Goal: Task Accomplishment & Management: Complete application form

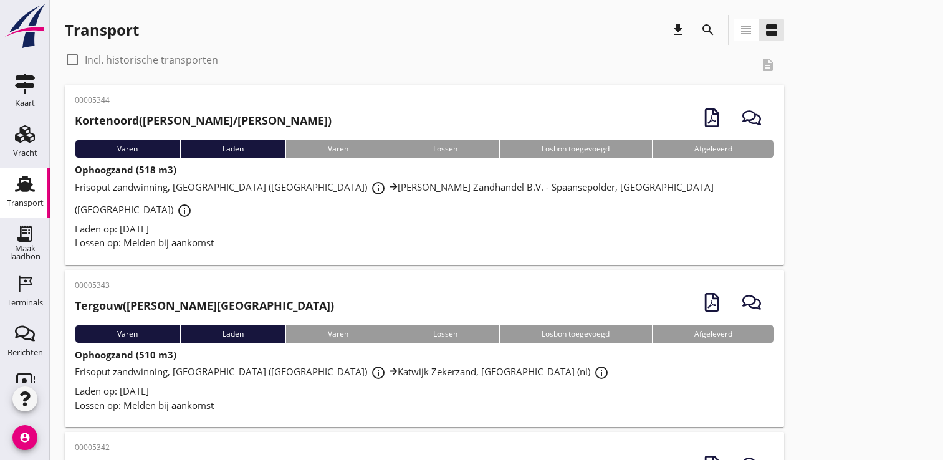
scroll to position [26, 0]
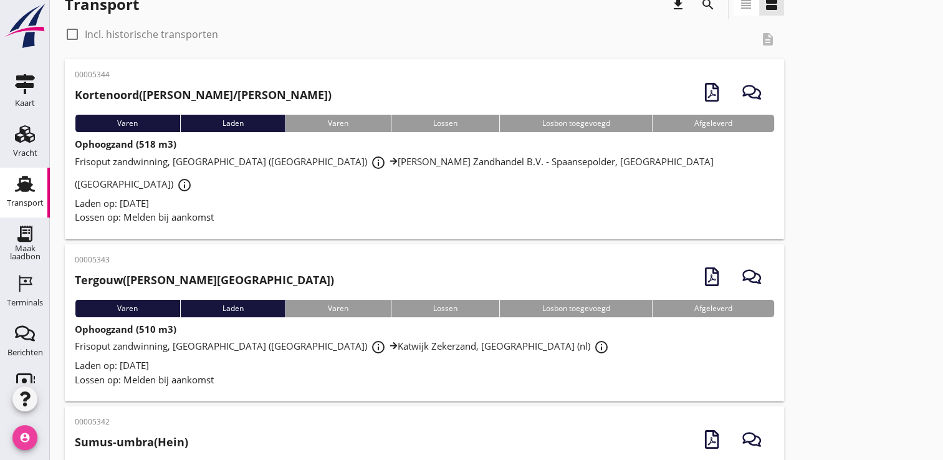
click at [20, 439] on icon "account_circle" at bounding box center [24, 437] width 25 height 25
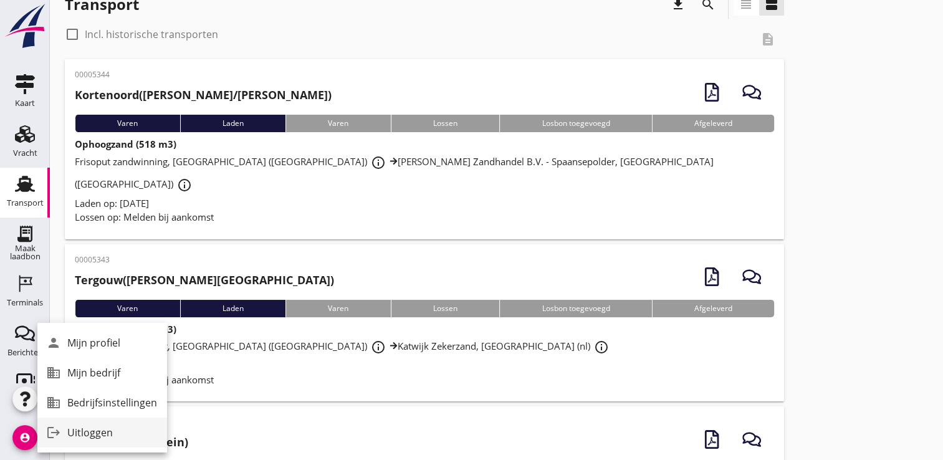
click at [83, 433] on div "Uitloggen" at bounding box center [112, 432] width 90 height 15
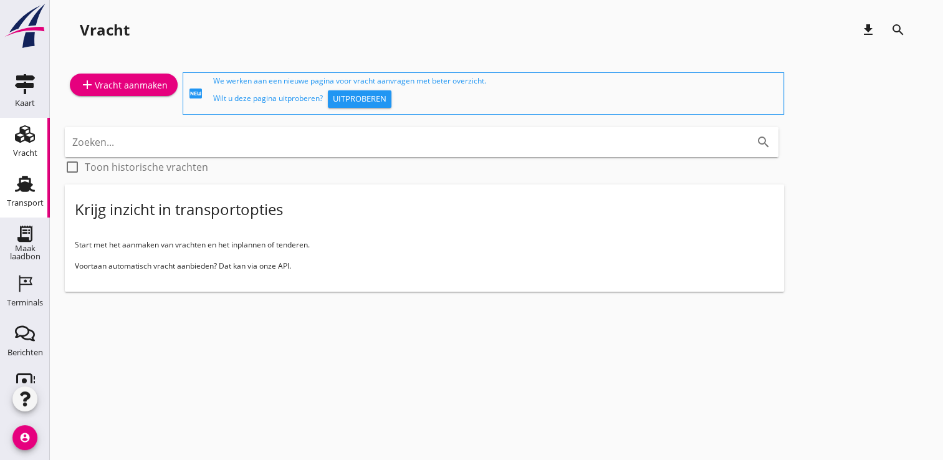
click at [17, 186] on use at bounding box center [25, 184] width 20 height 16
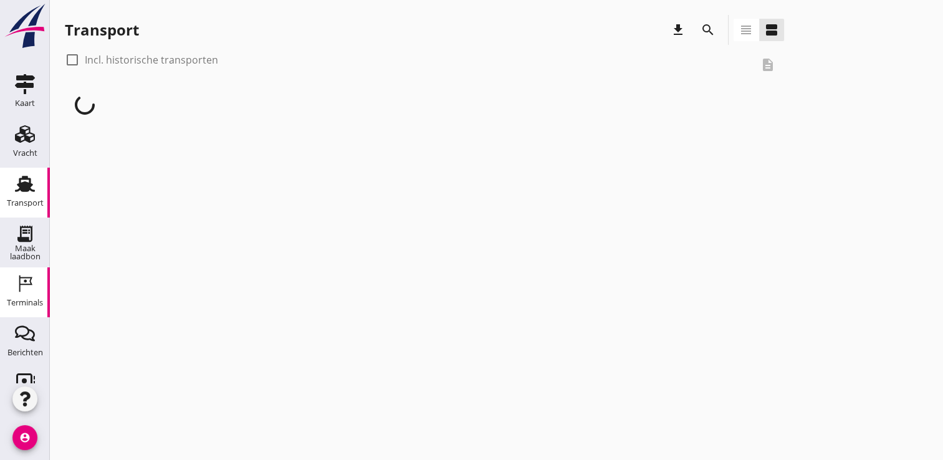
click at [19, 278] on use at bounding box center [25, 283] width 13 height 17
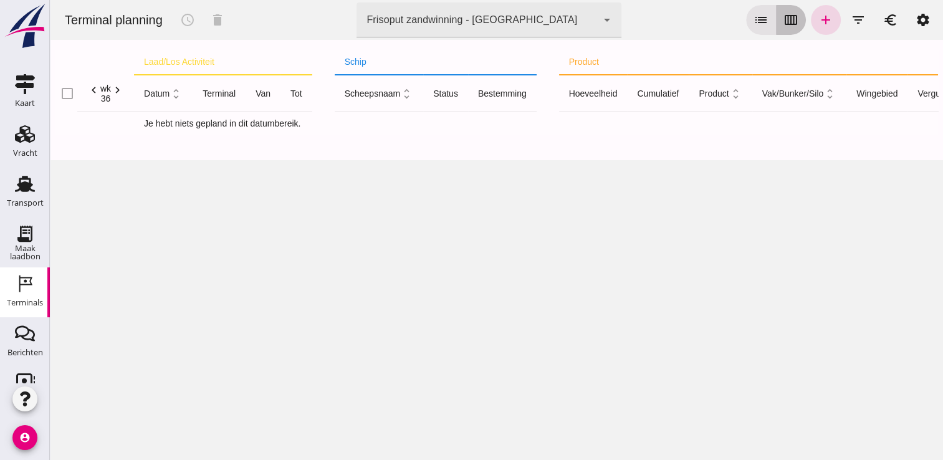
click button "calendar_view_week"
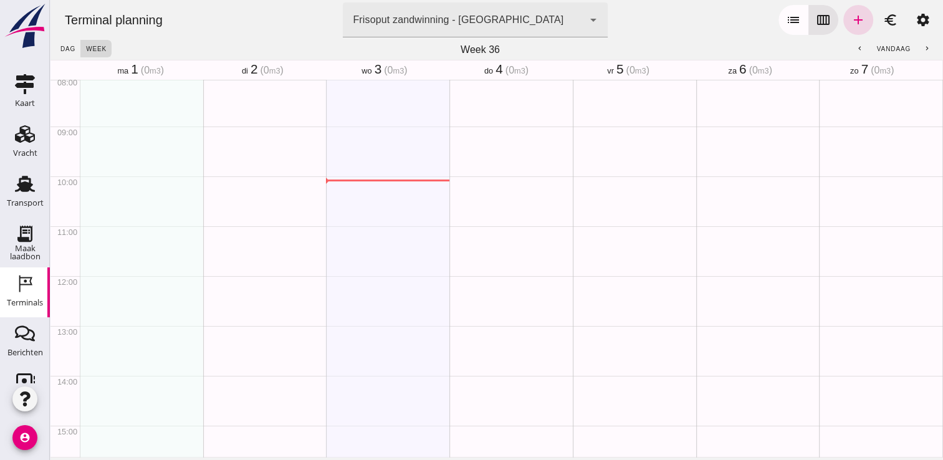
scroll to position [498, 0]
click at [20, 176] on icon "Transport" at bounding box center [25, 184] width 20 height 20
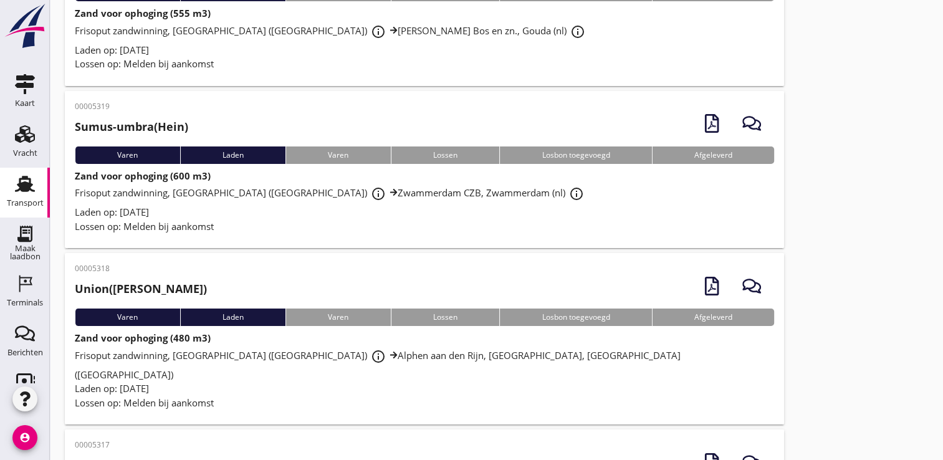
scroll to position [4455, 0]
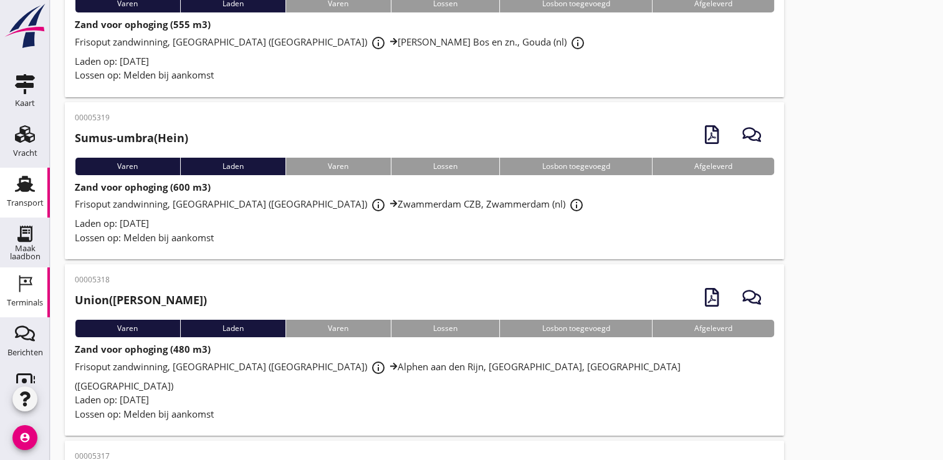
click at [20, 289] on icon "Terminals" at bounding box center [25, 284] width 20 height 20
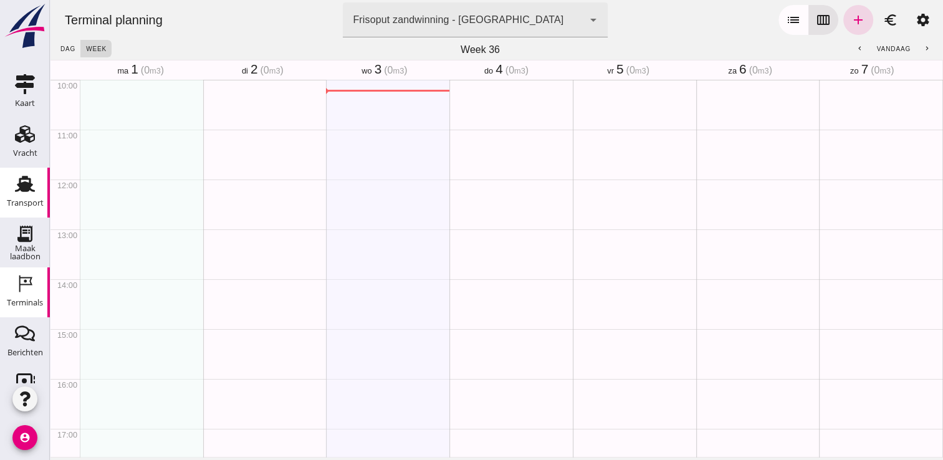
click at [21, 199] on div "Transport" at bounding box center [25, 203] width 37 height 8
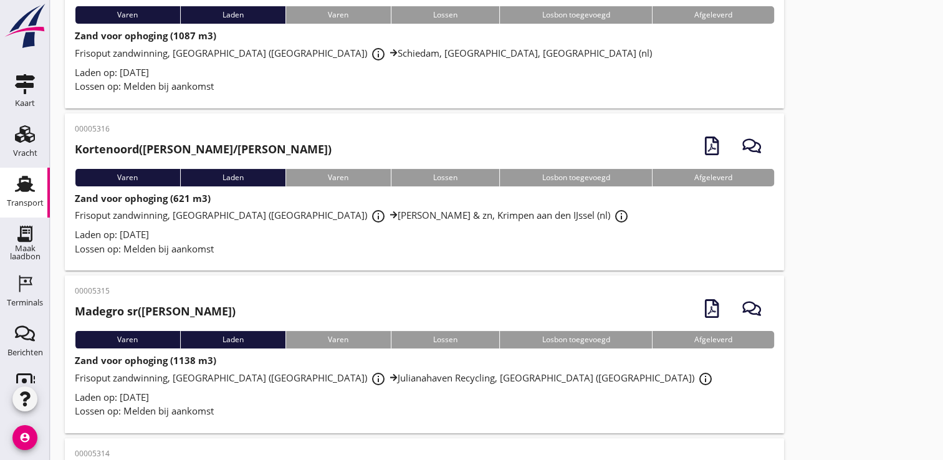
scroll to position [4946, 0]
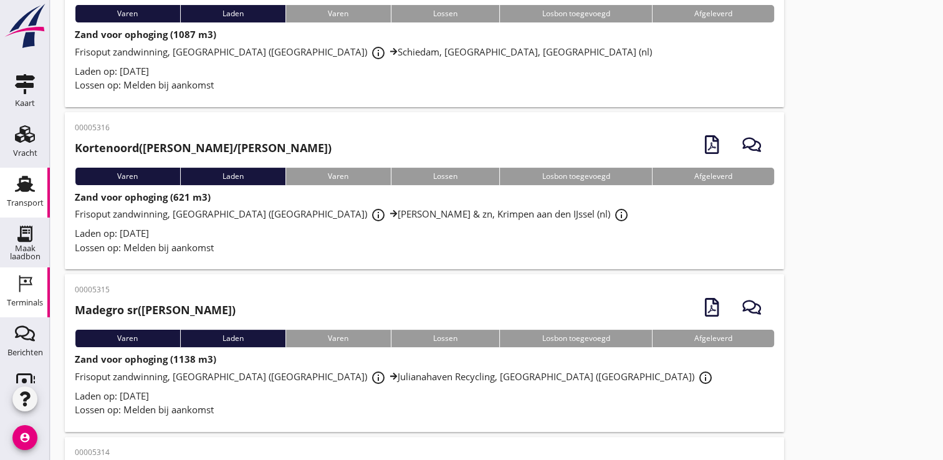
click at [25, 302] on div "Terminals" at bounding box center [25, 302] width 36 height 8
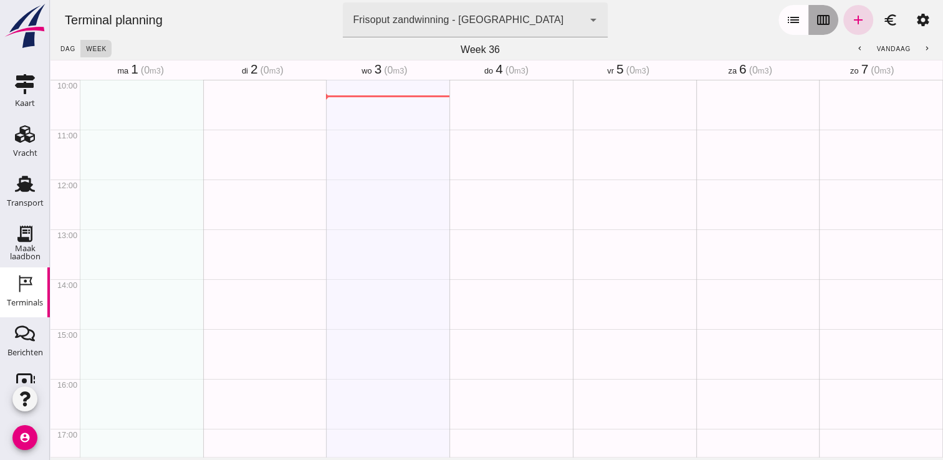
click at [820, 15] on icon "calendar_view_week" at bounding box center [823, 19] width 15 height 15
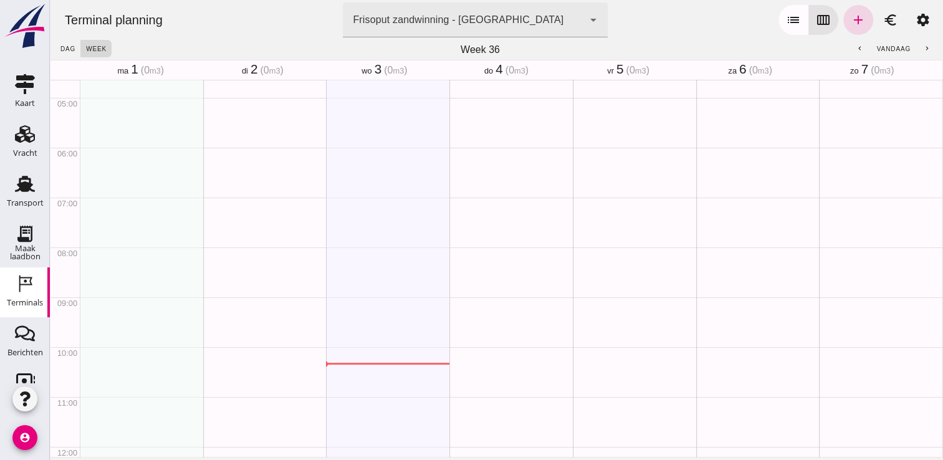
scroll to position [232, 0]
drag, startPoint x: 107, startPoint y: 204, endPoint x: 110, endPoint y: 242, distance: 37.5
click at [110, 242] on div "schedule 7:15 - 8:00" at bounding box center [141, 446] width 123 height 1196
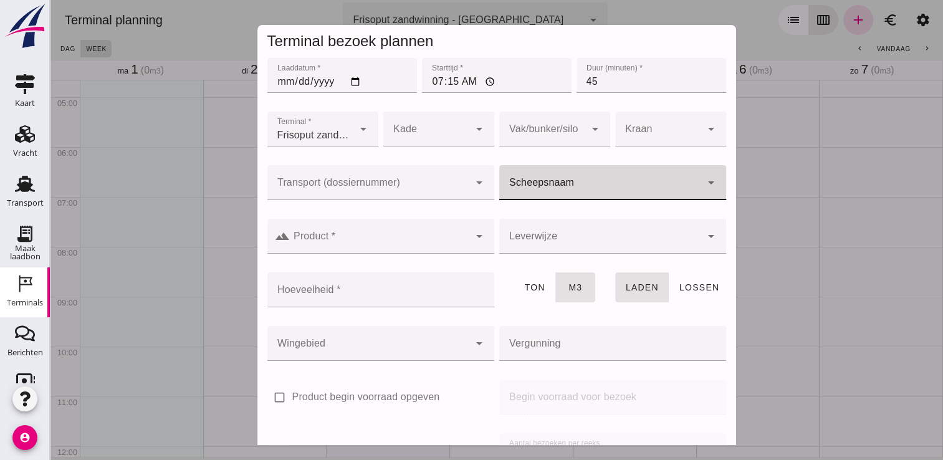
click div
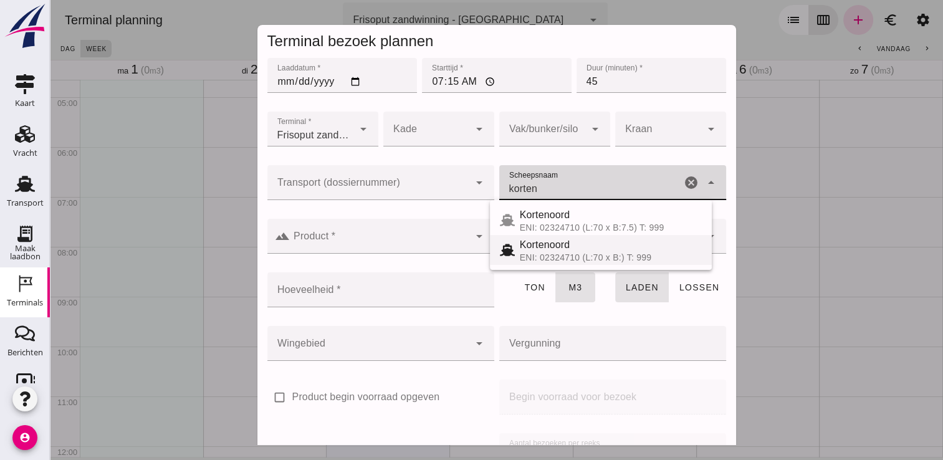
click at [573, 255] on div "ENI: 02324710 (L:70 x B:) T: 999" at bounding box center [611, 257] width 182 height 10
type input "Kortenoord"
type input "621"
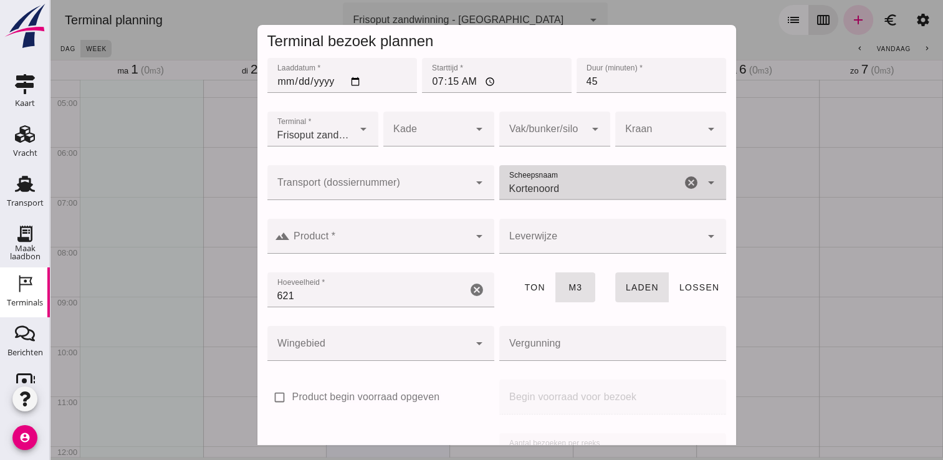
type input "Kortenoord"
click input "Product *"
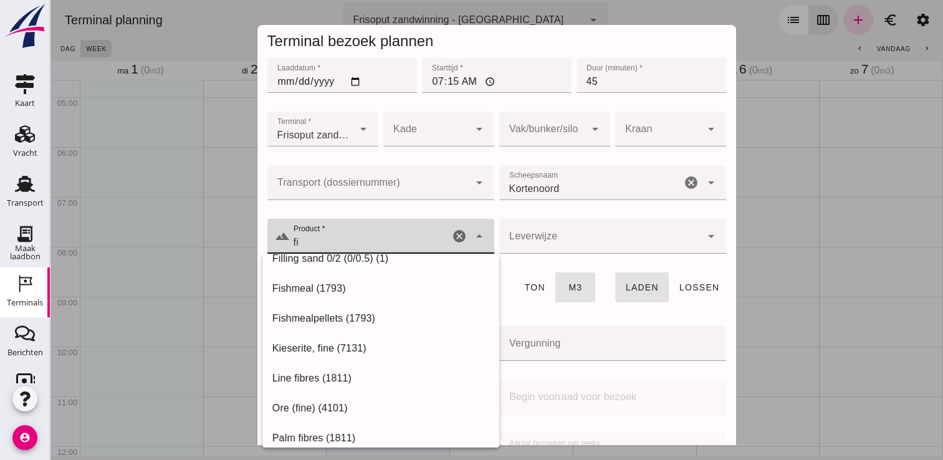
scroll to position [0, 0]
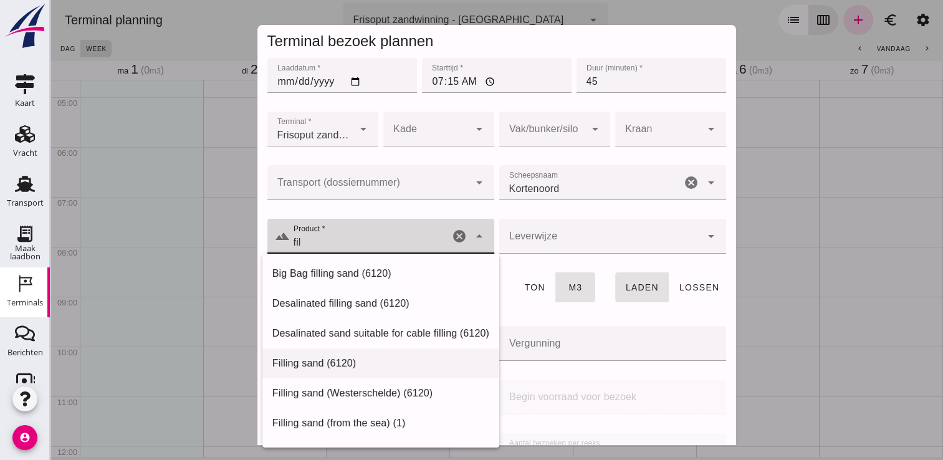
click at [356, 363] on div "Filling sand (6120)" at bounding box center [380, 363] width 217 height 15
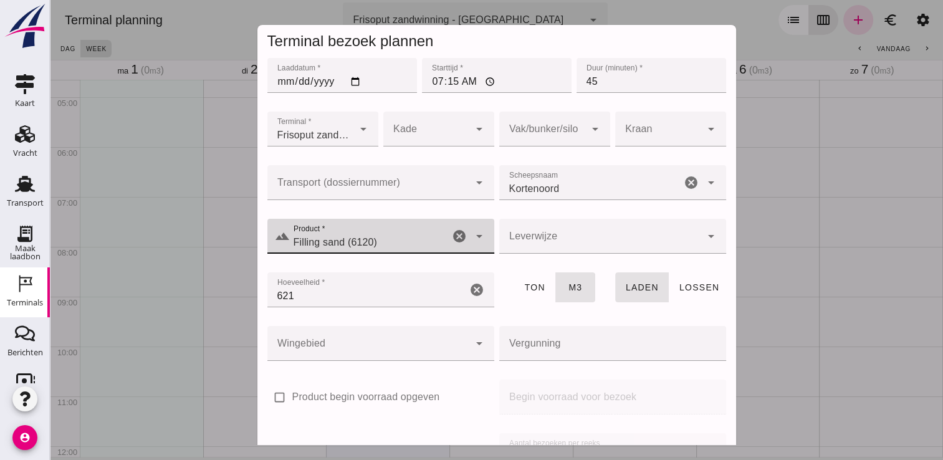
scroll to position [142, 0]
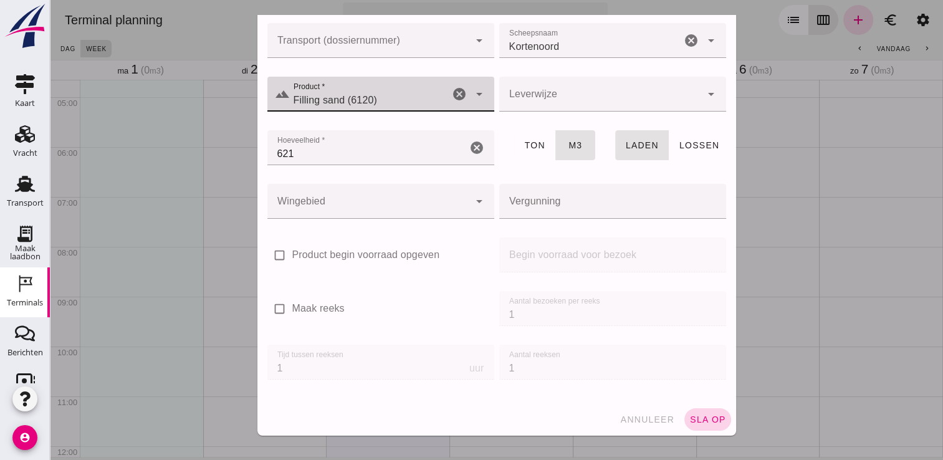
type input "Filling sand (6120)"
click span "sla op"
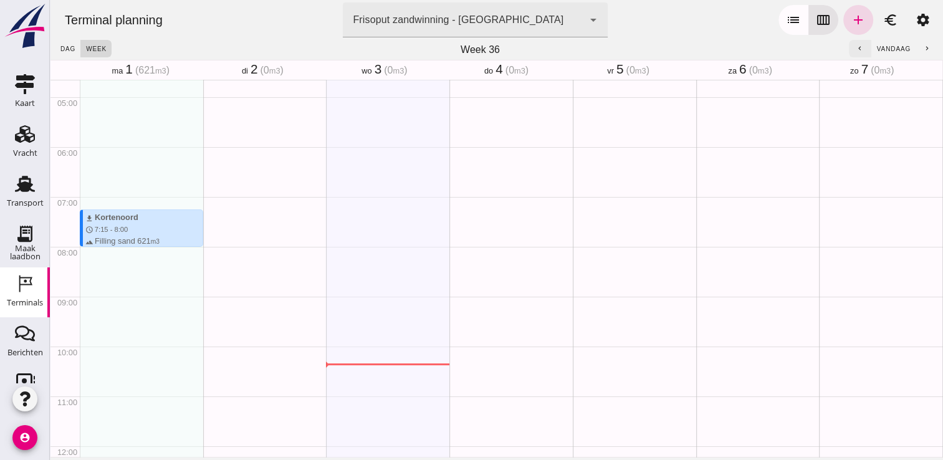
click at [849, 46] on button "chevron_left" at bounding box center [860, 48] width 22 height 17
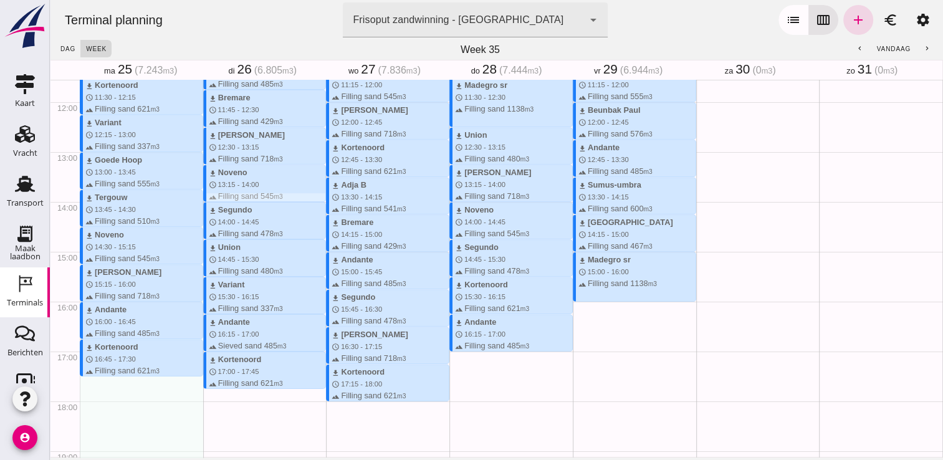
scroll to position [576, 0]
click div "download Andante schedule 16:15 - 17:00 terrain Sieved sand 485 m3"
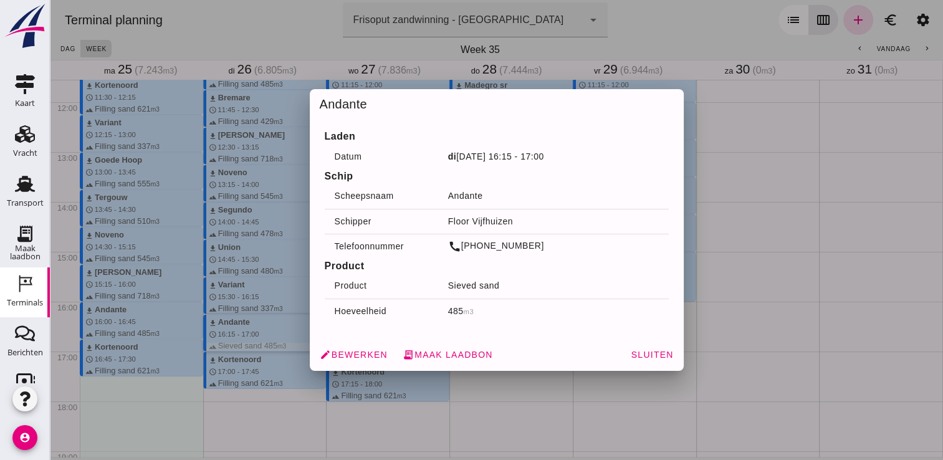
click at [581, 430] on div at bounding box center [496, 230] width 893 height 460
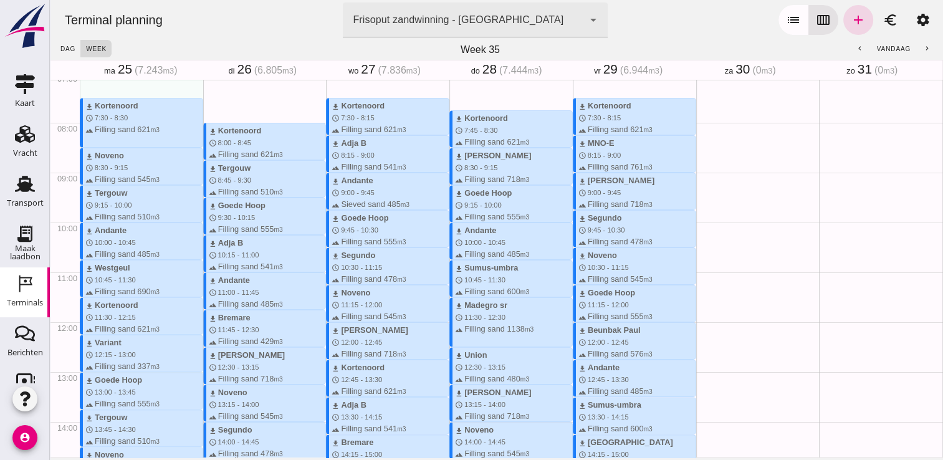
scroll to position [356, 0]
click at [922, 46] on button "chevron_right" at bounding box center [926, 48] width 22 height 17
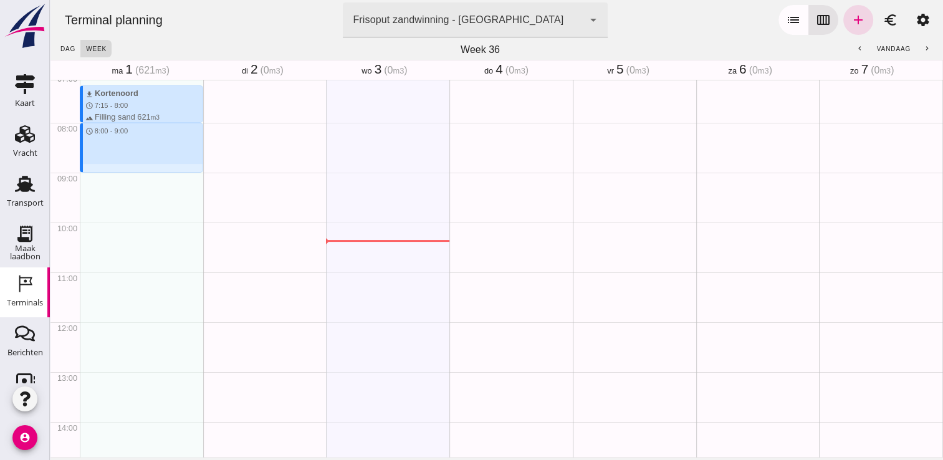
drag, startPoint x: 95, startPoint y: 123, endPoint x: 101, endPoint y: 173, distance: 50.2
click at [101, 173] on div "download Kortenoord schedule 7:15 - 8:00 terrain Filling sand 621 m3 schedule 8…" at bounding box center [141, 322] width 123 height 1196
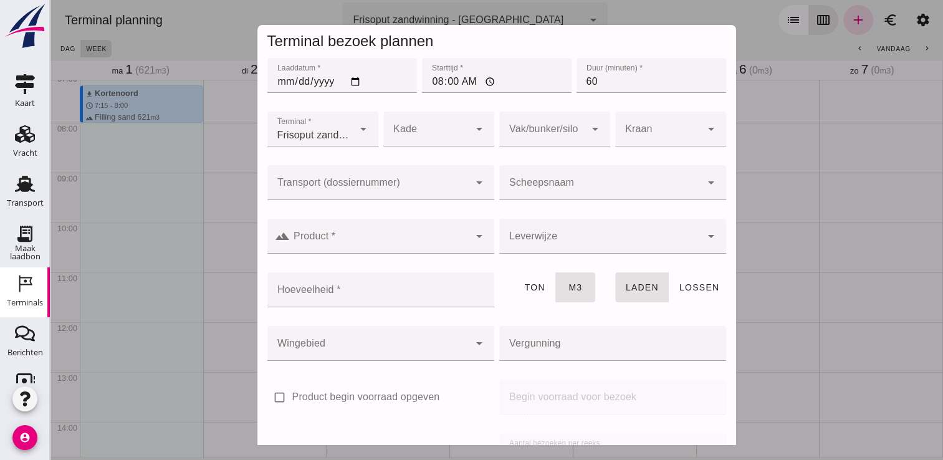
click input "Scheepsnaam"
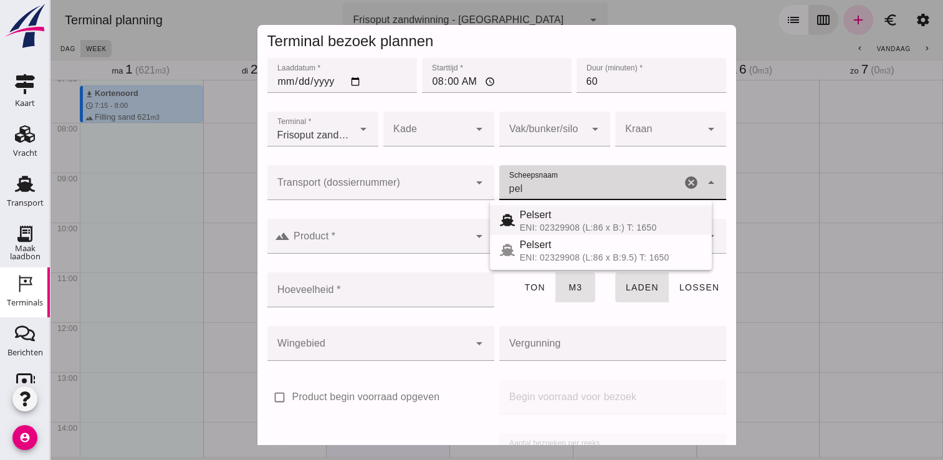
click at [533, 220] on div "Pelsert" at bounding box center [611, 214] width 182 height 15
type input "Pelsert"
type input "1087"
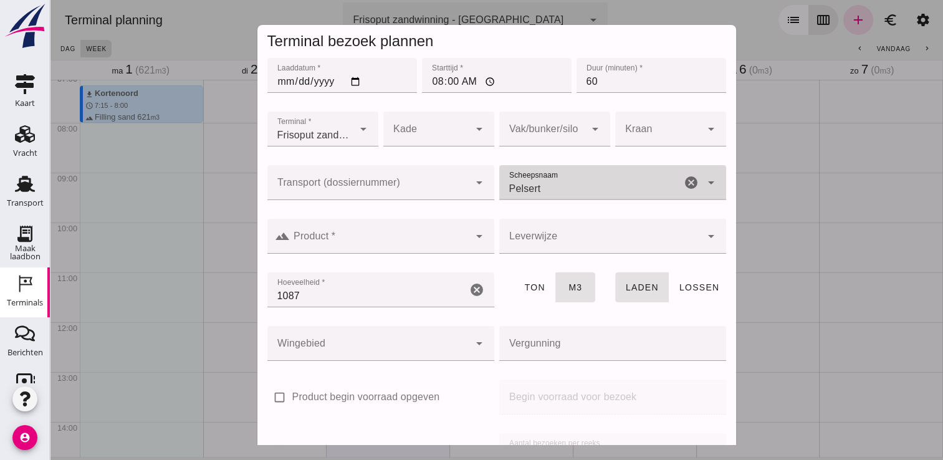
type input "Pelsert"
click div
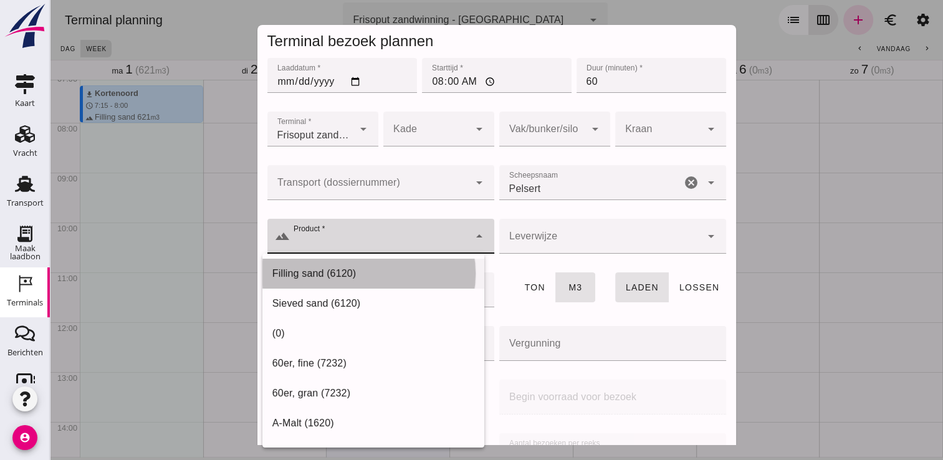
click at [396, 268] on div "Filling sand (6120)" at bounding box center [373, 273] width 202 height 15
type input "Filling sand (6120)"
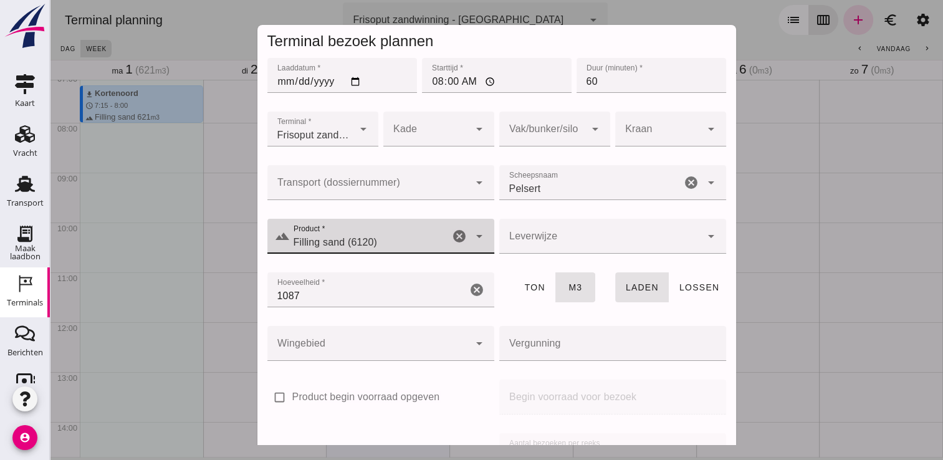
scroll to position [142, 0]
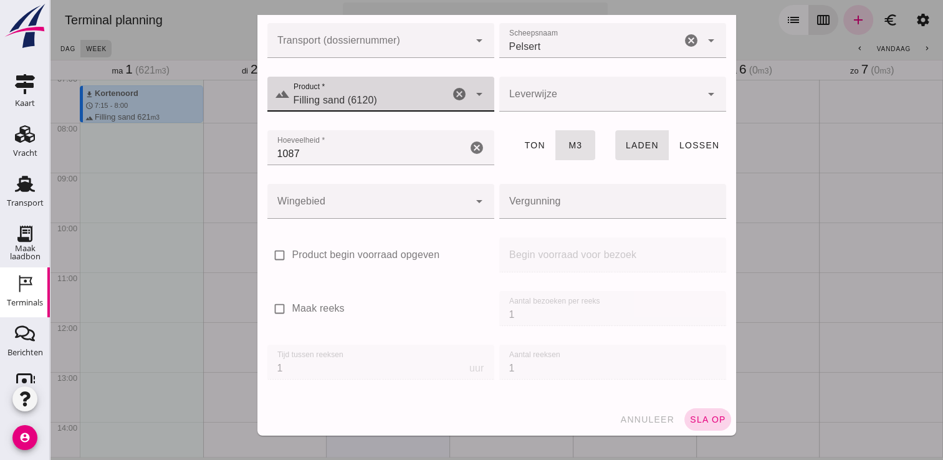
click button "sla op"
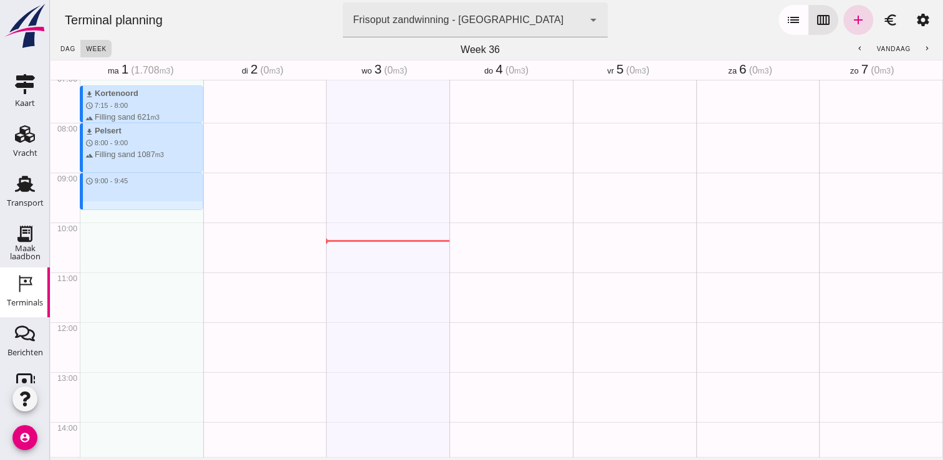
drag, startPoint x: 96, startPoint y: 174, endPoint x: 97, endPoint y: 206, distance: 31.8
click at [97, 206] on div "download Kortenoord schedule 7:15 - 8:00 terrain Filling sand 621 m3 download P…" at bounding box center [141, 322] width 123 height 1196
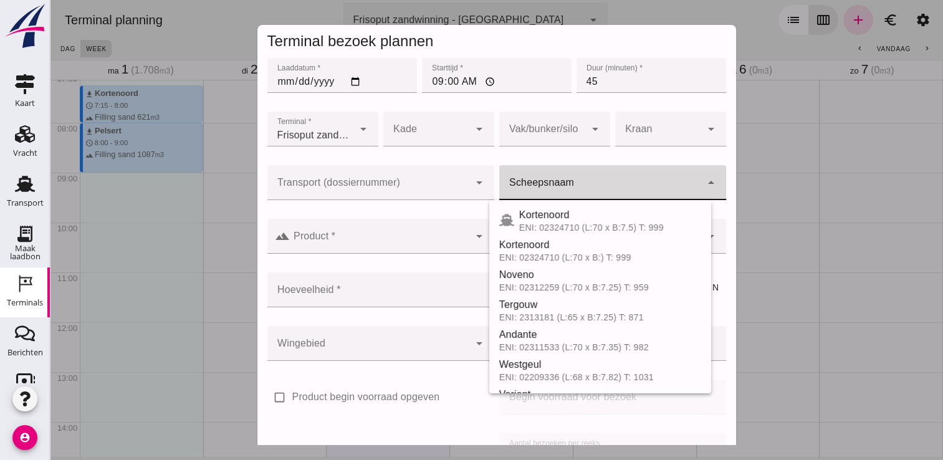
click div
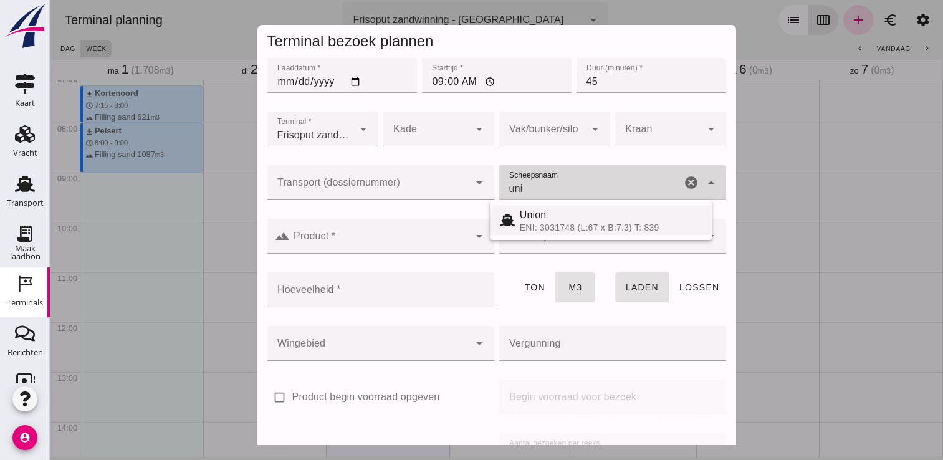
click at [559, 223] on div "ENI: 3031748 (L:67 x B:7.3) T: 839" at bounding box center [611, 227] width 182 height 10
type input "Union"
type input "480"
type input "Union"
click input "Product *"
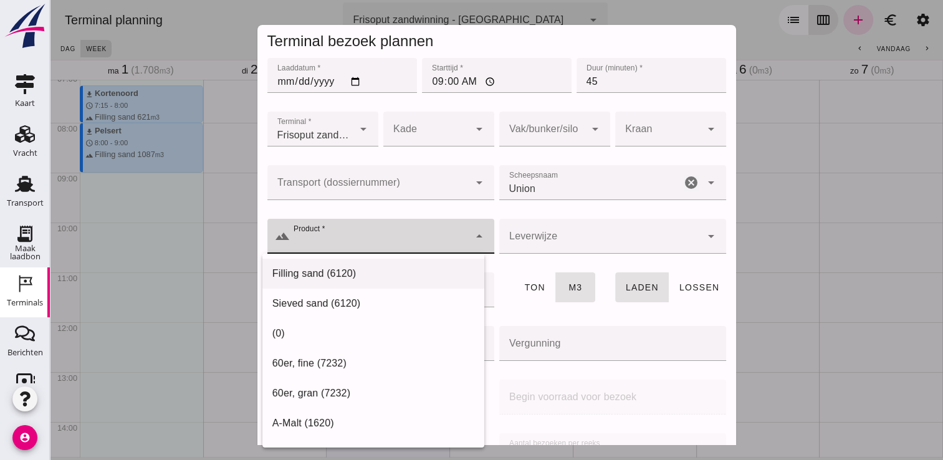
click at [404, 272] on div "Filling sand (6120)" at bounding box center [373, 273] width 202 height 15
type input "Filling sand (6120)"
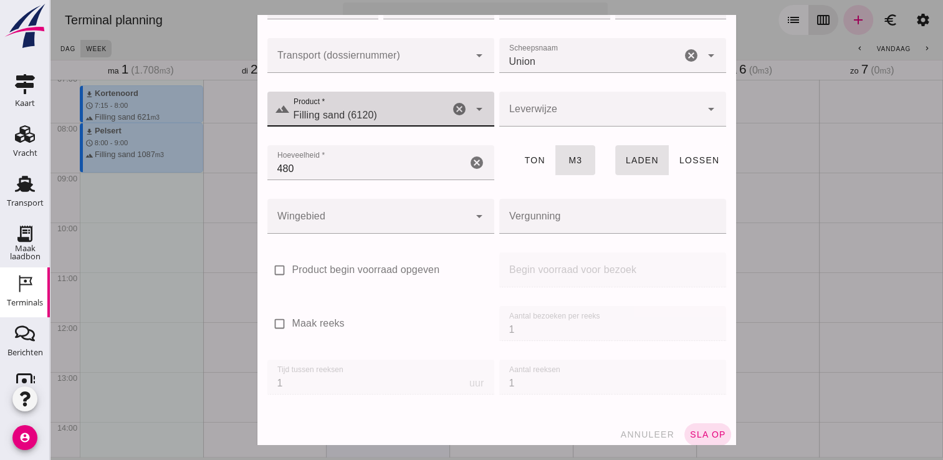
scroll to position [130, 0]
click span "sla op"
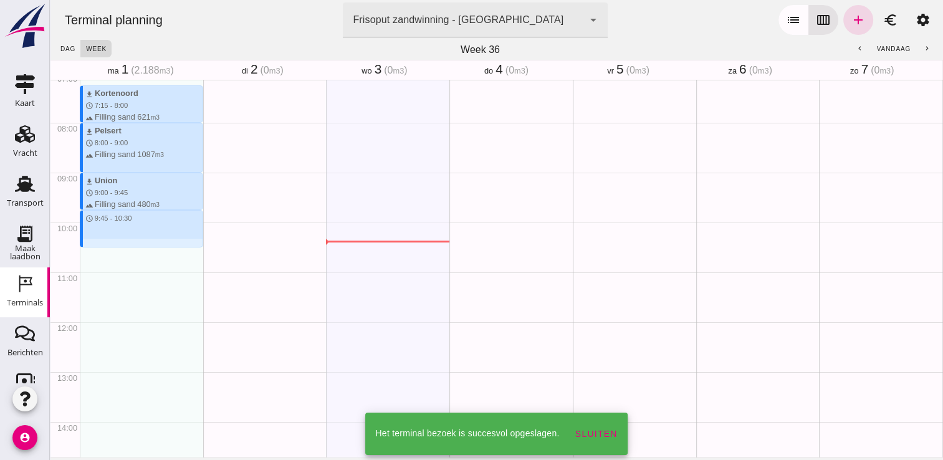
drag, startPoint x: 112, startPoint y: 212, endPoint x: 116, endPoint y: 245, distance: 33.9
click at [116, 245] on div "download Kortenoord schedule 7:15 - 8:00 terrain Filling sand 621 m3 download P…" at bounding box center [141, 322] width 123 height 1196
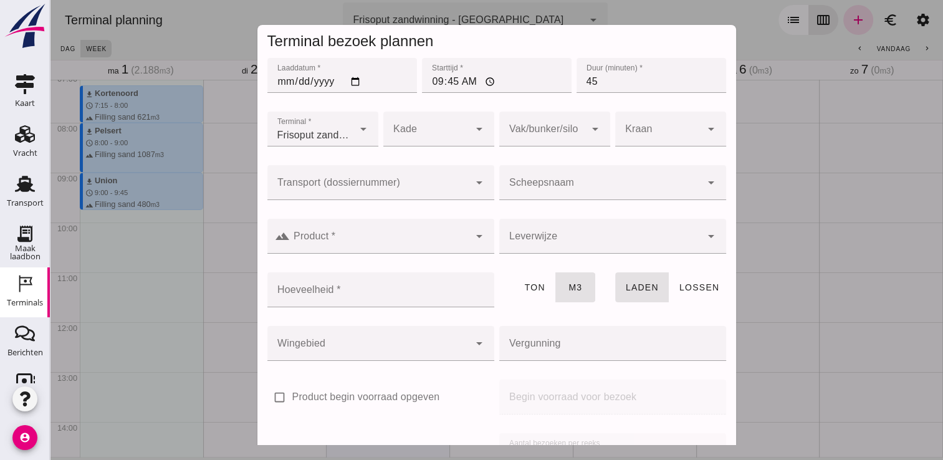
click input "Scheepsnaam"
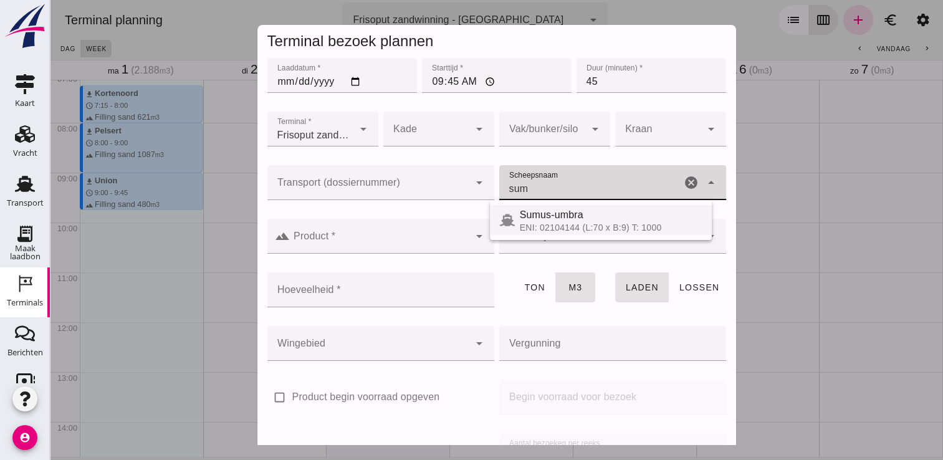
click at [556, 219] on div "Sumus-umbra" at bounding box center [611, 214] width 182 height 15
type input "Sumus-umbra"
type input "600"
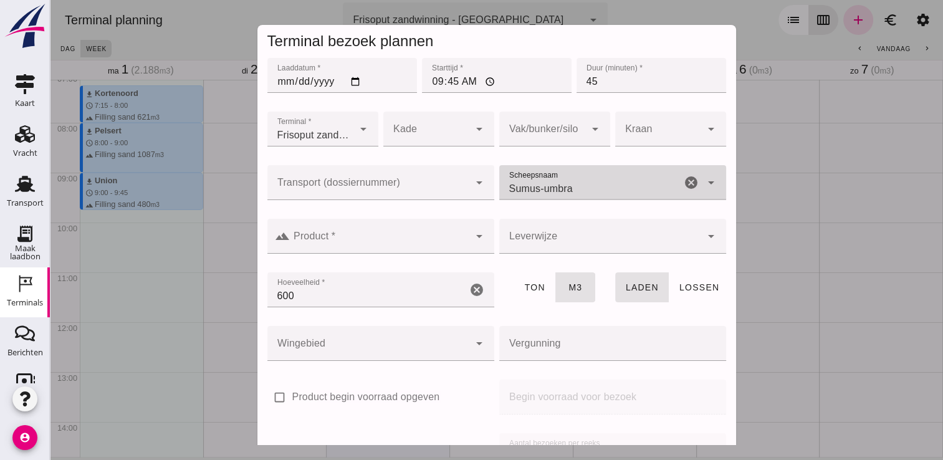
type input "Sumus-umbra"
click input "Product *"
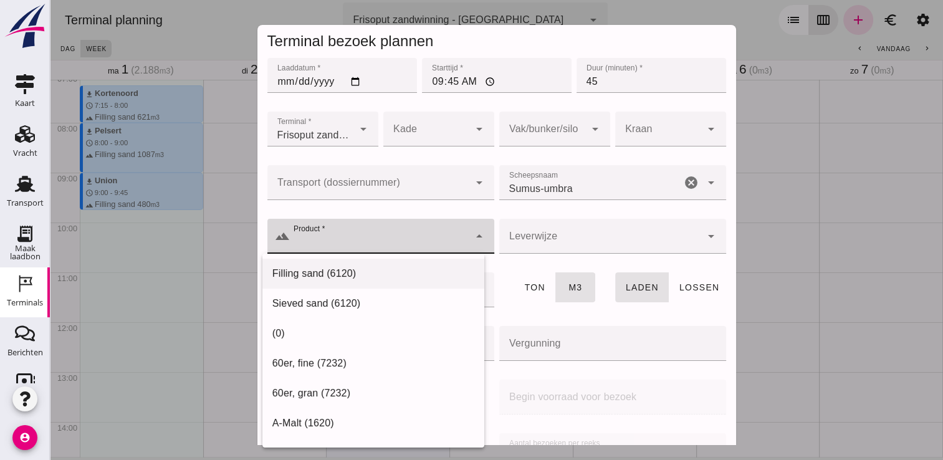
click at [396, 408] on div "Filling sand (6120)" at bounding box center [373, 423] width 222 height 30
type input "Filling sand (6120)"
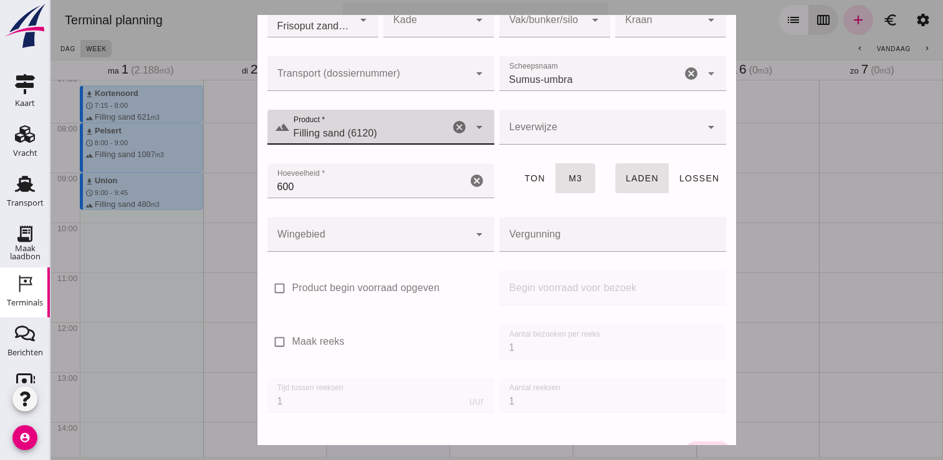
scroll to position [142, 0]
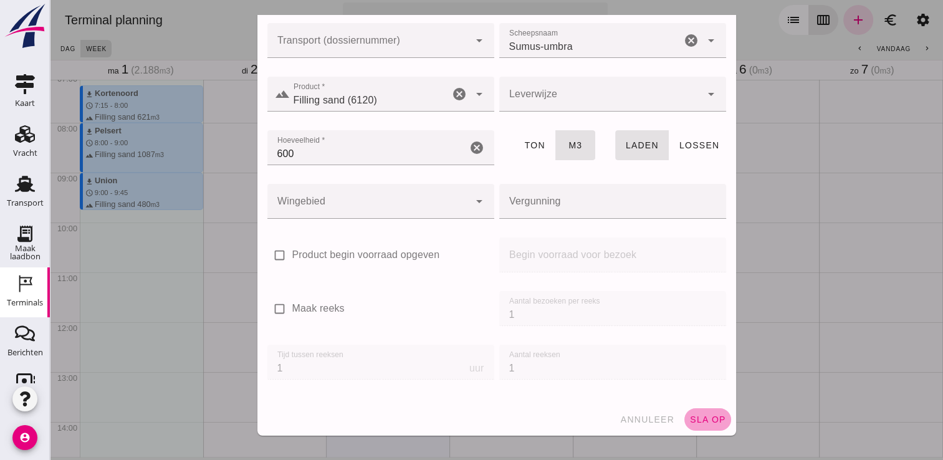
click span "sla op"
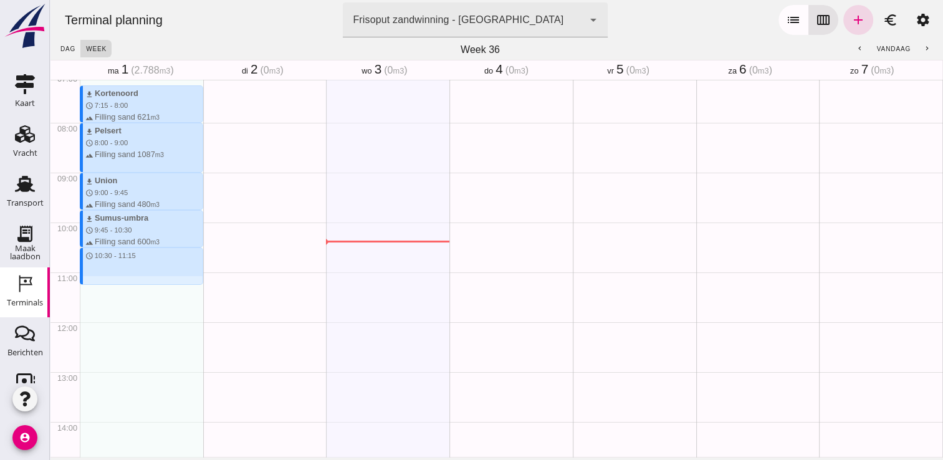
drag, startPoint x: 113, startPoint y: 247, endPoint x: 110, endPoint y: 281, distance: 33.9
click at [110, 281] on div "download Kortenoord schedule 7:15 - 8:00 terrain Filling sand 621 m3 download P…" at bounding box center [141, 322] width 123 height 1196
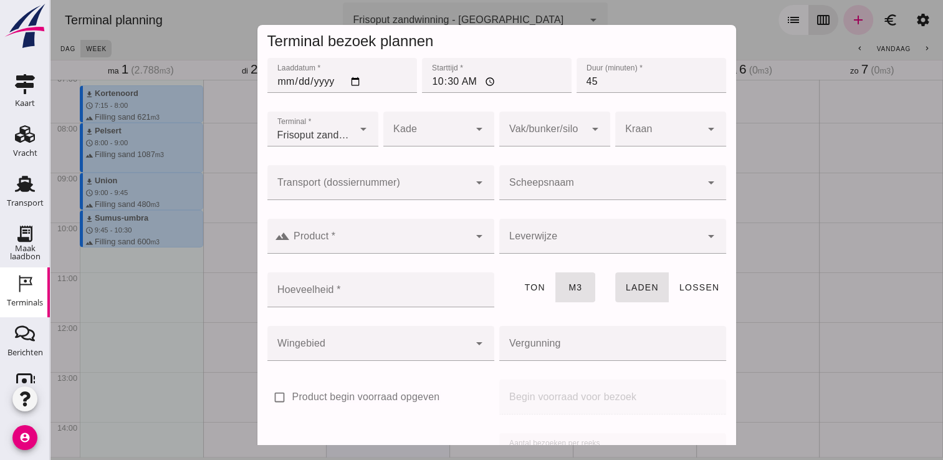
click div
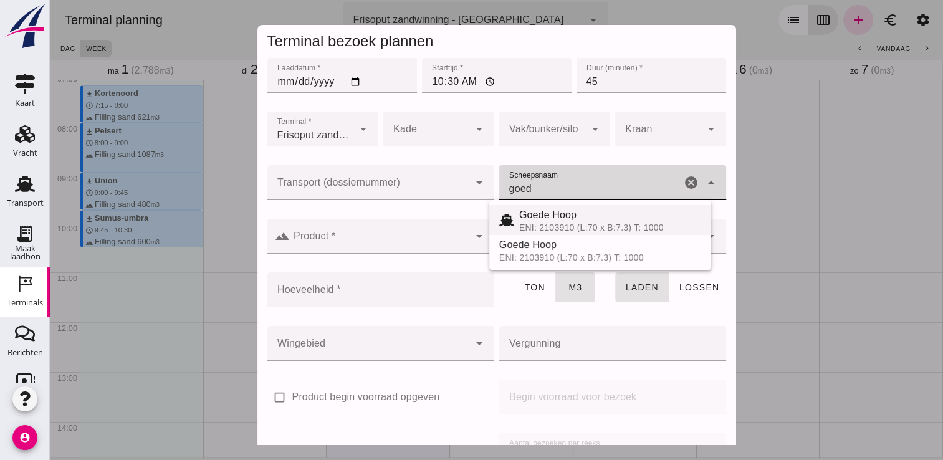
click at [586, 224] on div "ENI: 2103910 (L:70 x B:7.3) T: 1000" at bounding box center [610, 227] width 182 height 10
type input "Goede Hoop"
type input "555"
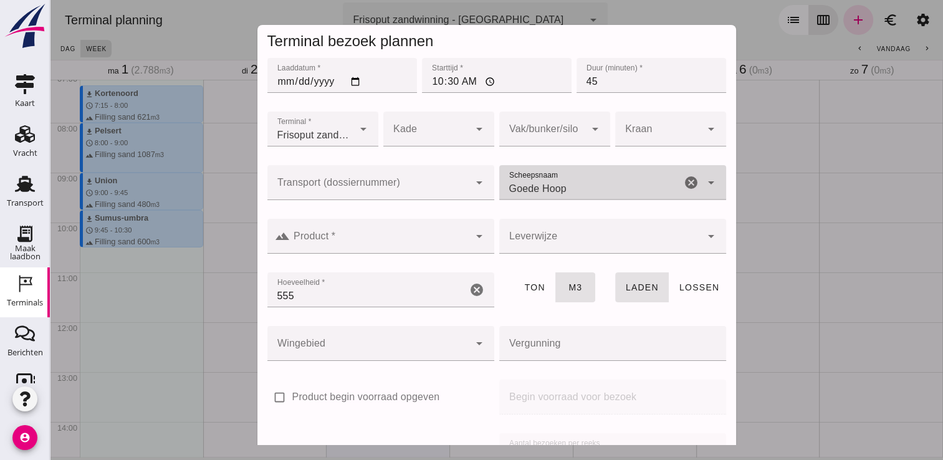
type input "Goede Hoop"
click input "Product *"
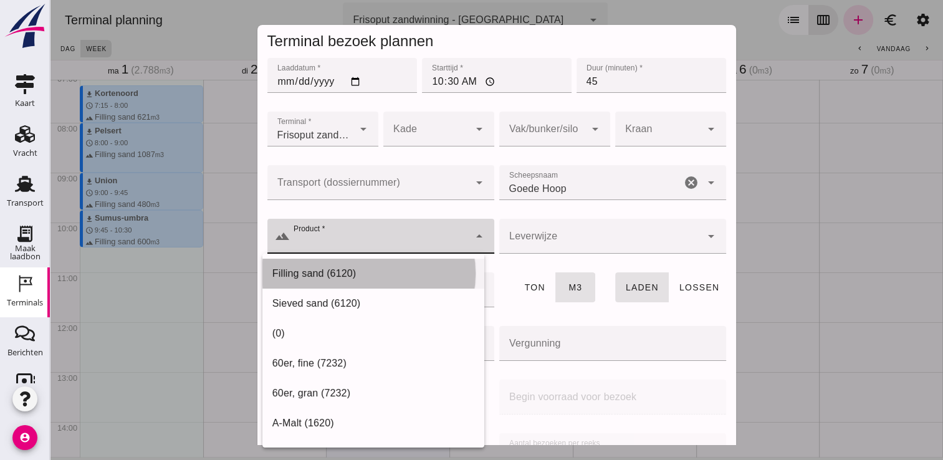
click at [404, 273] on div "Filling sand (6120)" at bounding box center [373, 273] width 202 height 15
type input "Filling sand (6120)"
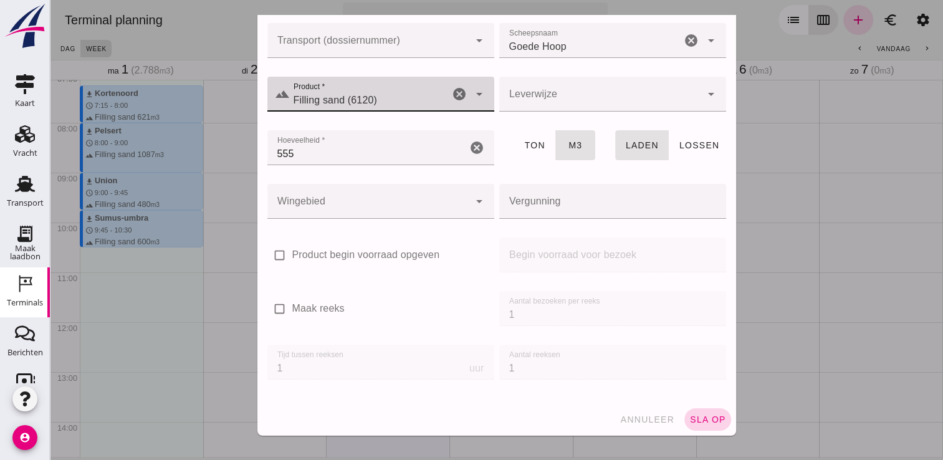
click span "sla op"
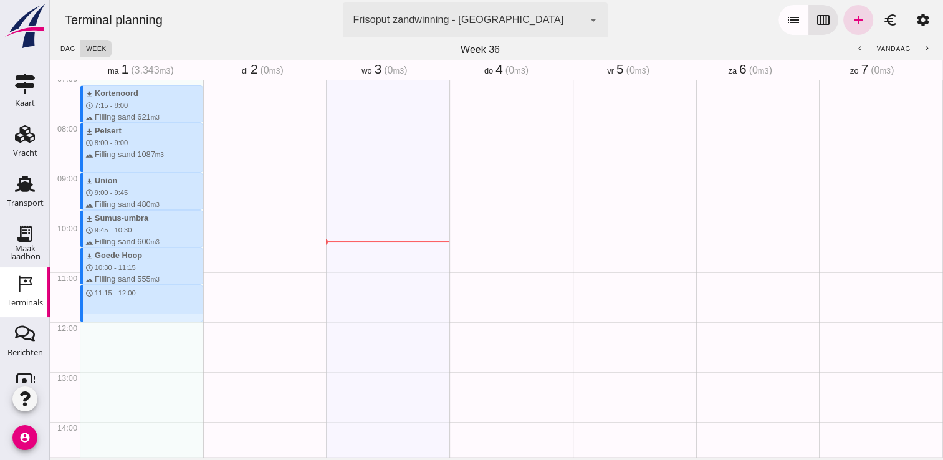
drag, startPoint x: 102, startPoint y: 288, endPoint x: 105, endPoint y: 323, distance: 35.0
click at [105, 323] on div "download Kortenoord schedule 7:15 - 8:00 terrain Filling sand 621 m3 download P…" at bounding box center [141, 322] width 123 height 1196
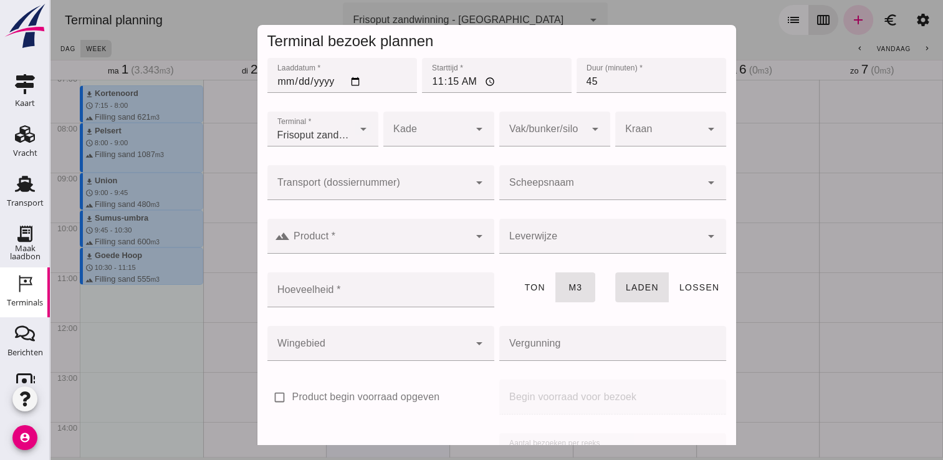
click input "Scheepsnaam"
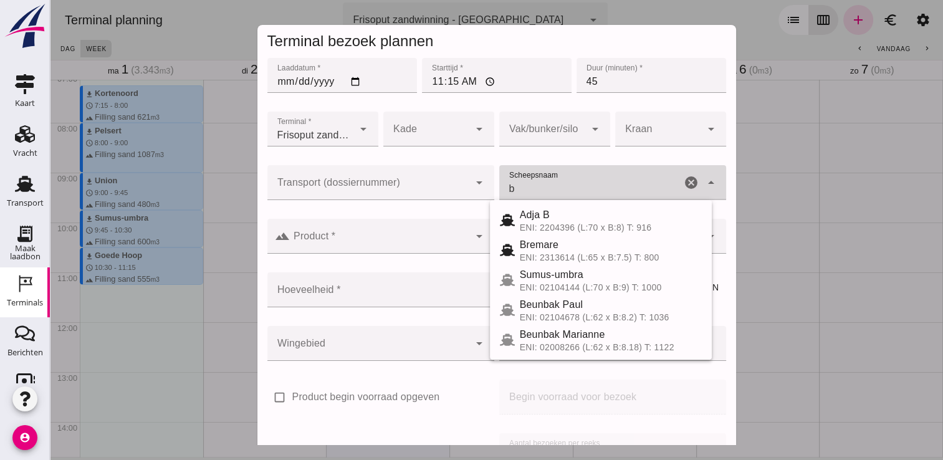
type input "b"
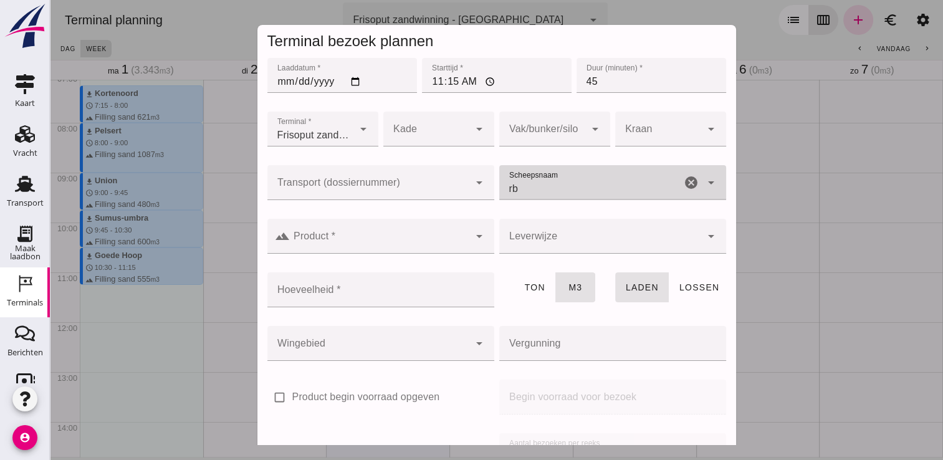
type input "r"
click at [545, 227] on div "ENI: 2313614 (L:65 x B:7.5) T: 800" at bounding box center [611, 227] width 182 height 10
type input "Bremare"
click input "Product *"
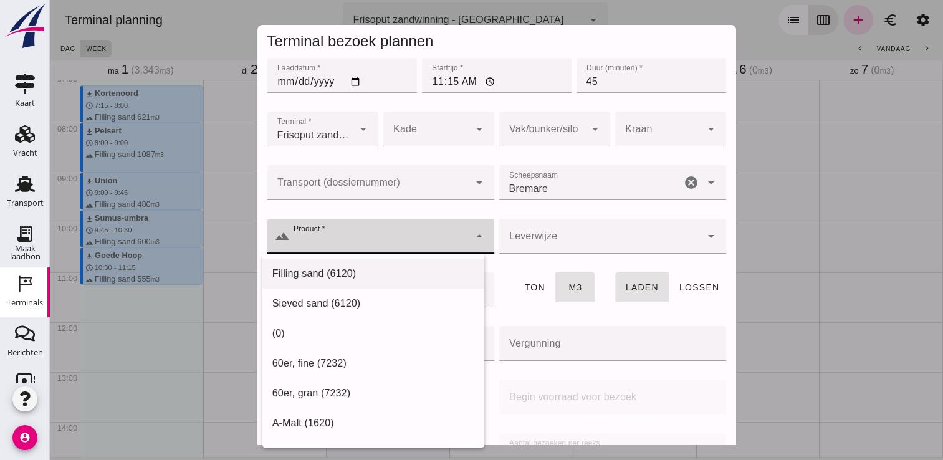
click at [390, 273] on div "Filling sand (6120)" at bounding box center [373, 273] width 202 height 15
type input "Filling sand (6120)"
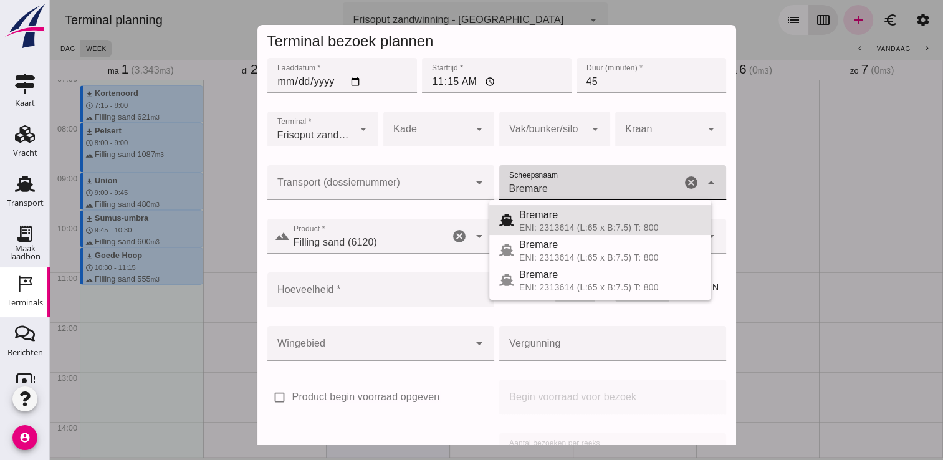
click input "Bremare"
click at [606, 217] on div "Bremare" at bounding box center [610, 214] width 182 height 15
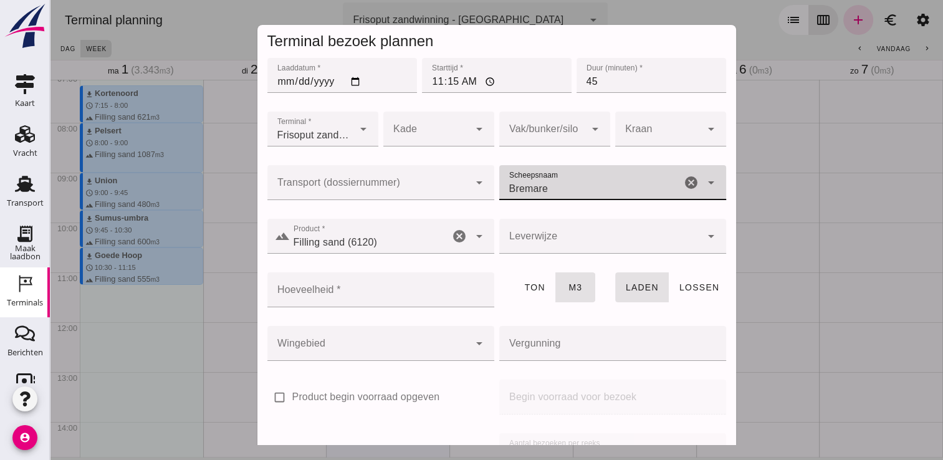
click input "Bremare"
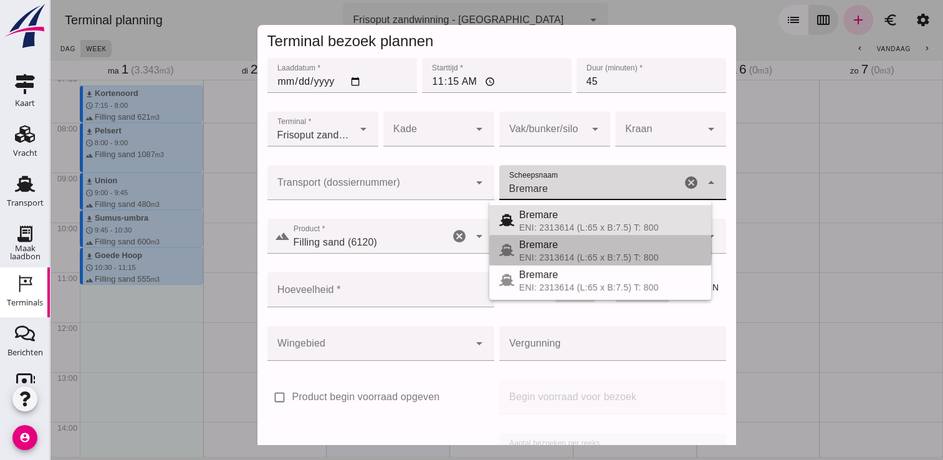
click at [583, 252] on div "ENI: 2313614 (L:65 x B:7.5) T: 800" at bounding box center [610, 257] width 182 height 10
type input "429"
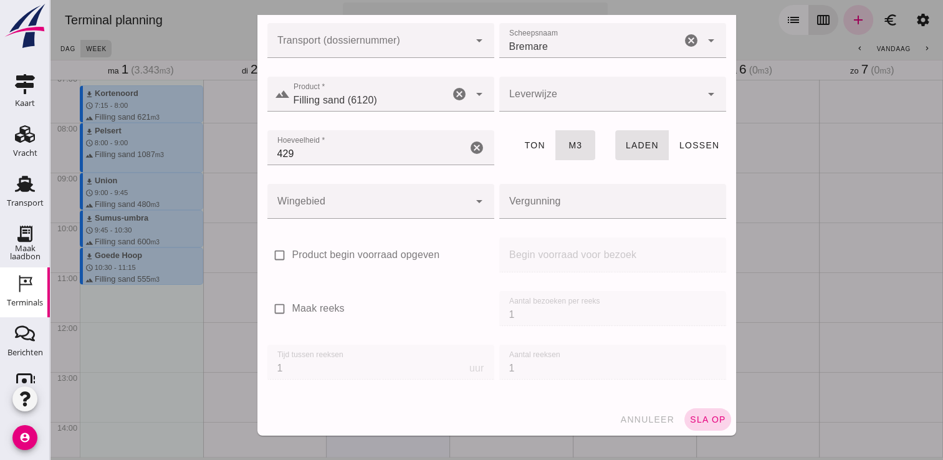
click button "sla op"
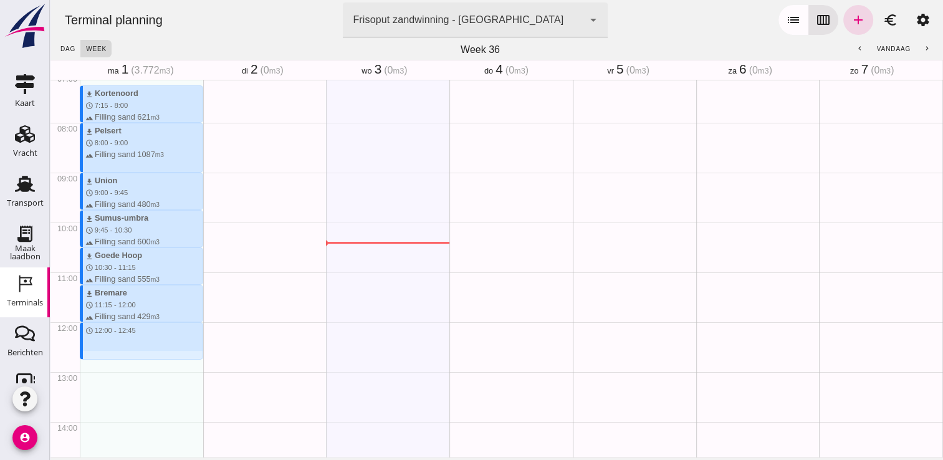
drag, startPoint x: 88, startPoint y: 324, endPoint x: 85, endPoint y: 355, distance: 30.7
click at [85, 355] on div "download Kortenoord schedule 7:15 - 8:00 terrain Filling sand 621 m3 download P…" at bounding box center [141, 322] width 123 height 1196
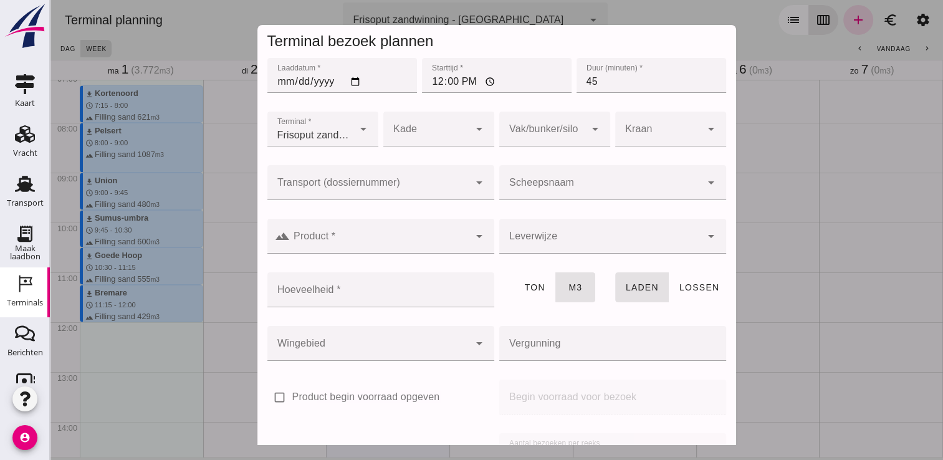
click input "Scheepsnaam"
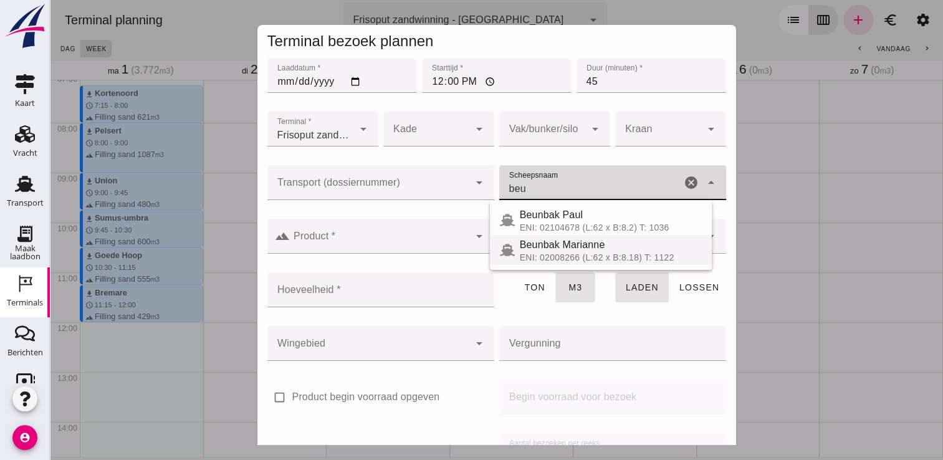
click at [530, 257] on div "ENI: 02008266 (L:62 x B:8.18) T: 1122" at bounding box center [611, 257] width 182 height 10
type input "Beunbak Marianne"
type input "551"
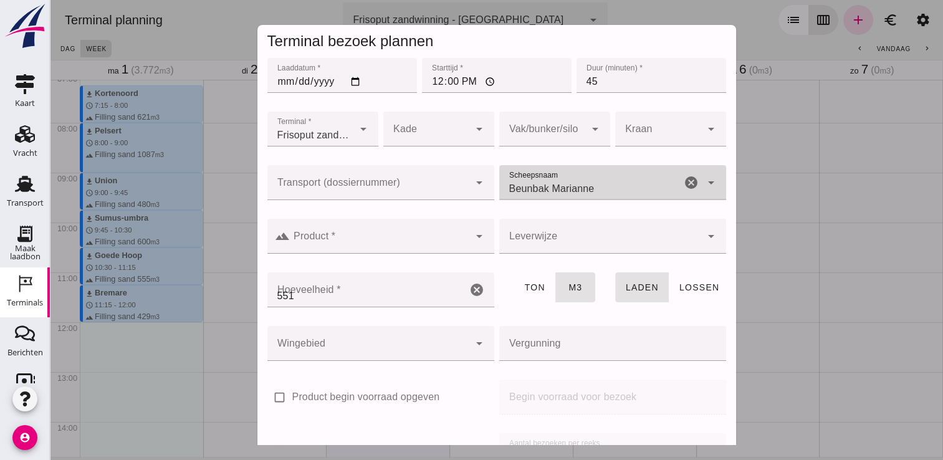
type input "Beunbak Marianne"
click input "Product *"
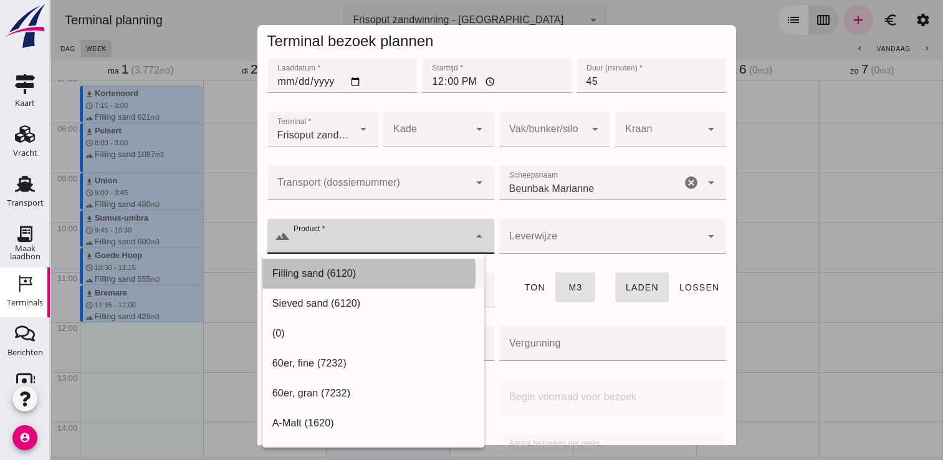
click at [369, 270] on div "Filling sand (6120)" at bounding box center [373, 273] width 202 height 15
type input "Filling sand (6120)"
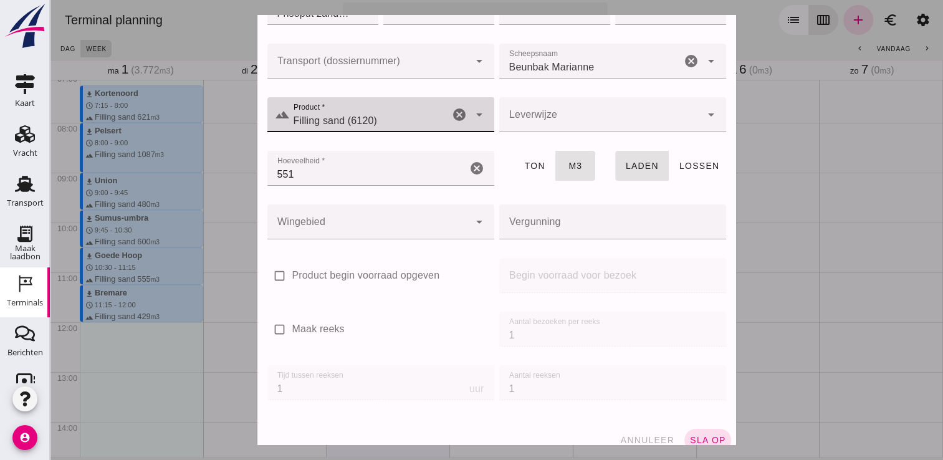
scroll to position [126, 0]
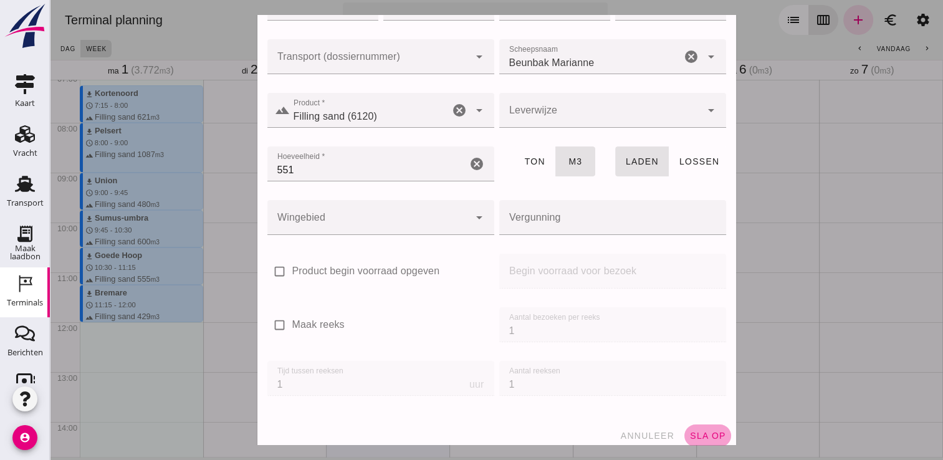
click button "sla op"
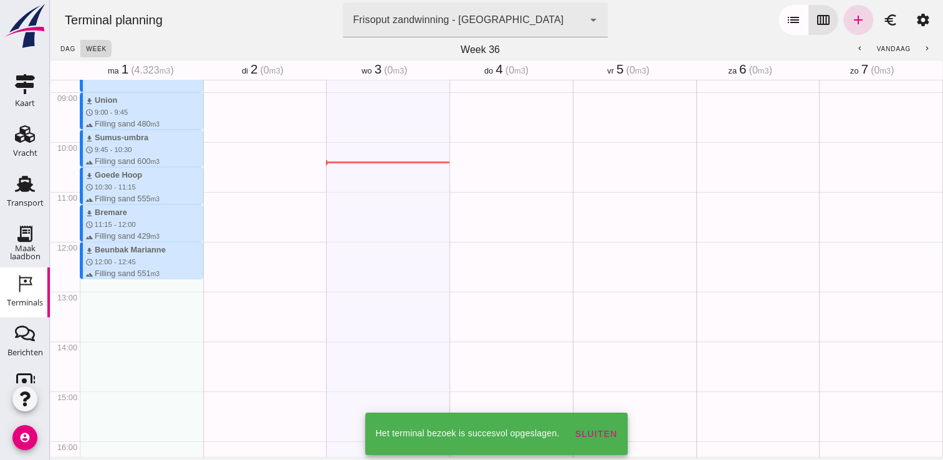
scroll to position [436, 0]
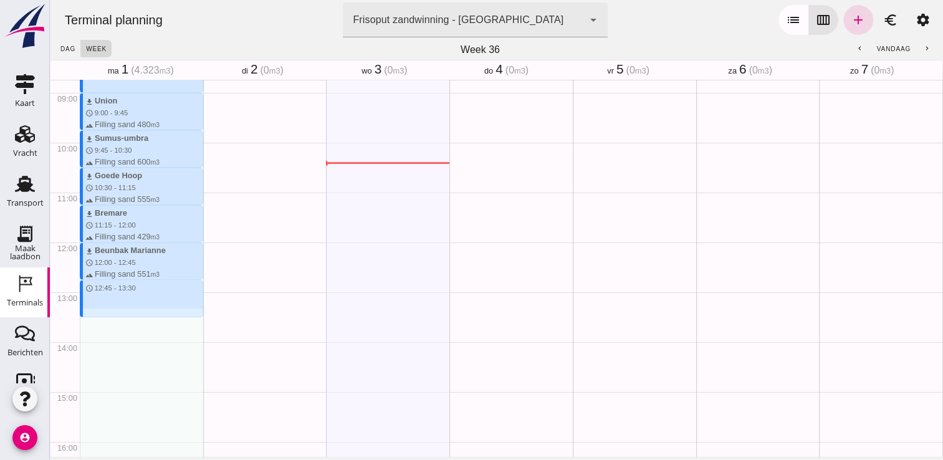
drag, startPoint x: 115, startPoint y: 283, endPoint x: 120, endPoint y: 321, distance: 38.3
click at [120, 321] on div "download Kortenoord schedule 7:15 - 8:00 terrain Filling sand 621 m3 download P…" at bounding box center [141, 242] width 123 height 1196
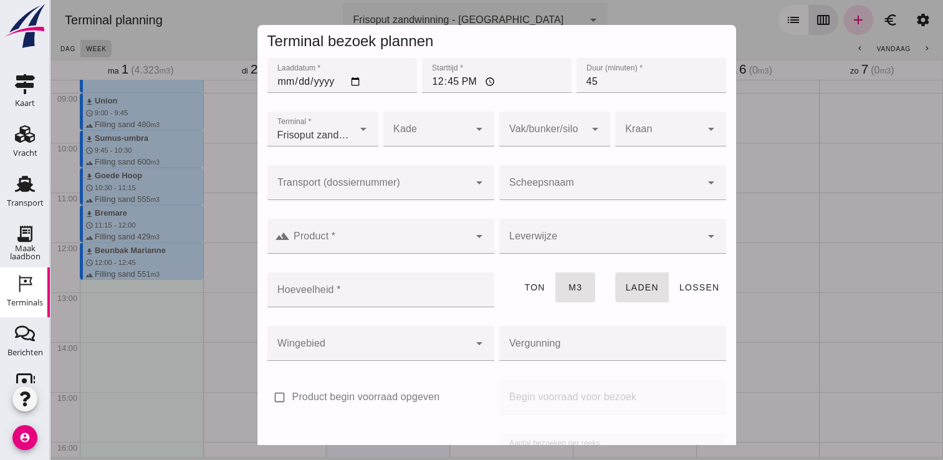
click input "Scheepsnaam"
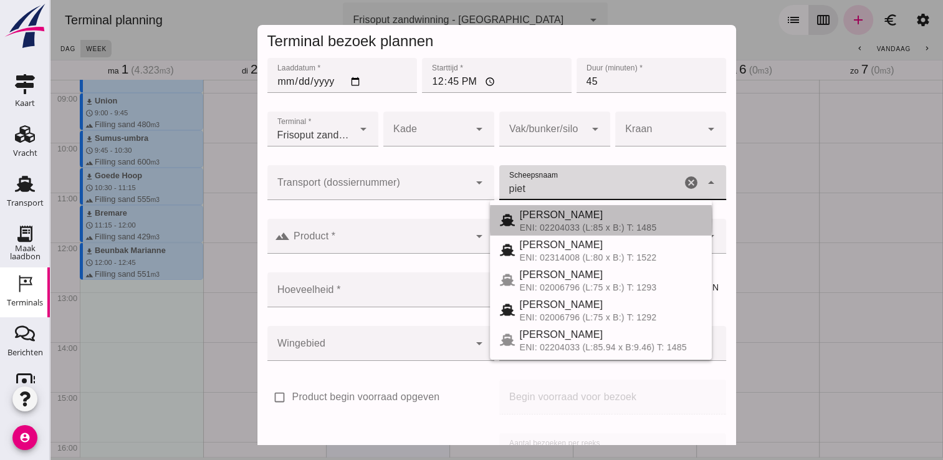
click at [561, 221] on div "[PERSON_NAME]" at bounding box center [611, 214] width 182 height 15
type input "[PERSON_NAME]"
type input "968"
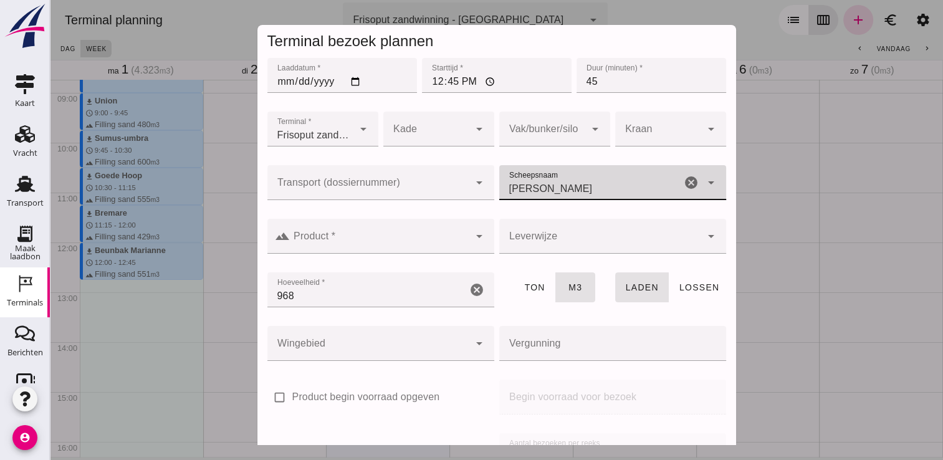
type input "[PERSON_NAME]"
click input "Product *"
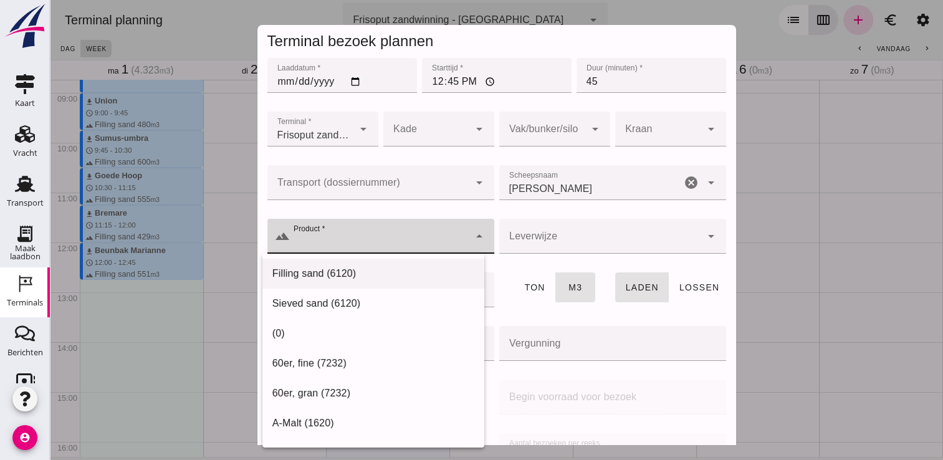
click at [366, 275] on div "Filling sand (6120)" at bounding box center [373, 273] width 202 height 15
type input "Filling sand (6120)"
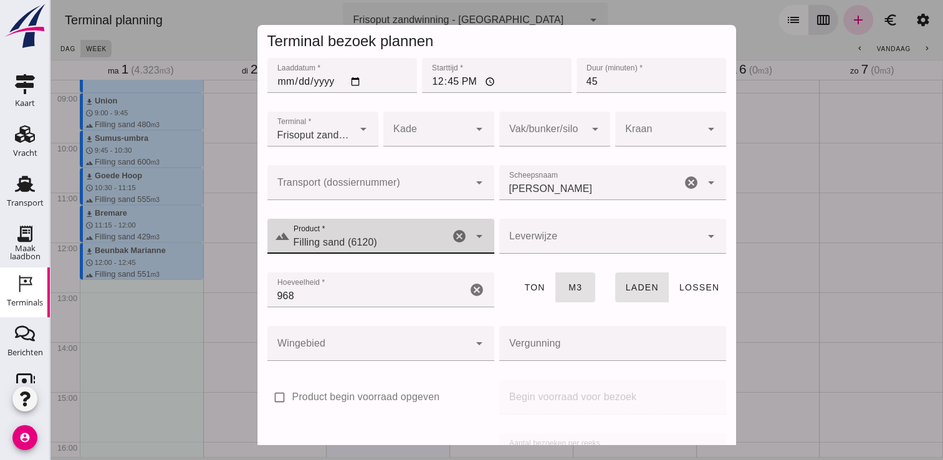
scroll to position [142, 0]
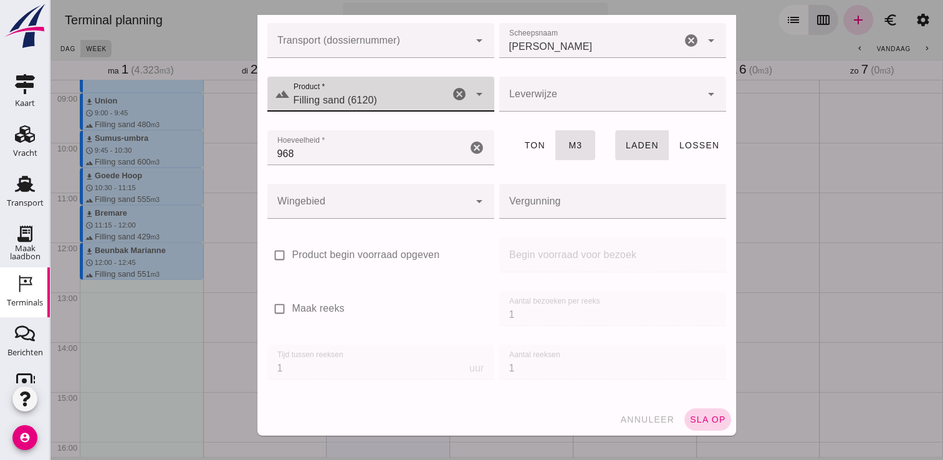
click span "sla op"
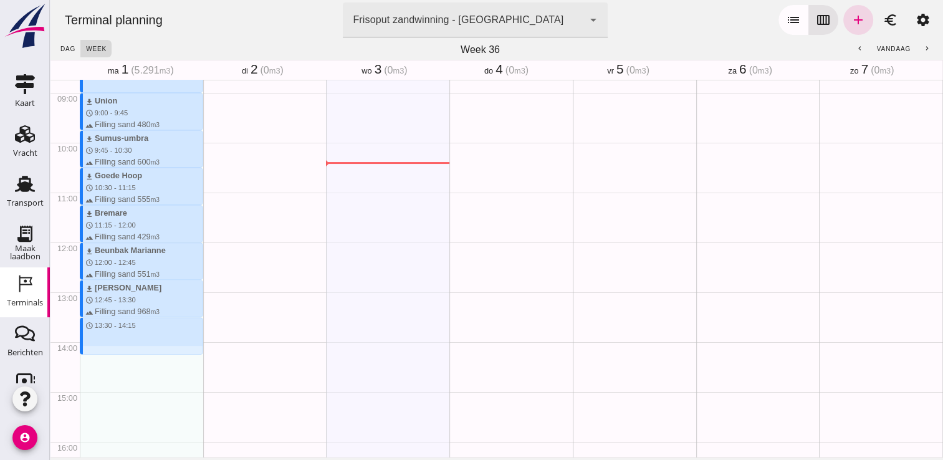
drag, startPoint x: 102, startPoint y: 318, endPoint x: 106, endPoint y: 351, distance: 33.9
click at [106, 351] on div "download Kortenoord schedule 7:15 - 8:00 terrain Filling sand 621 m3 download P…" at bounding box center [141, 242] width 123 height 1196
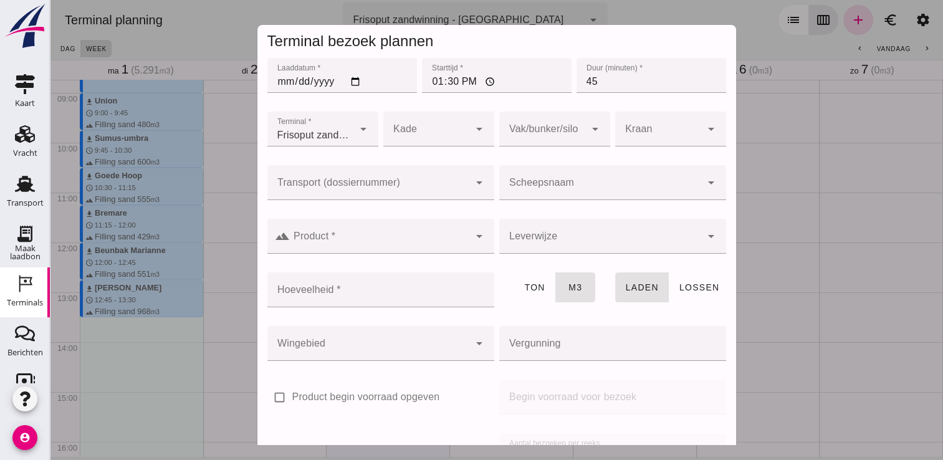
click input "Scheepsnaam"
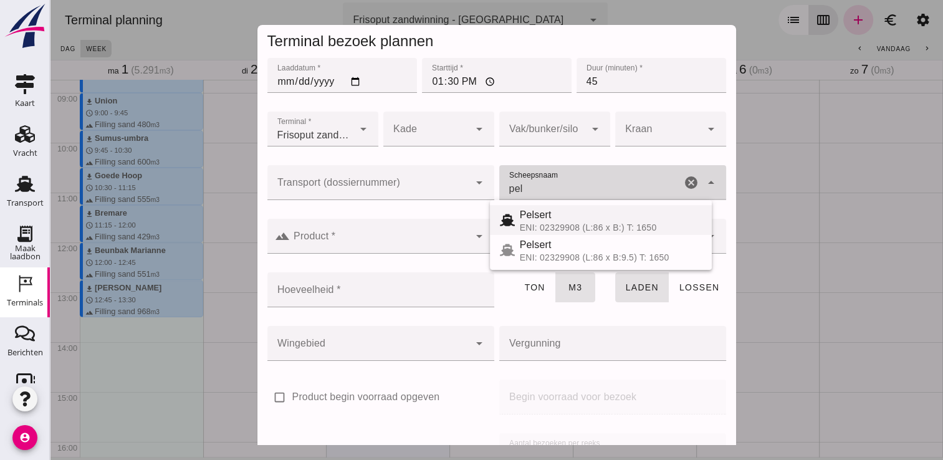
click at [563, 223] on div "ENI: 02329908 (L:86 x B:) T: 1650" at bounding box center [611, 227] width 182 height 10
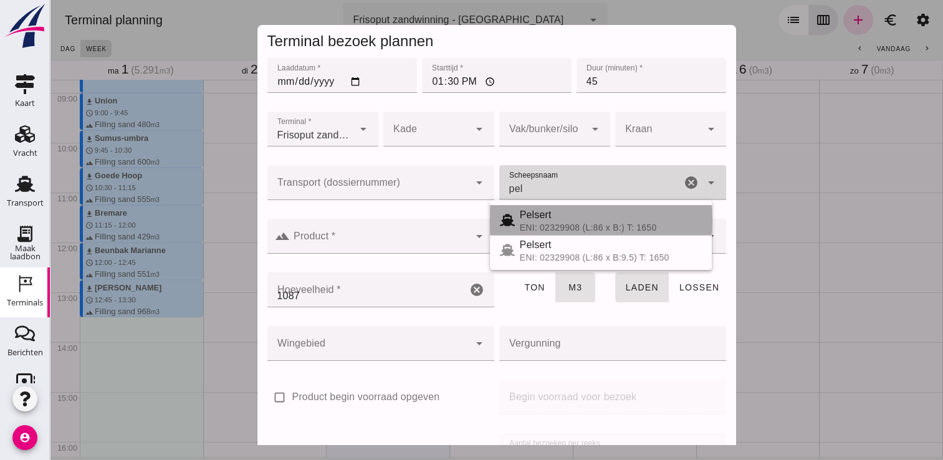
type input "Pelsert"
type input "1087"
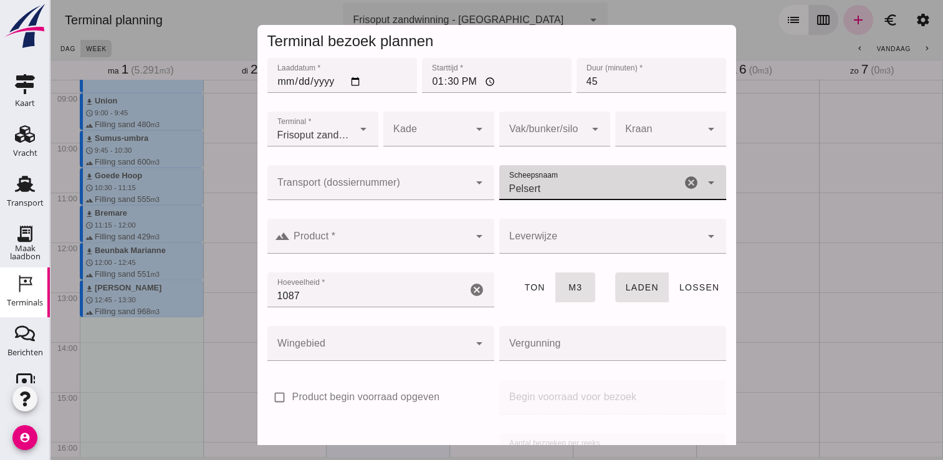
type input "Pelsert"
click input "Product *"
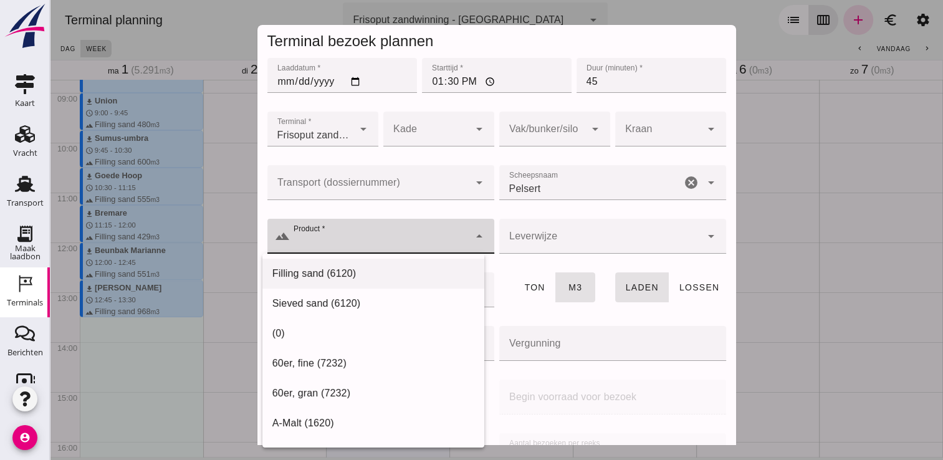
click at [361, 279] on div "Filling sand (6120)" at bounding box center [373, 273] width 202 height 15
type input "Filling sand (6120)"
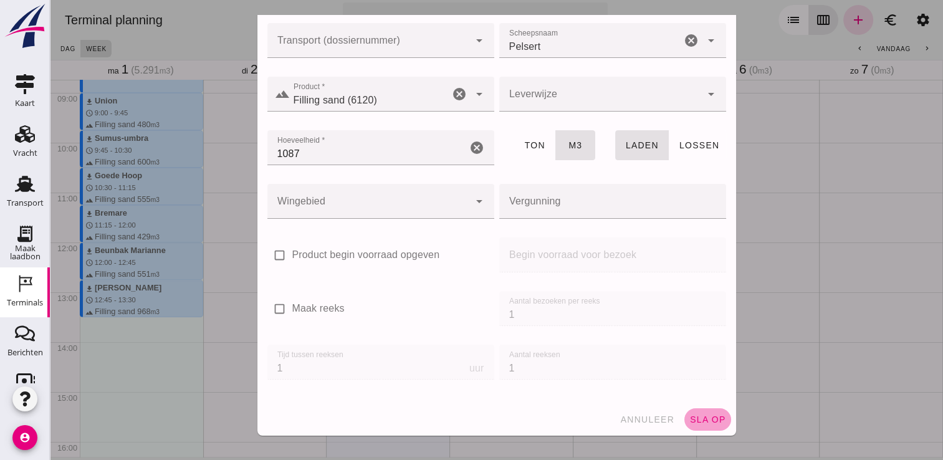
click span "sla op"
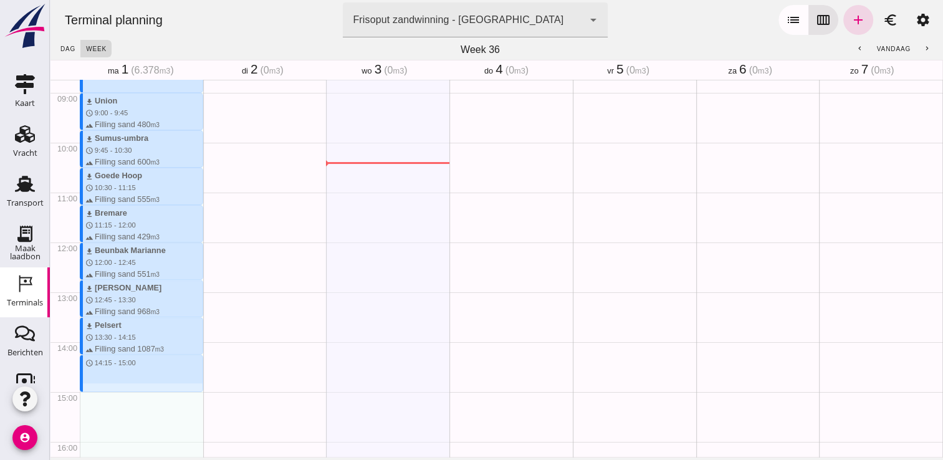
drag, startPoint x: 82, startPoint y: 358, endPoint x: 85, endPoint y: 388, distance: 30.0
click at [85, 388] on div "download Kortenoord schedule 7:15 - 8:00 terrain Filling sand 621 m3 download P…" at bounding box center [141, 242] width 123 height 1196
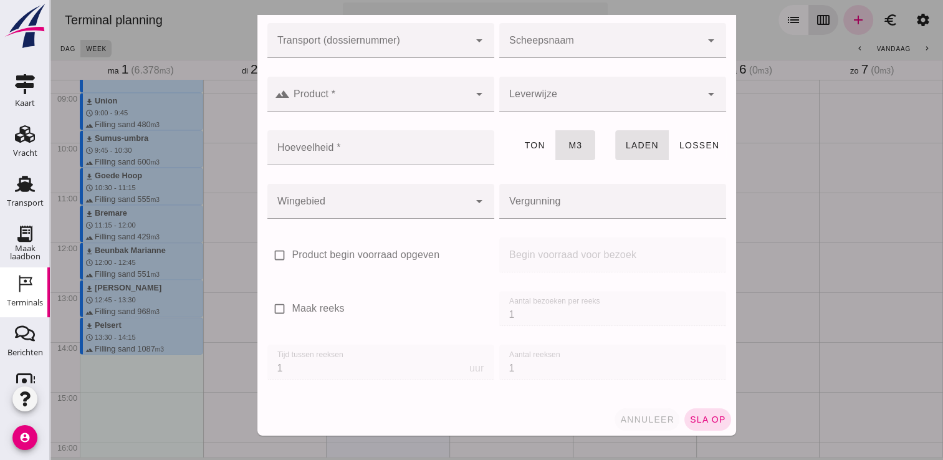
click button "annuleer"
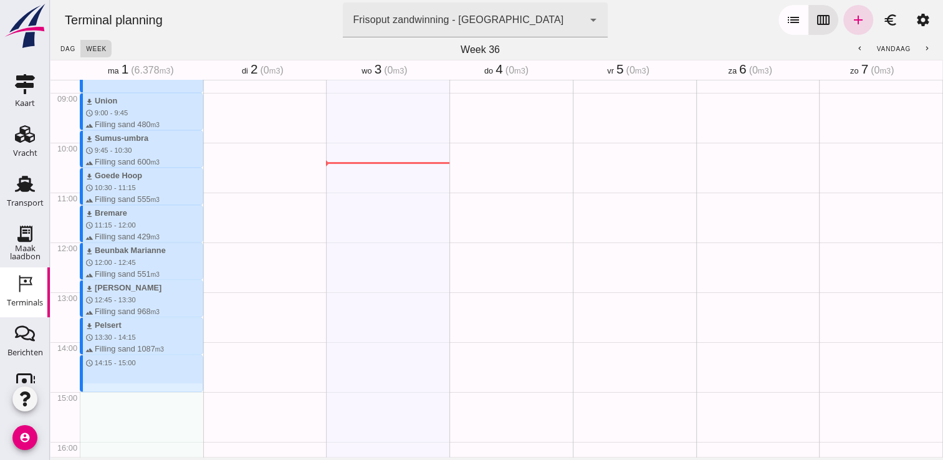
drag, startPoint x: 87, startPoint y: 358, endPoint x: 91, endPoint y: 394, distance: 37.0
click at [91, 394] on div "download Kortenoord schedule 7:15 - 8:00 terrain Filling sand 621 m3 download P…" at bounding box center [141, 242] width 123 height 1196
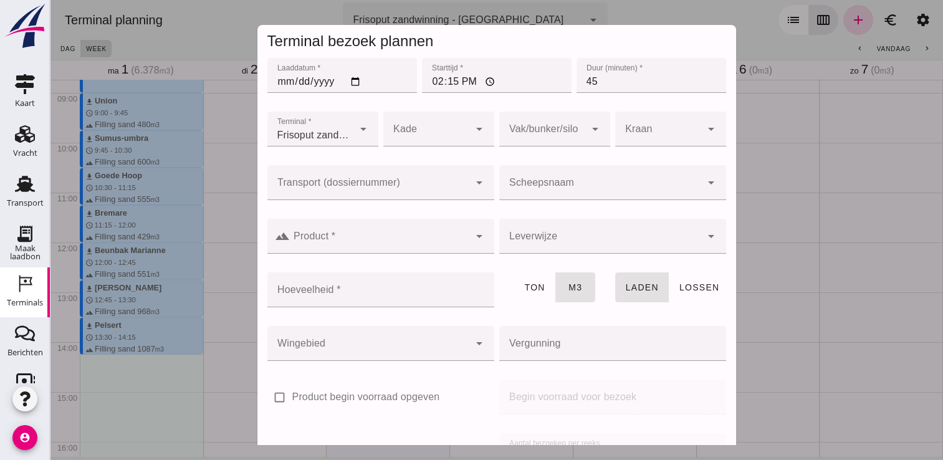
click input "Scheepsnaam"
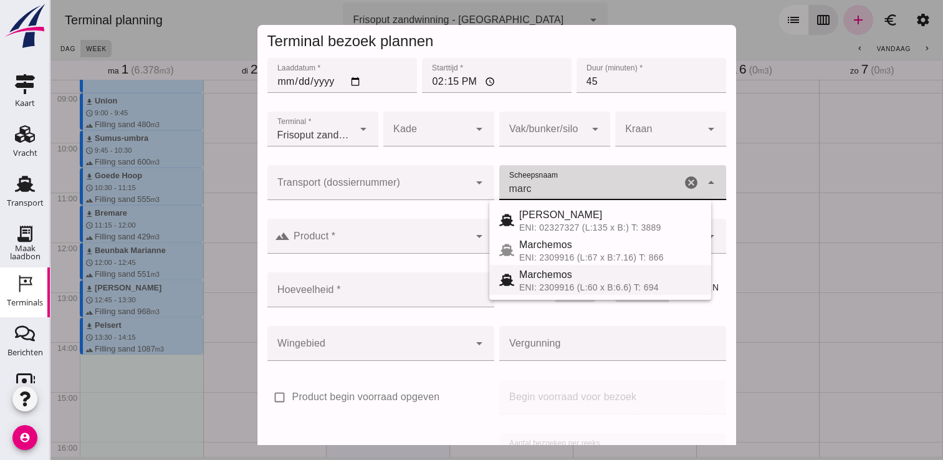
click at [568, 283] on div "ENI: 2309916 (L:60 x B:6.6) T: 694" at bounding box center [610, 287] width 182 height 10
type input "Marchemos"
type input "387"
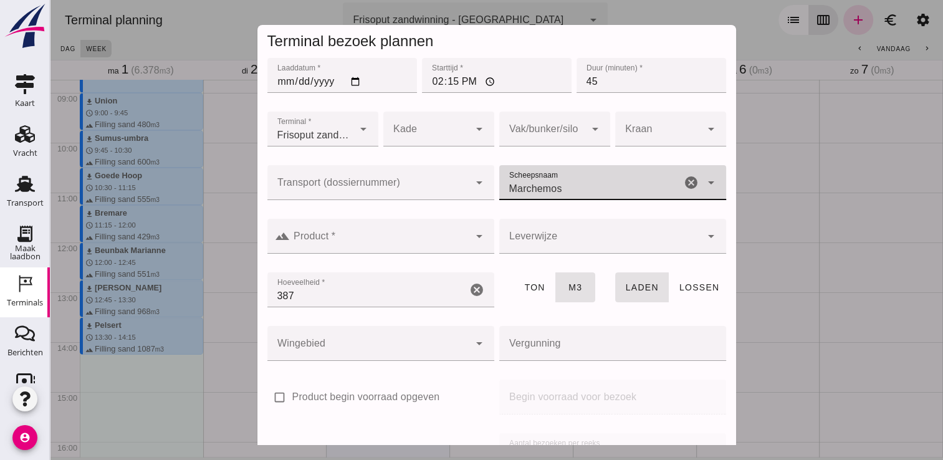
type input "Marchemos"
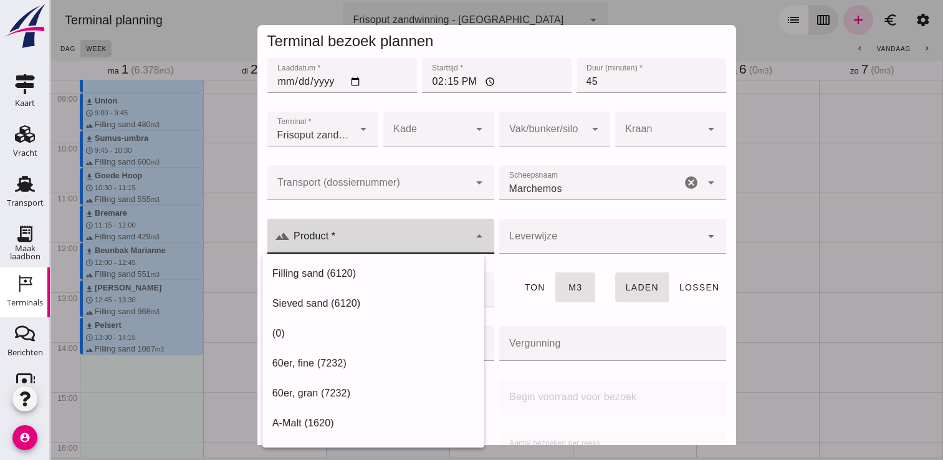
click input "Product *"
click at [395, 270] on div "Filling sand (6120)" at bounding box center [373, 273] width 202 height 15
type input "Filling sand (6120)"
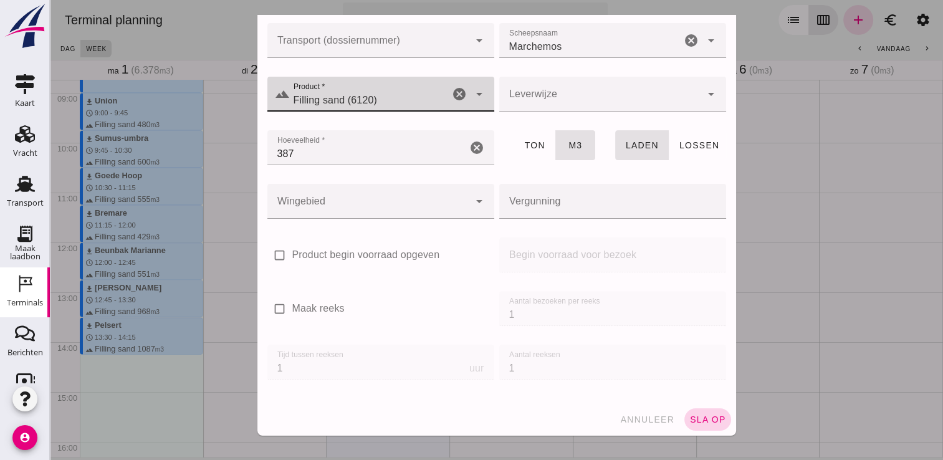
click span "sla op"
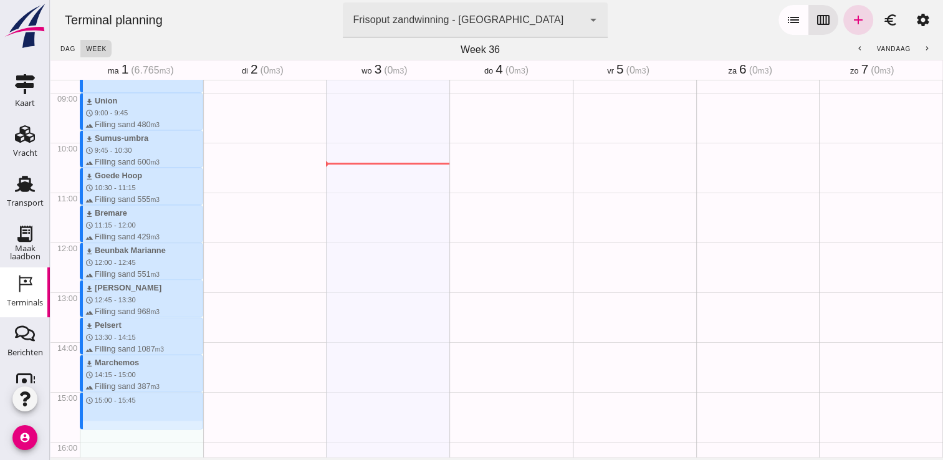
drag, startPoint x: 102, startPoint y: 398, endPoint x: 106, endPoint y: 426, distance: 28.3
click at [106, 426] on div "download Kortenoord schedule 7:15 - 8:00 terrain Filling sand 621 m3 download P…" at bounding box center [141, 242] width 123 height 1196
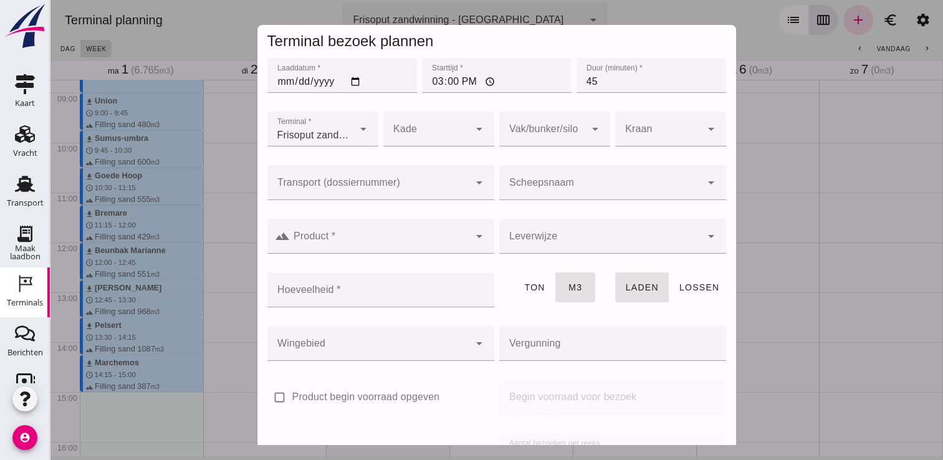
click input "Scheepsnaam"
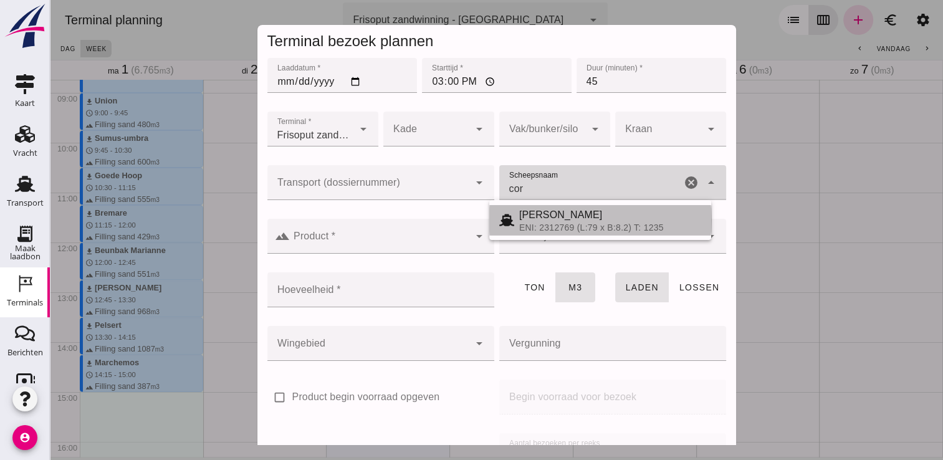
click at [568, 228] on div "ENI: 2312769 (L:79 x B:8.2) T: 1235" at bounding box center [610, 227] width 182 height 10
type input "[PERSON_NAME]"
type input "718"
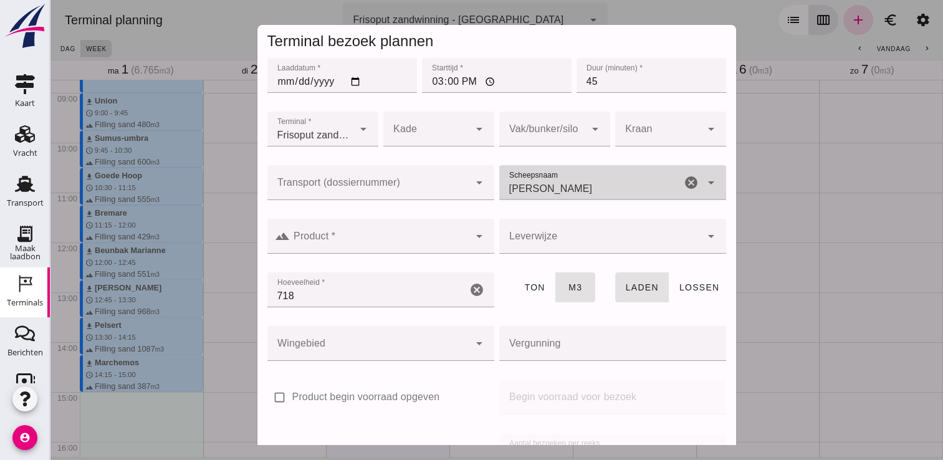
type input "[PERSON_NAME]"
click input "Product *"
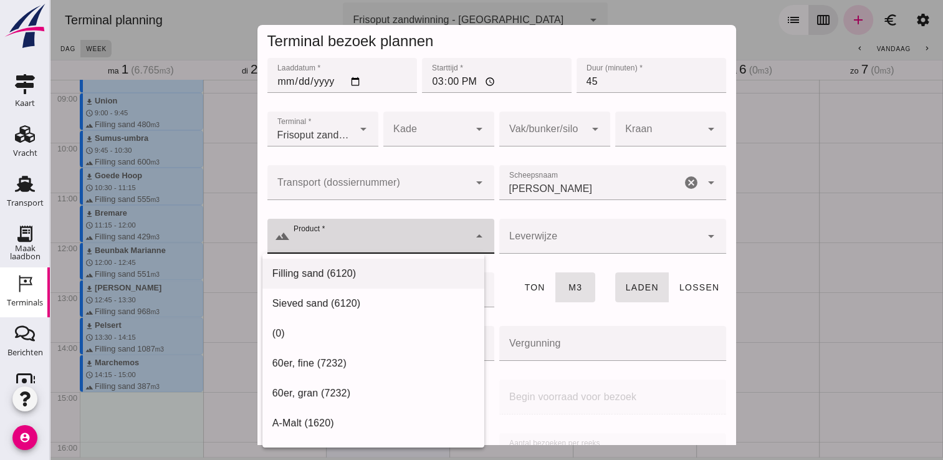
click at [369, 408] on div "Filling sand (6120)" at bounding box center [373, 423] width 222 height 30
type input "Filling sand (6120)"
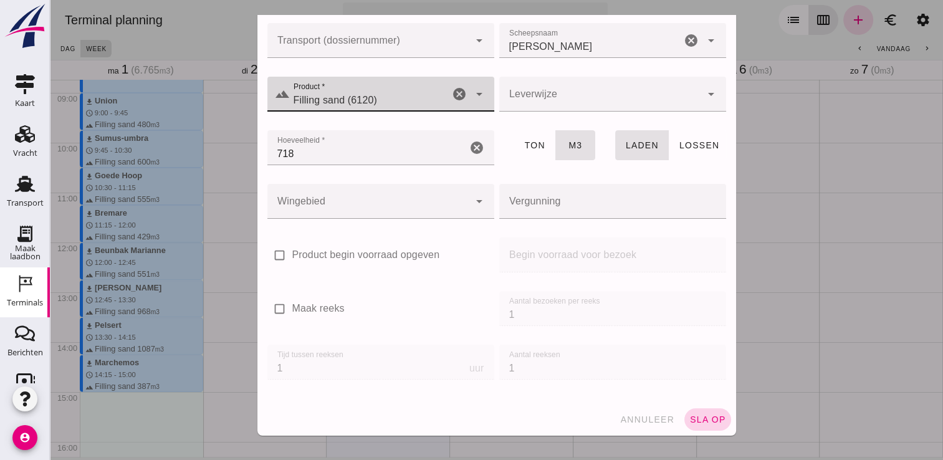
click button "sla op"
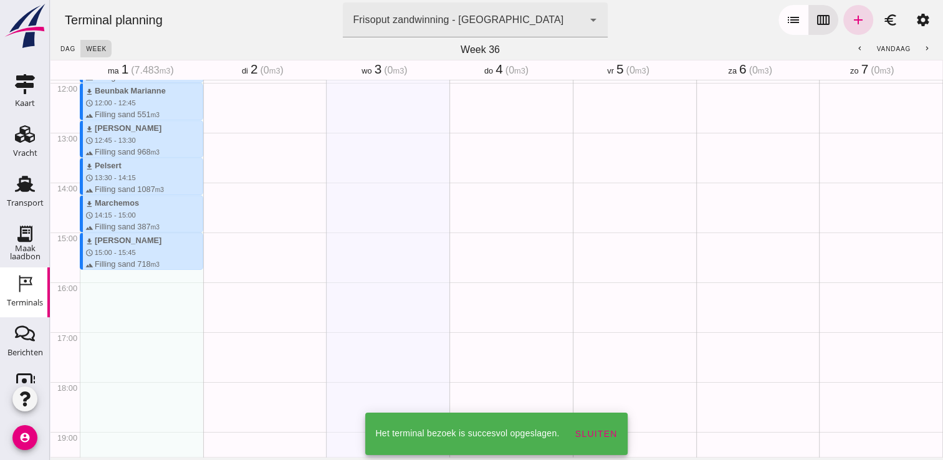
scroll to position [596, 0]
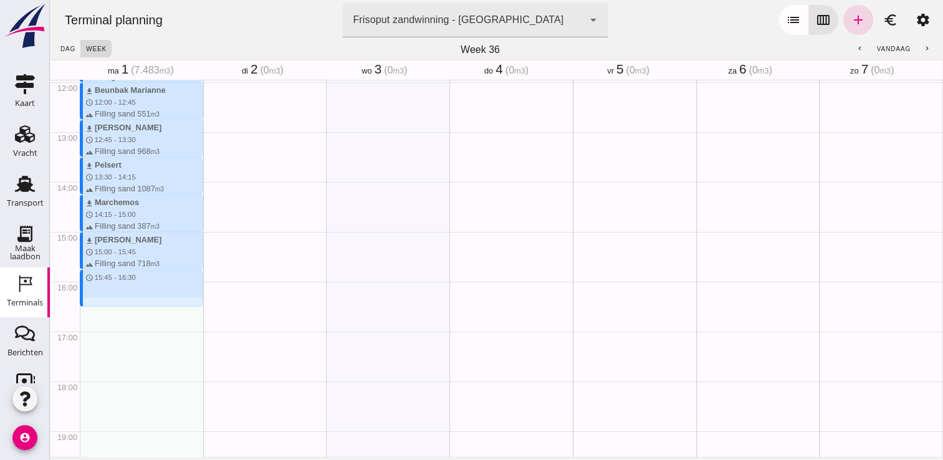
drag, startPoint x: 102, startPoint y: 270, endPoint x: 107, endPoint y: 308, distance: 37.7
click at [107, 308] on div "download Kortenoord schedule 7:15 - 8:00 terrain Filling sand 621 m3 download P…" at bounding box center [141, 82] width 123 height 1196
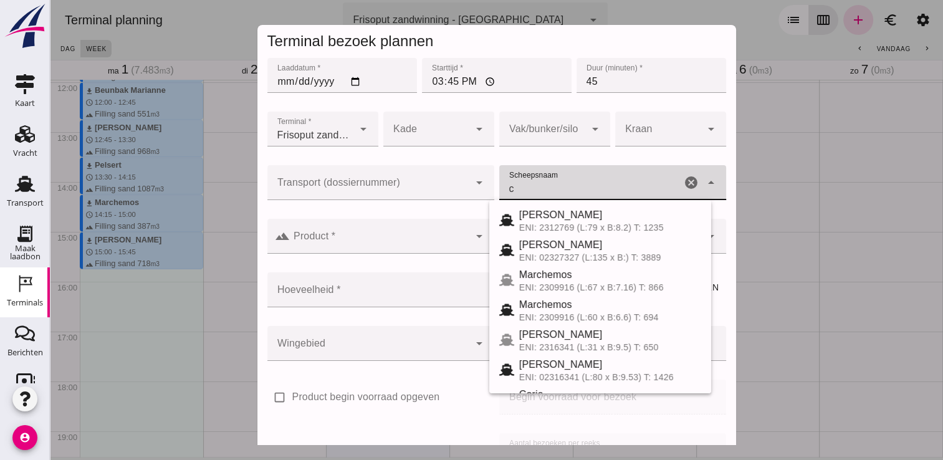
drag, startPoint x: 542, startPoint y: 193, endPoint x: 500, endPoint y: 186, distance: 42.3
click input "c"
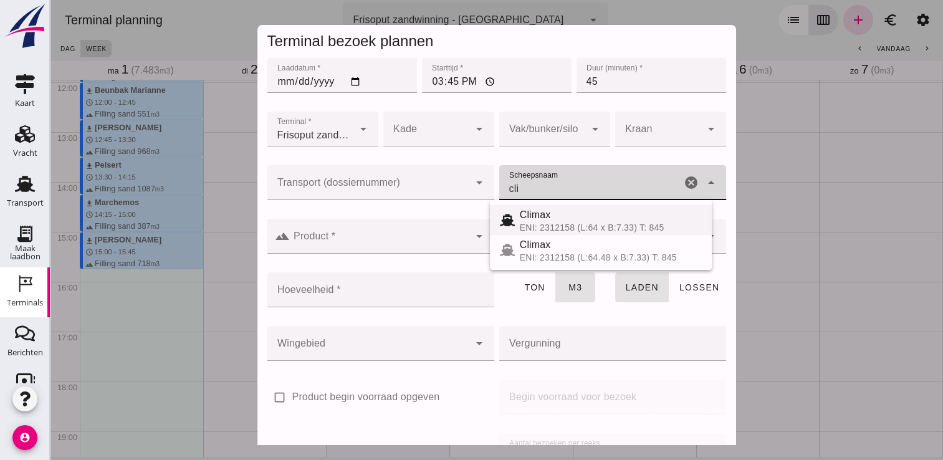
click at [555, 222] on div "ENI: 2312158 (L:64 x B:7.33) T: 845" at bounding box center [611, 227] width 182 height 10
type input "Climax"
type input "510"
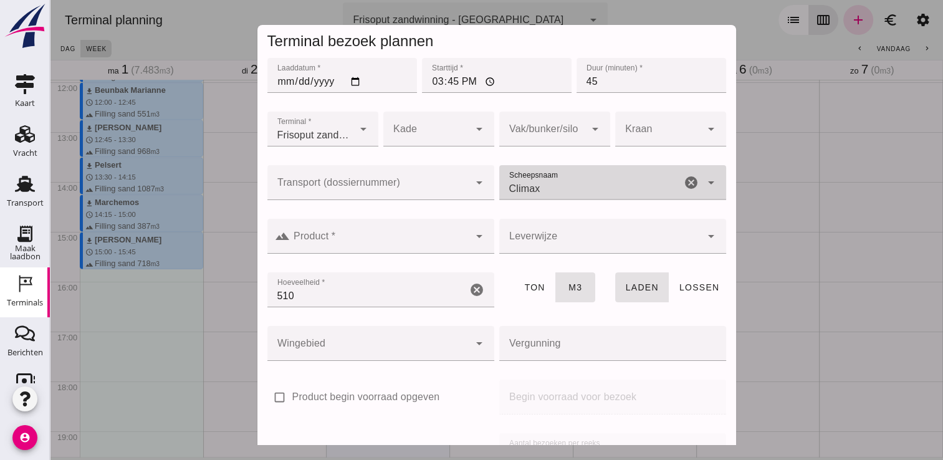
type input "Climax"
click div
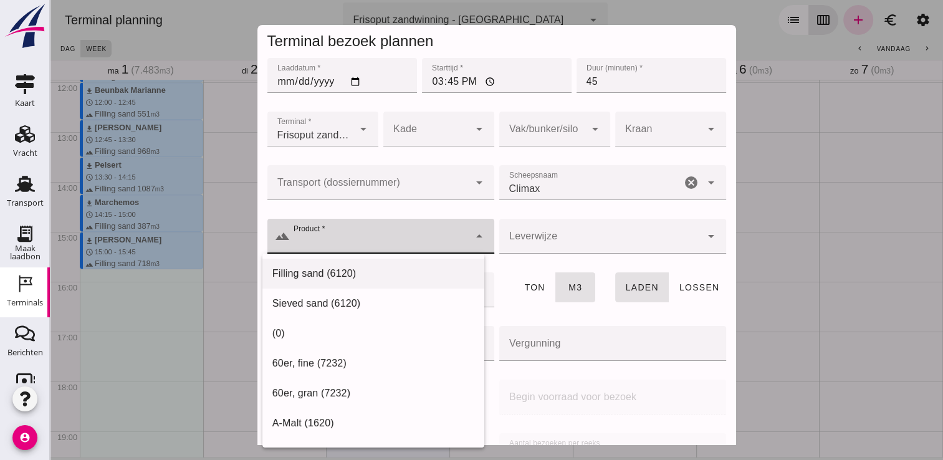
click at [387, 408] on div "Filling sand (6120)" at bounding box center [373, 423] width 222 height 30
type input "Filling sand (6120)"
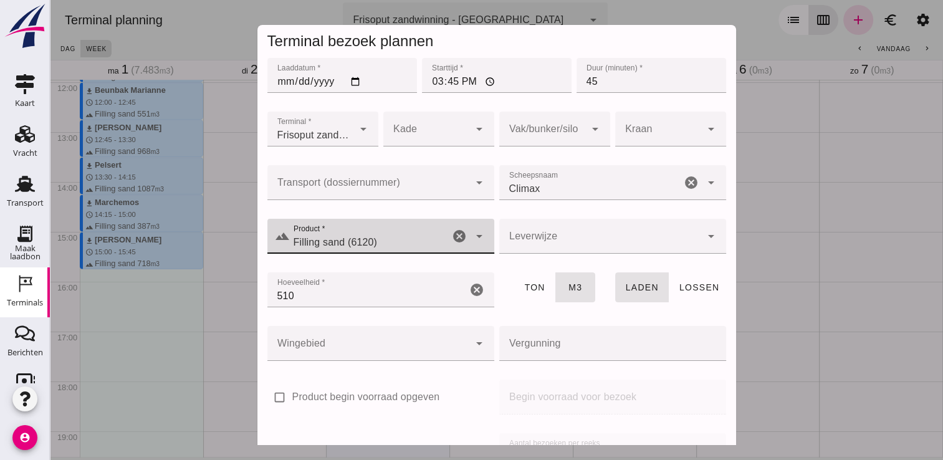
scroll to position [142, 0]
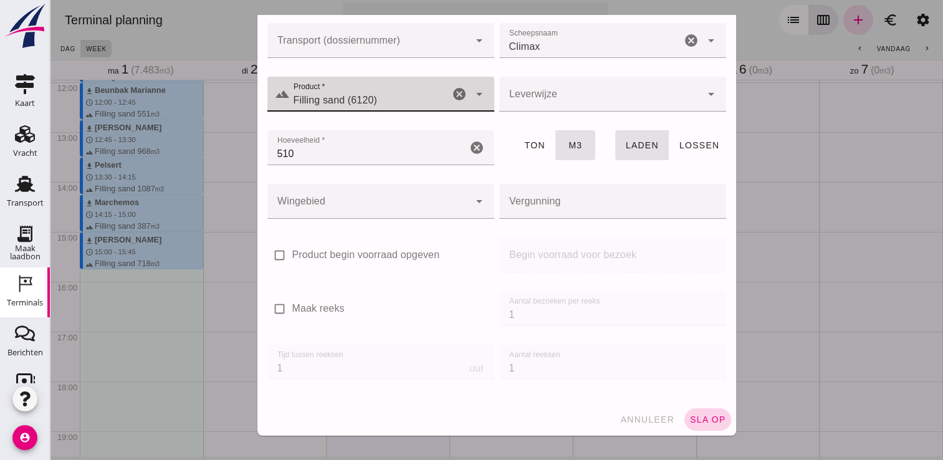
click button "sla op"
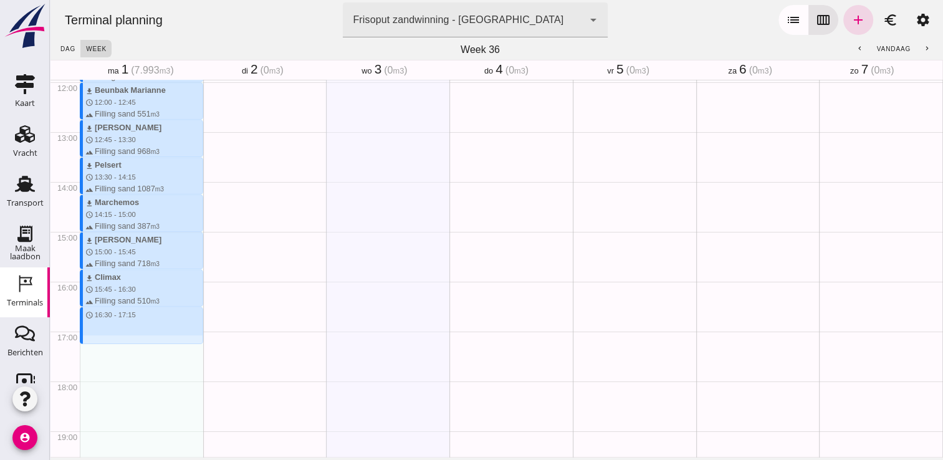
drag, startPoint x: 87, startPoint y: 310, endPoint x: 89, endPoint y: 343, distance: 33.1
click at [89, 343] on div "download Kortenoord schedule 7:15 - 8:00 terrain Filling sand 621 m3 download P…" at bounding box center [141, 82] width 123 height 1196
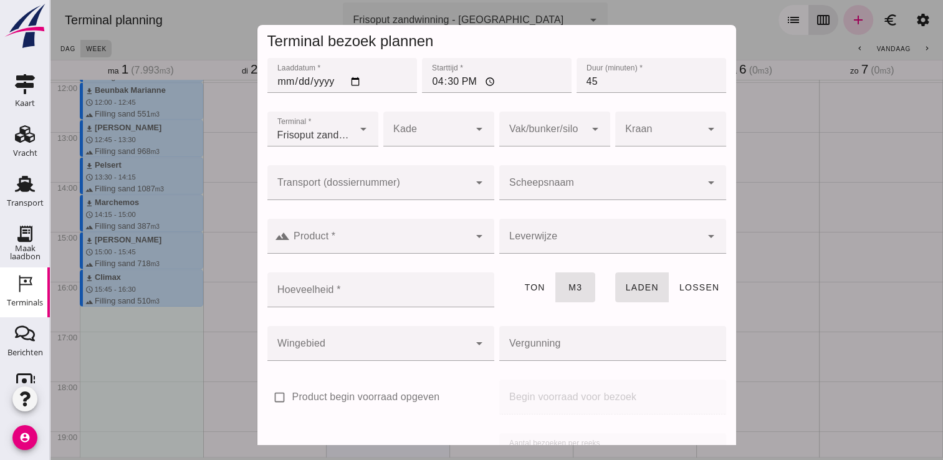
click input "Scheepsnaam"
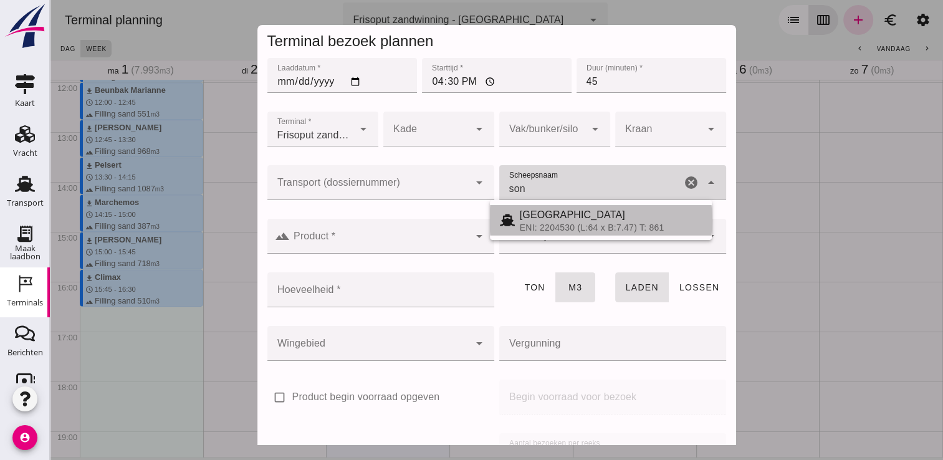
click at [567, 231] on div "ENI: 2204530 (L:64 x B:7.47) T: 861" at bounding box center [611, 227] width 182 height 10
type input "[GEOGRAPHIC_DATA]"
type input "467"
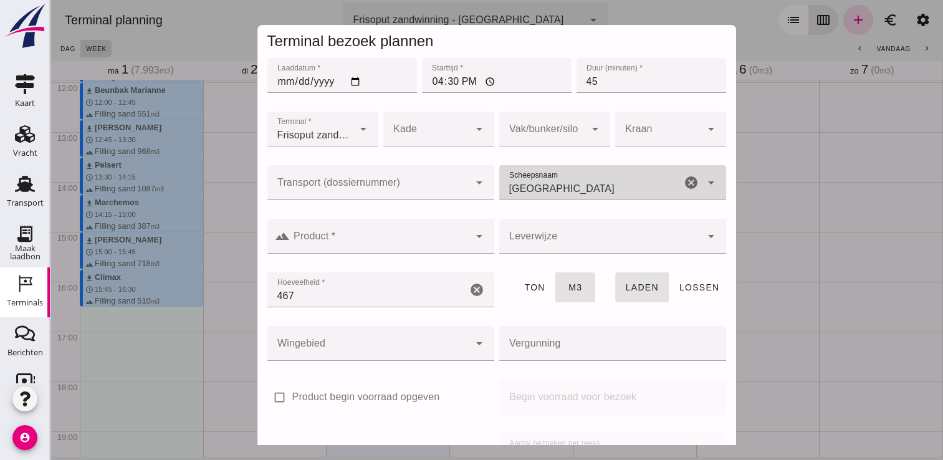
type input "[GEOGRAPHIC_DATA]"
click input "Product *"
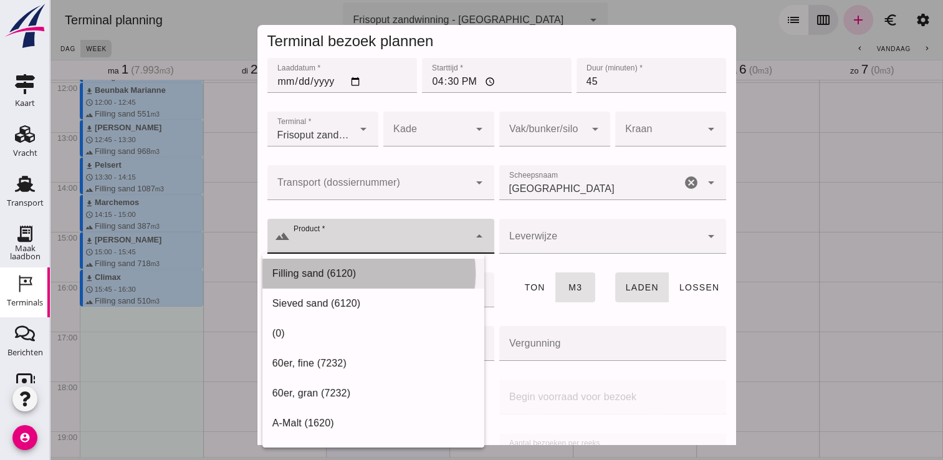
click at [357, 267] on div "Filling sand (6120)" at bounding box center [373, 273] width 202 height 15
type input "Filling sand (6120)"
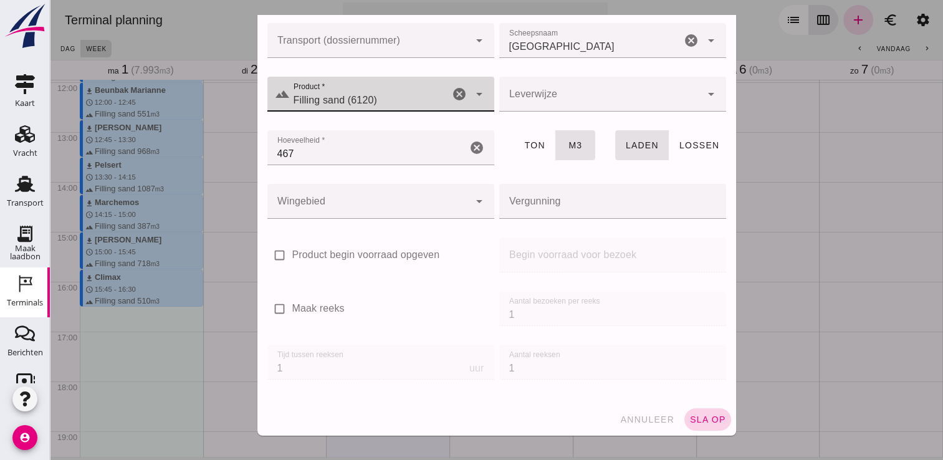
click span "sla op"
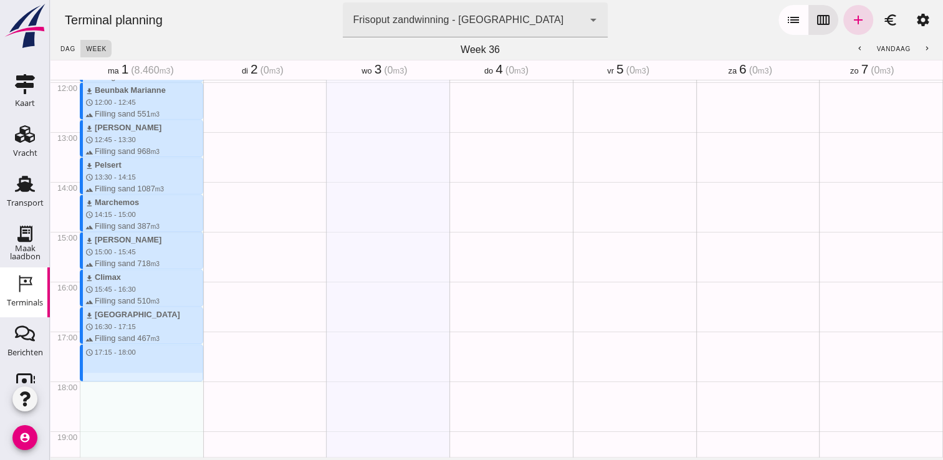
drag, startPoint x: 96, startPoint y: 344, endPoint x: 97, endPoint y: 381, distance: 36.8
click at [97, 381] on div "download Kortenoord schedule 7:15 - 8:00 terrain Filling sand 621 m3 download P…" at bounding box center [141, 82] width 123 height 1196
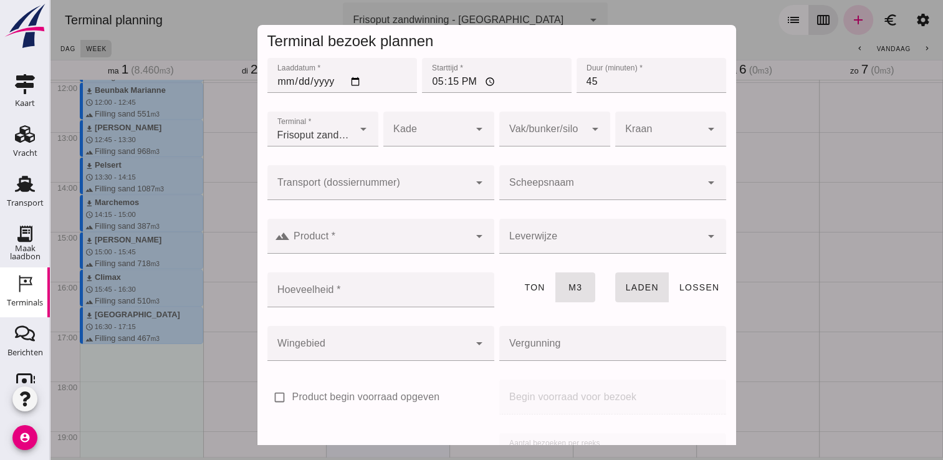
click input "Scheepsnaam"
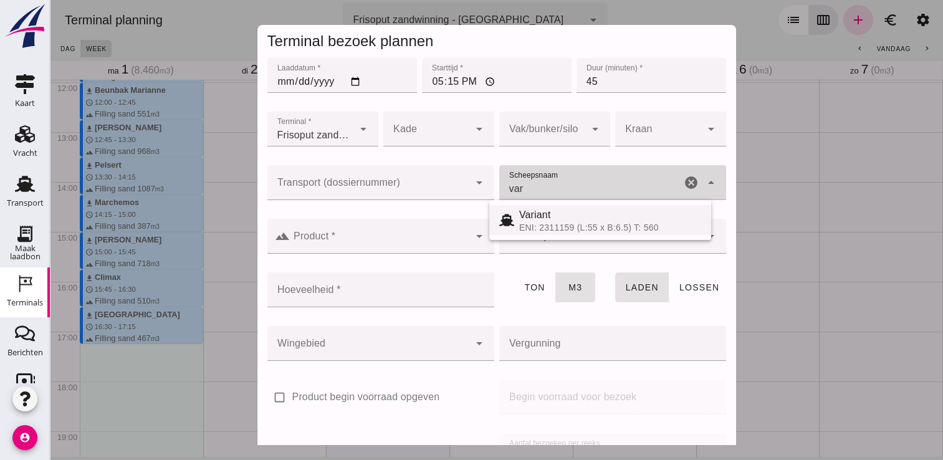
click at [556, 218] on div "Variant" at bounding box center [610, 214] width 182 height 15
type input "Variant"
type input "337"
type input "Variant"
click input "Product *"
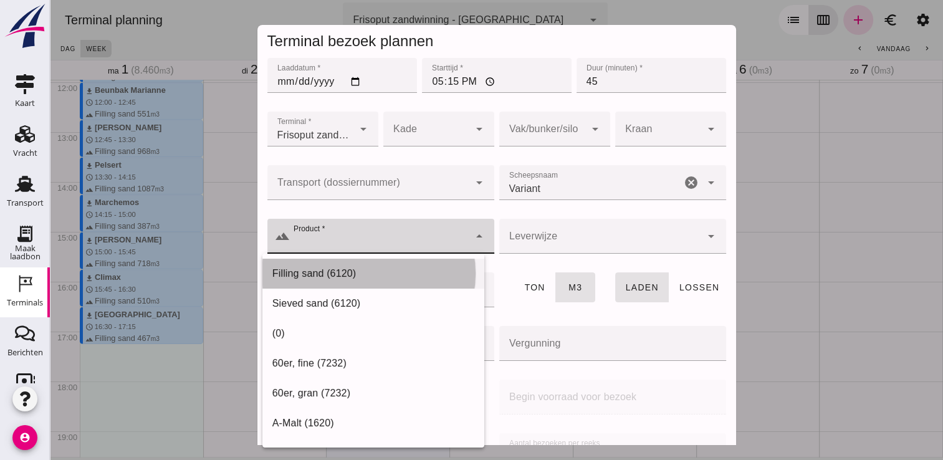
click at [391, 408] on div "Filling sand (6120)" at bounding box center [373, 423] width 222 height 30
type input "Filling sand (6120)"
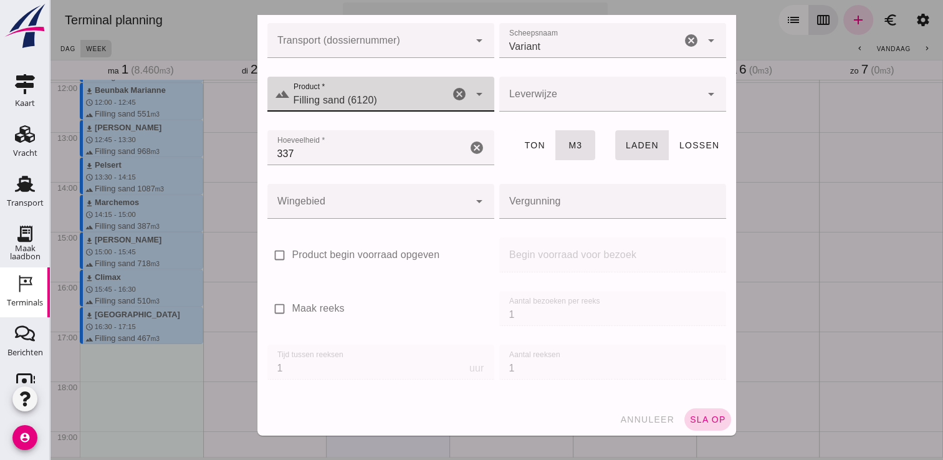
click button "sla op"
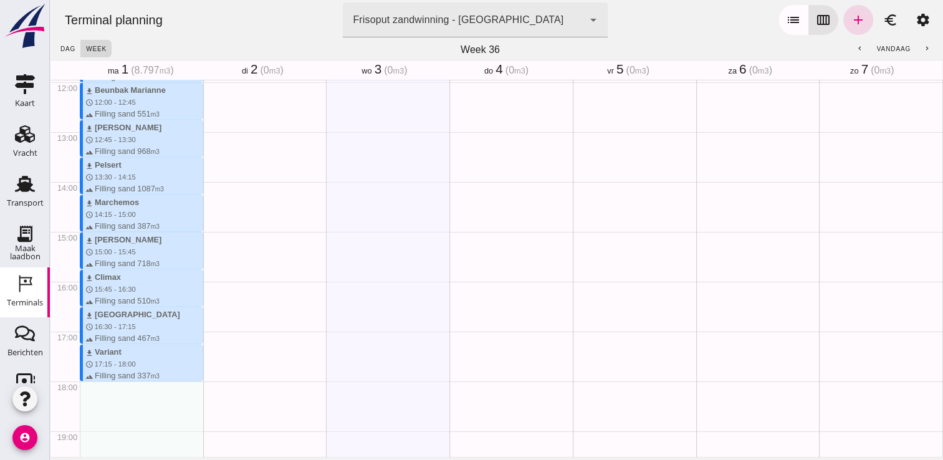
drag, startPoint x: 104, startPoint y: 384, endPoint x: 102, endPoint y: 412, distance: 28.1
click at [102, 412] on div "download Kortenoord schedule 7:15 - 8:00 terrain Filling sand 621 m3 download P…" at bounding box center [141, 82] width 123 height 1196
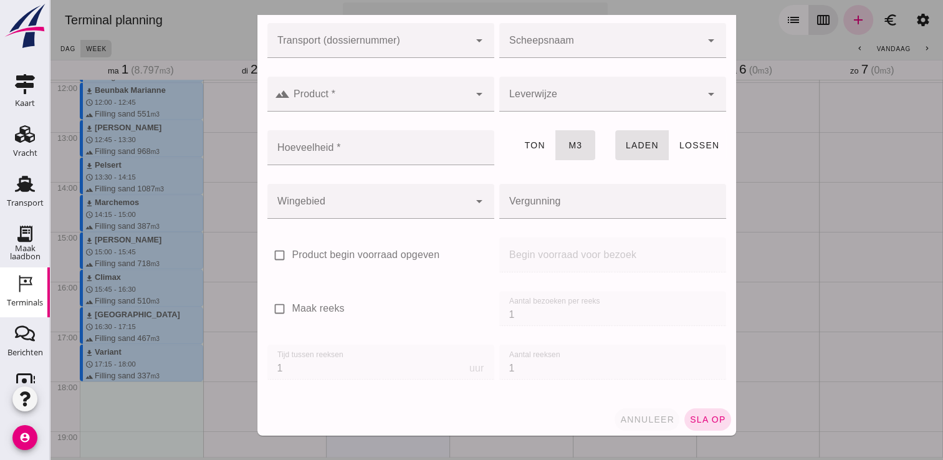
click button "annuleer"
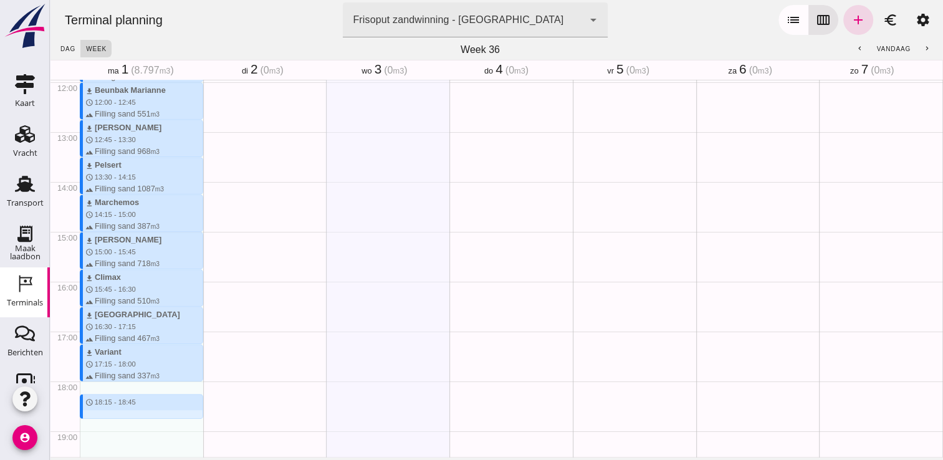
drag, startPoint x: 86, startPoint y: 388, endPoint x: 92, endPoint y: 416, distance: 28.7
click at [92, 416] on div "download Kortenoord schedule 7:15 - 8:00 terrain Filling sand 621 m3 download P…" at bounding box center [141, 82] width 123 height 1196
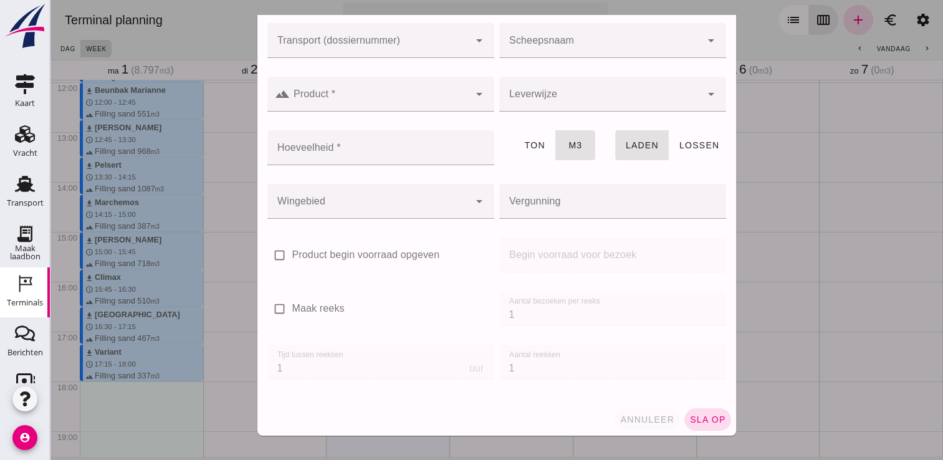
click span "annuleer"
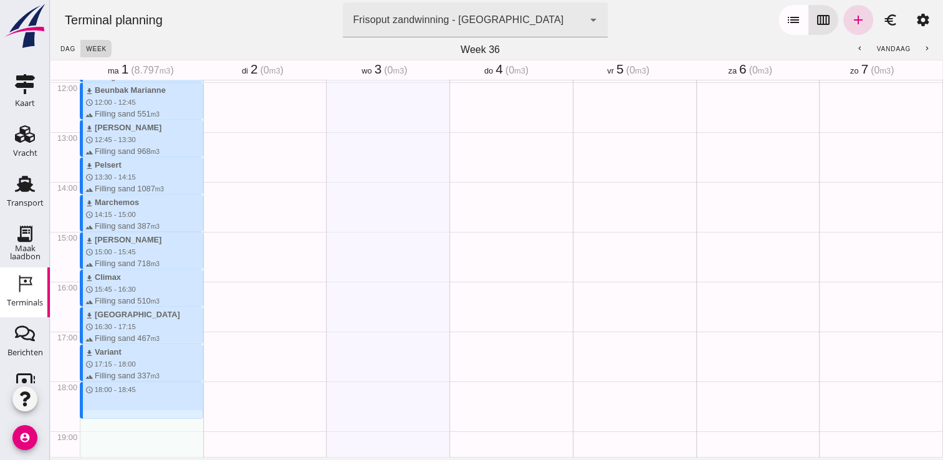
drag, startPoint x: 83, startPoint y: 383, endPoint x: 88, endPoint y: 419, distance: 35.9
click at [88, 419] on div "download Kortenoord schedule 7:15 - 8:00 terrain Filling sand 621 m3 download P…" at bounding box center [141, 82] width 123 height 1196
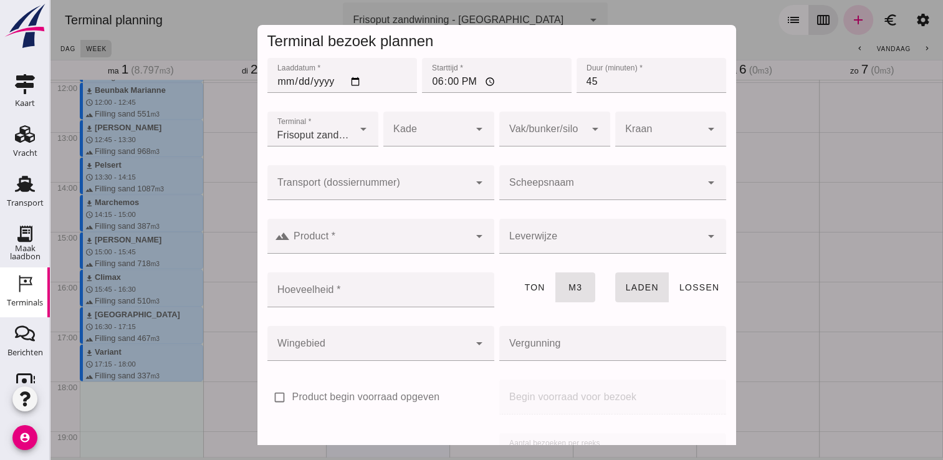
click div
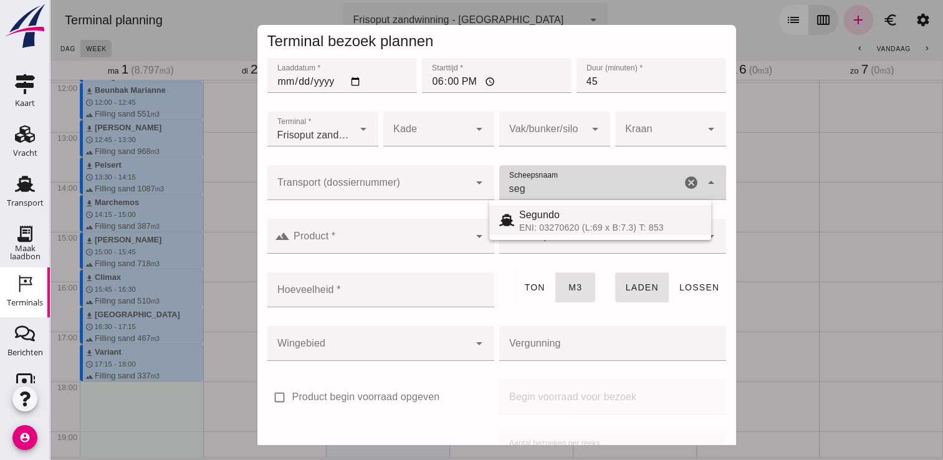
click at [566, 213] on div "Segundo" at bounding box center [610, 214] width 182 height 15
type input "Segundo"
type input "478"
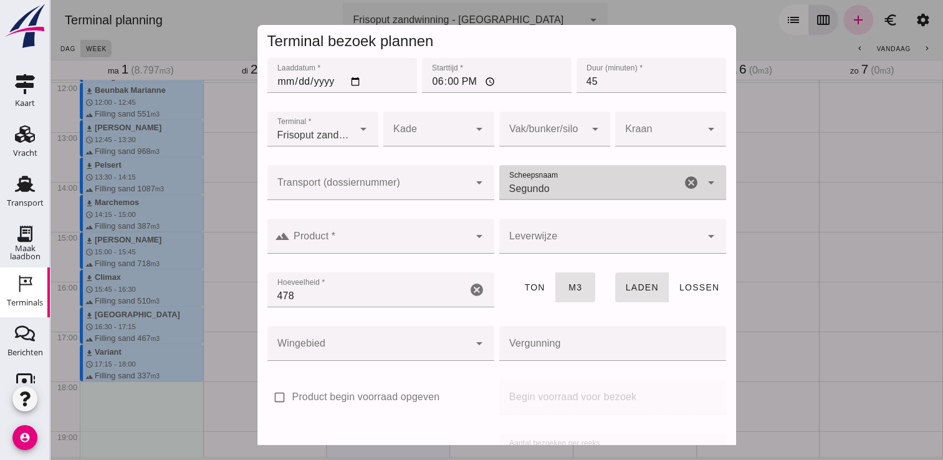
type input "Segundo"
click input "Product *"
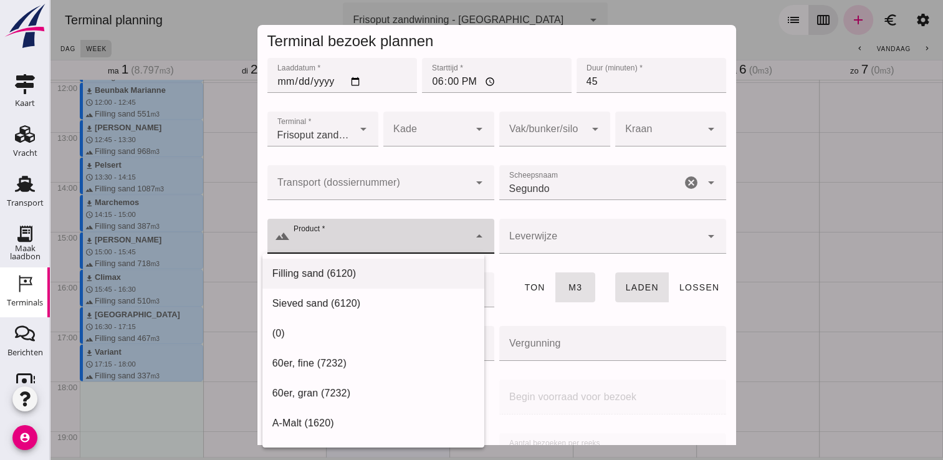
click at [396, 268] on div "Filling sand (6120)" at bounding box center [373, 273] width 202 height 15
type input "Filling sand (6120)"
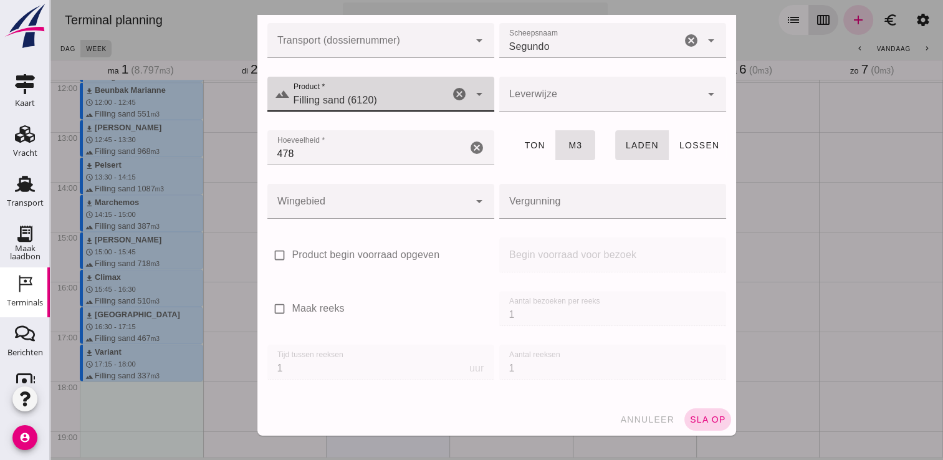
click span "sla op"
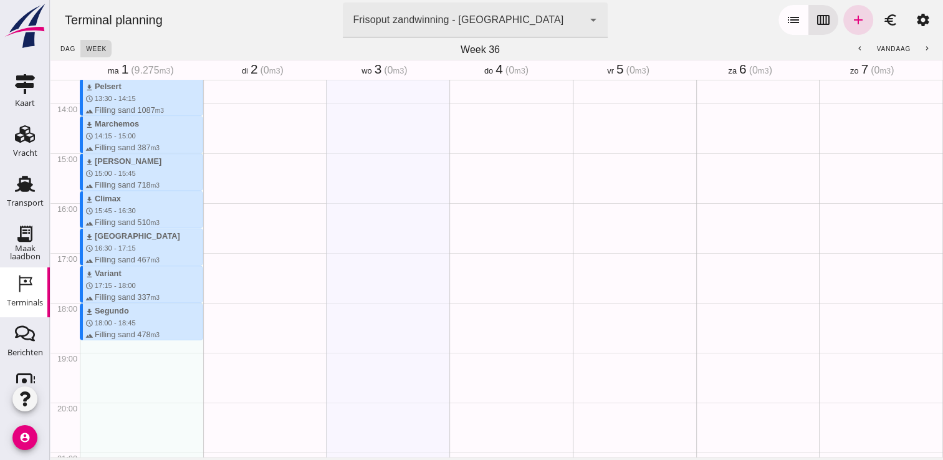
scroll to position [677, 0]
drag, startPoint x: 100, startPoint y: 338, endPoint x: 102, endPoint y: 361, distance: 23.8
click at [102, 361] on div "download Kortenoord schedule 7:15 - 8:00 terrain Filling sand 621 m3 download P…" at bounding box center [141, 0] width 123 height 1196
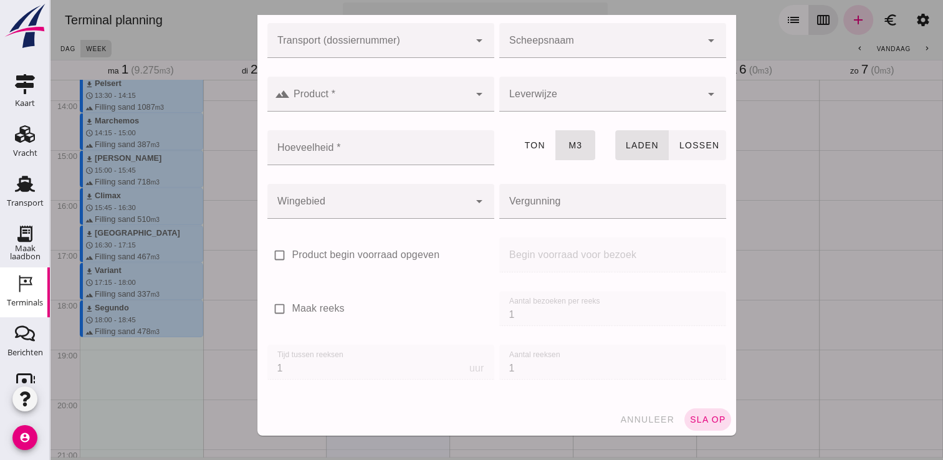
scroll to position [0, 0]
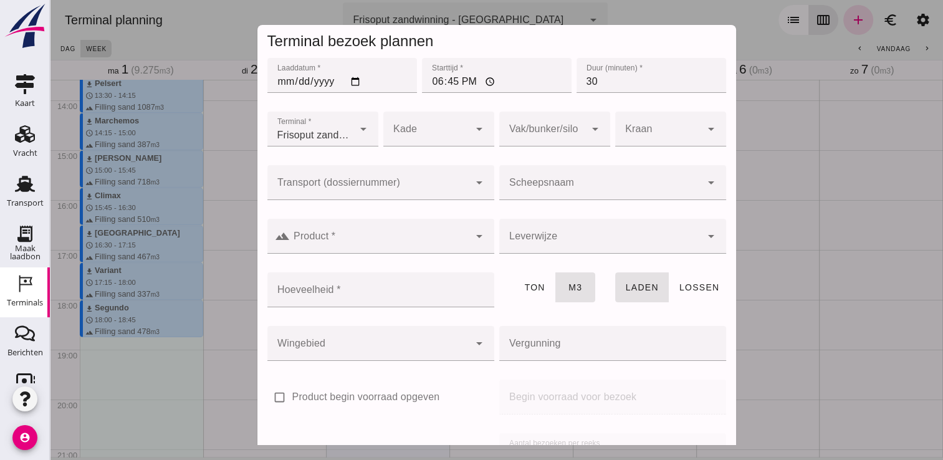
click input "30"
type input "3"
type input "45"
click button "sla op"
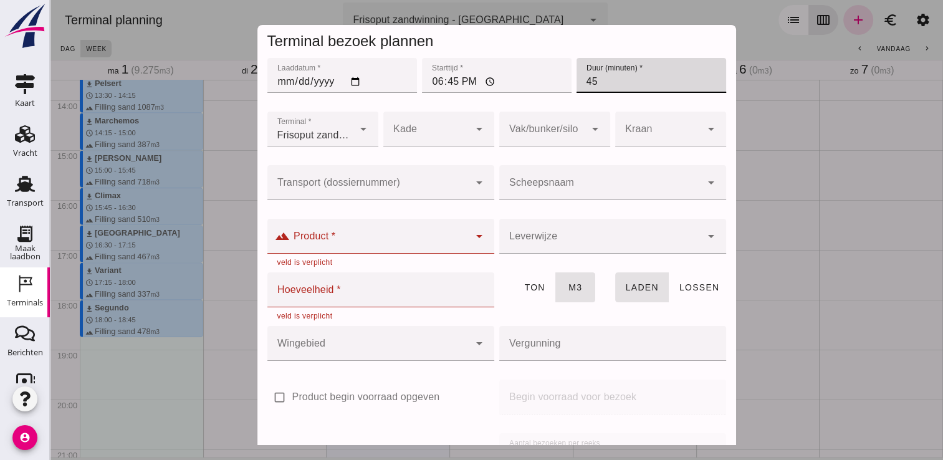
click input "Product *"
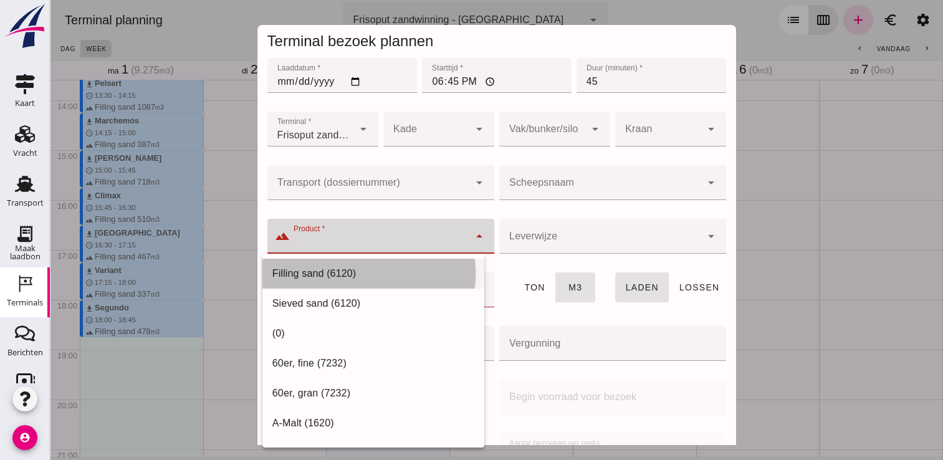
click at [416, 408] on div "Filling sand (6120)" at bounding box center [373, 423] width 222 height 30
type input "Filling sand (6120)"
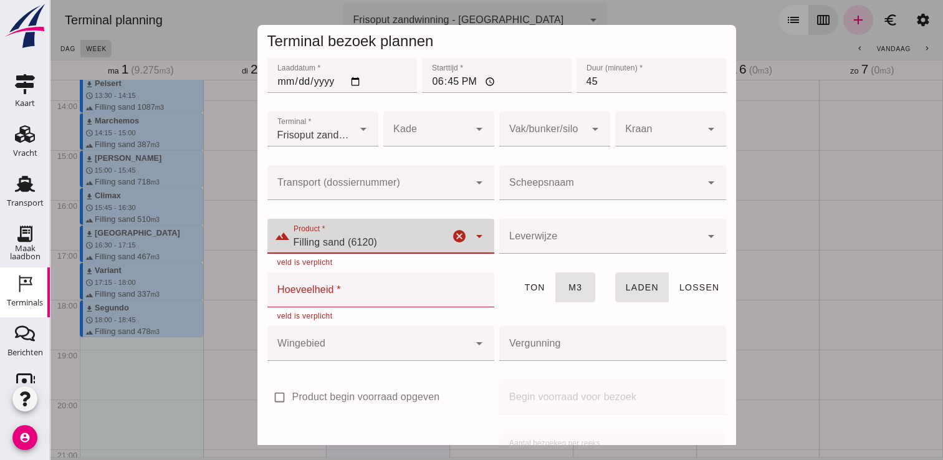
click input "Scheepsnaam"
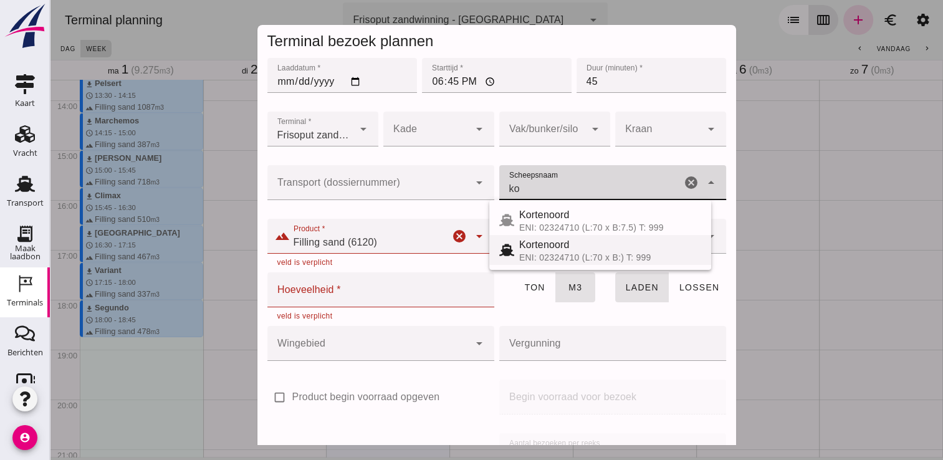
click at [553, 242] on div "Kortenoord" at bounding box center [610, 244] width 182 height 15
type input "Kortenoord"
type input "621"
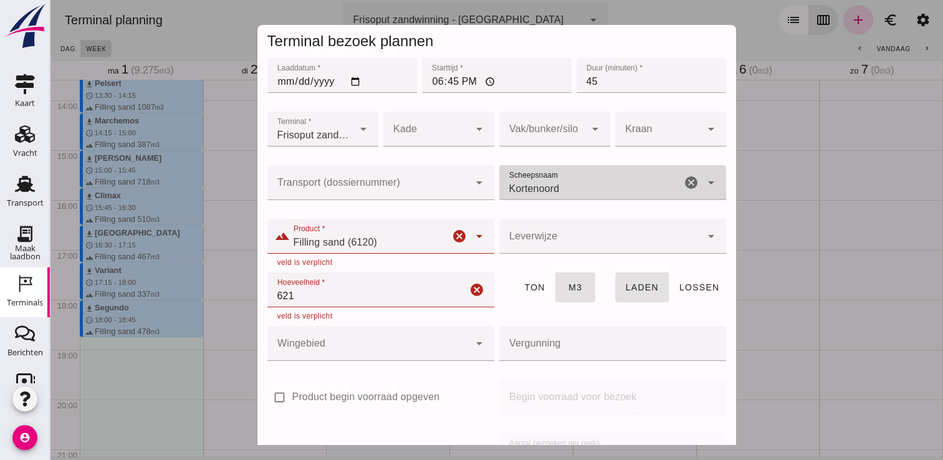
scroll to position [142, 0]
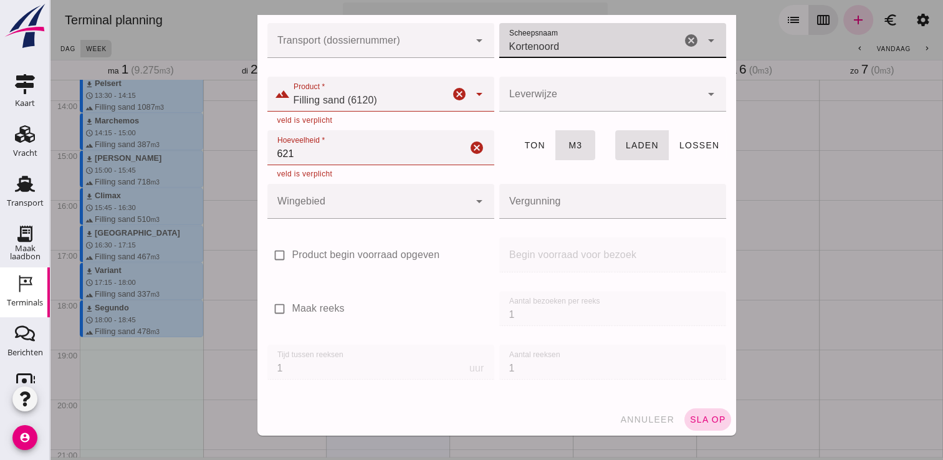
type input "Kortenoord"
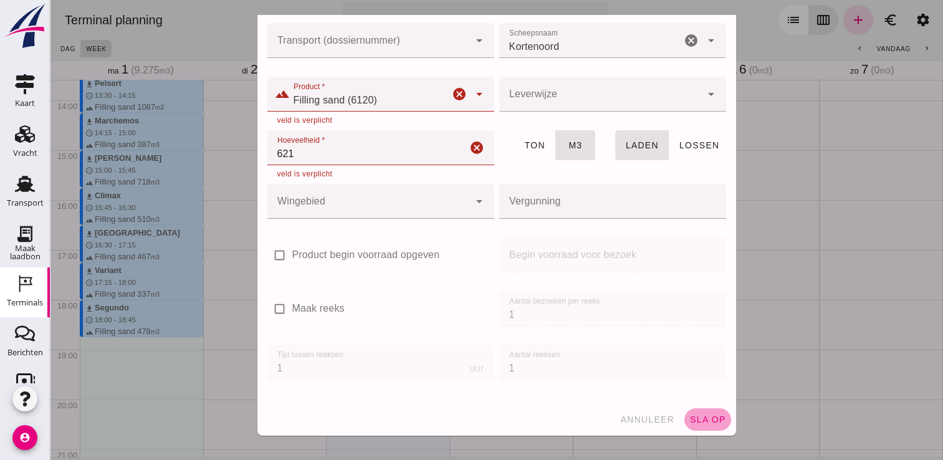
click span "sla op"
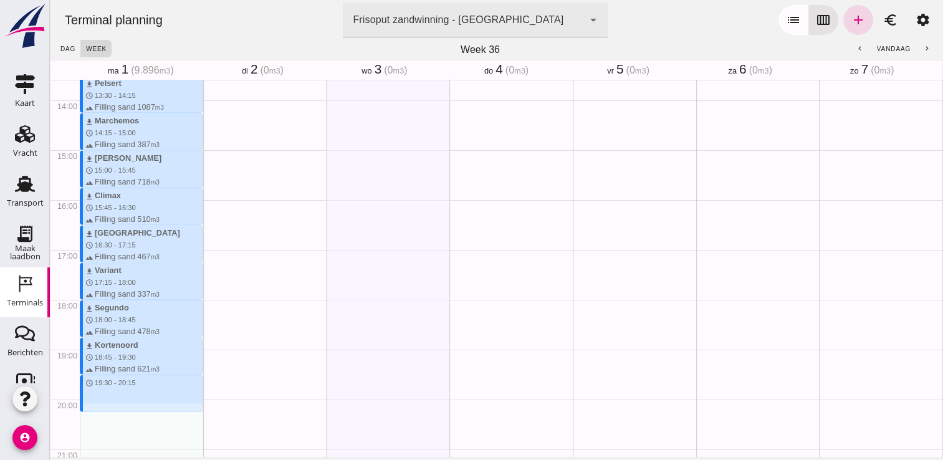
drag, startPoint x: 99, startPoint y: 376, endPoint x: 103, endPoint y: 417, distance: 41.9
click at [103, 417] on div "download Kortenoord schedule 7:15 - 8:00 terrain Filling sand 621 m3 download P…" at bounding box center [141, 0] width 123 height 1196
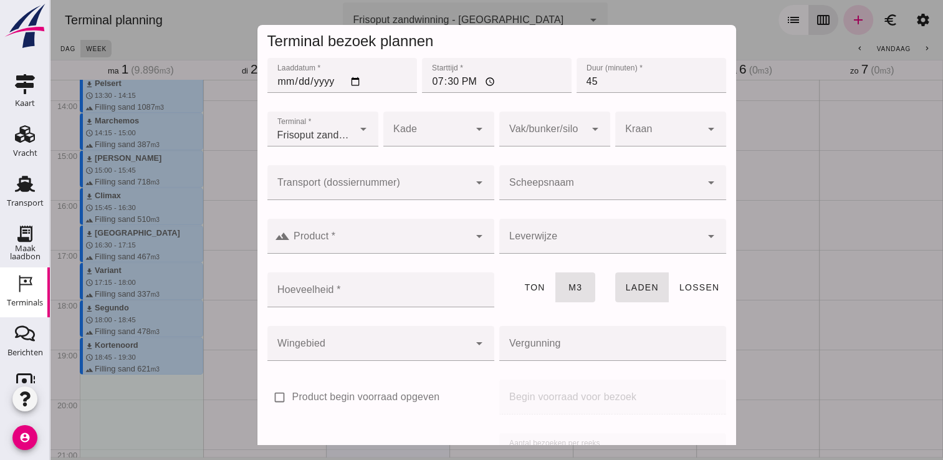
click input "Scheepsnaam"
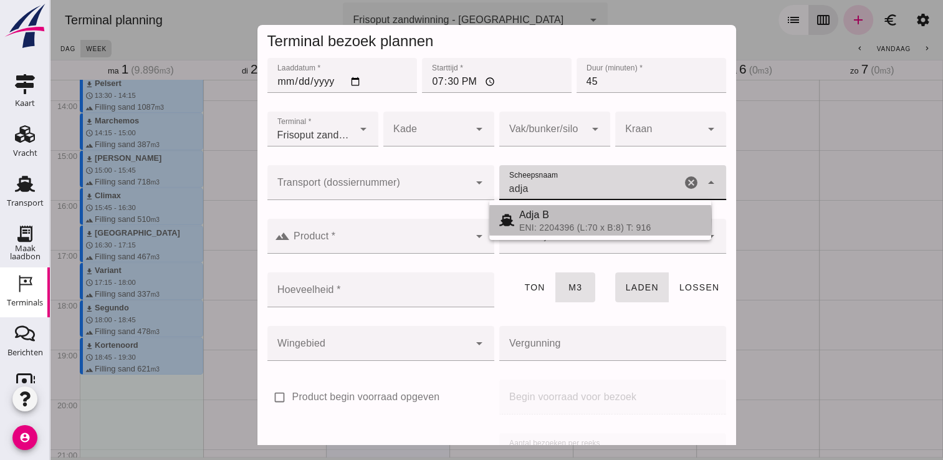
click at [558, 226] on div "ENI: 2204396 (L:70 x B:8) T: 916" at bounding box center [610, 227] width 182 height 10
type input "Adja B"
type input "541"
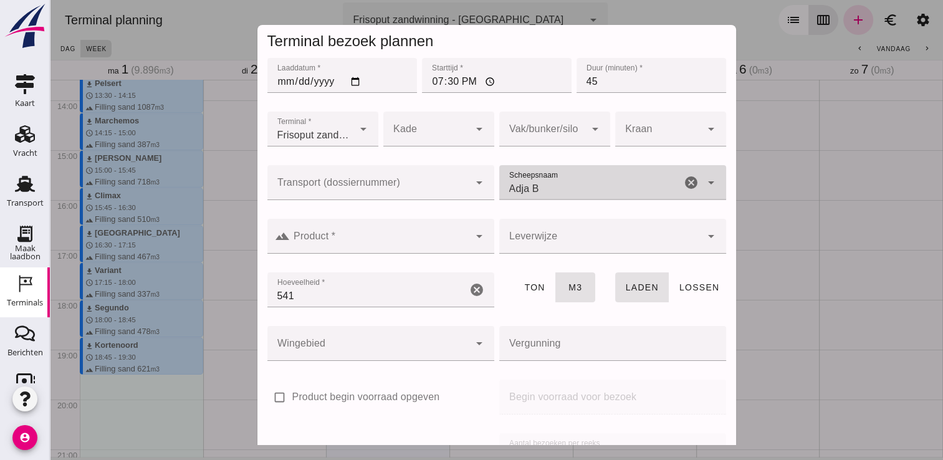
type input "Adja B"
click div
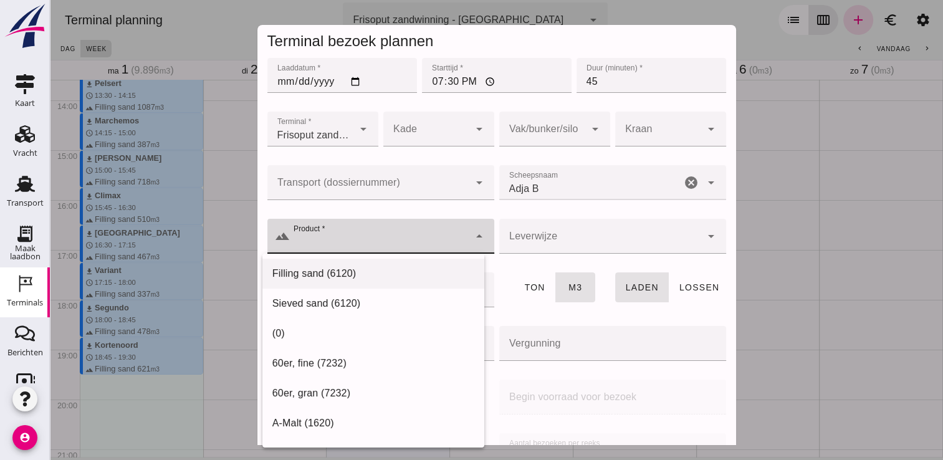
click at [371, 408] on div "Filling sand (6120)" at bounding box center [373, 423] width 222 height 30
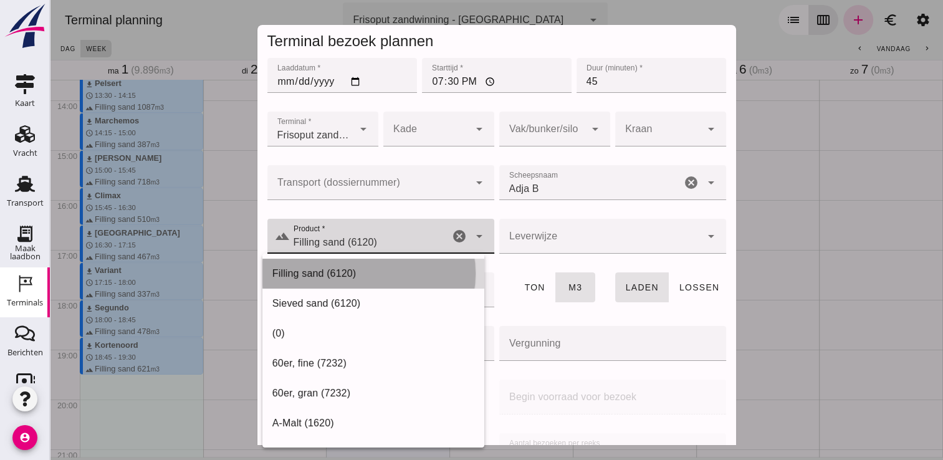
type input "Filling sand (6120)"
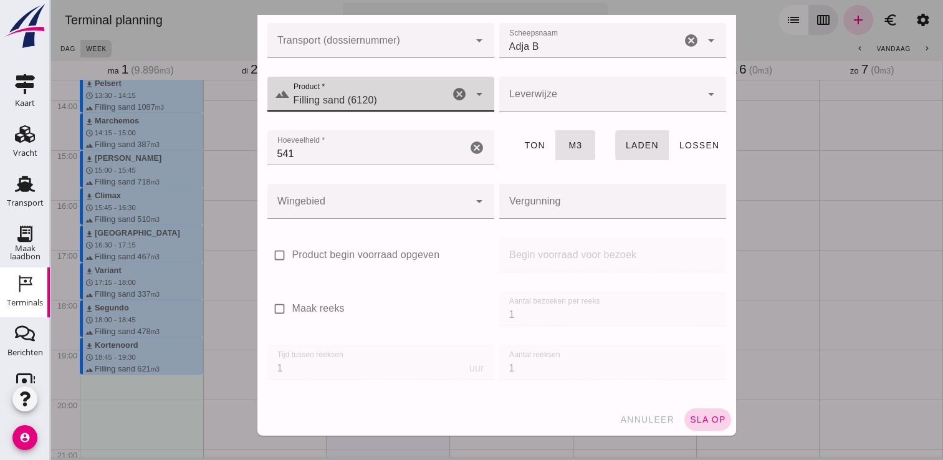
click span "sla op"
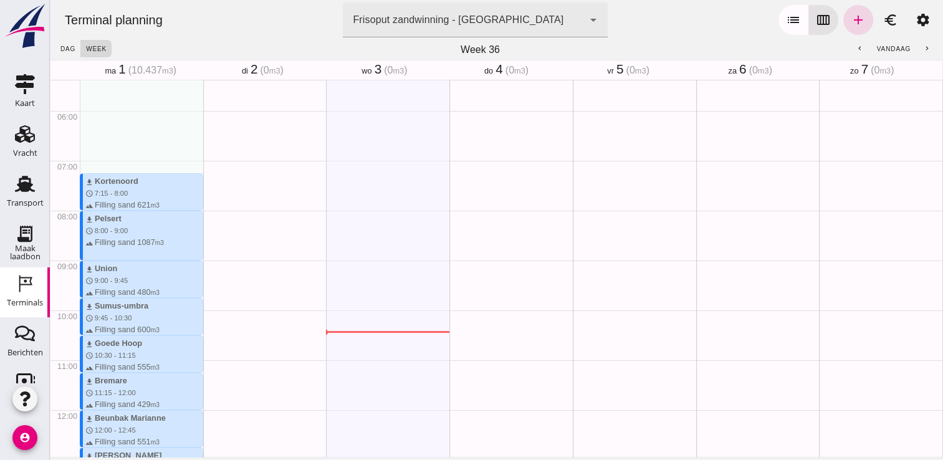
scroll to position [0, 0]
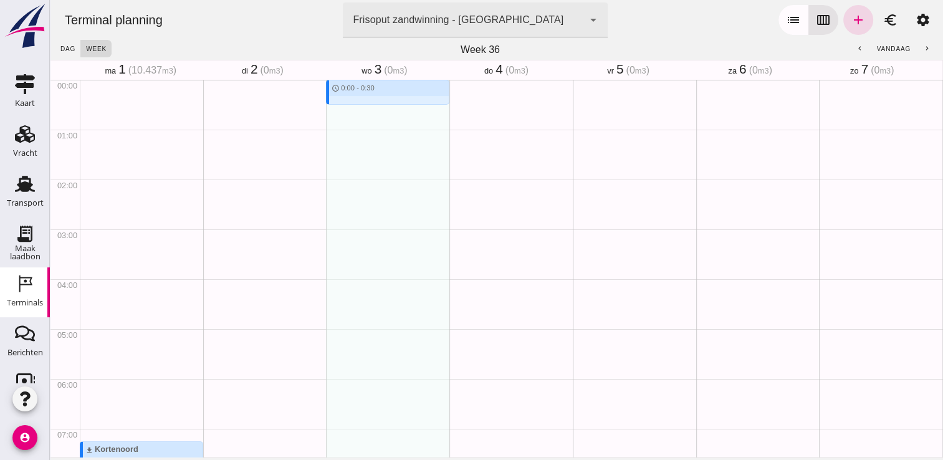
drag, startPoint x: 339, startPoint y: 85, endPoint x: 337, endPoint y: 94, distance: 8.9
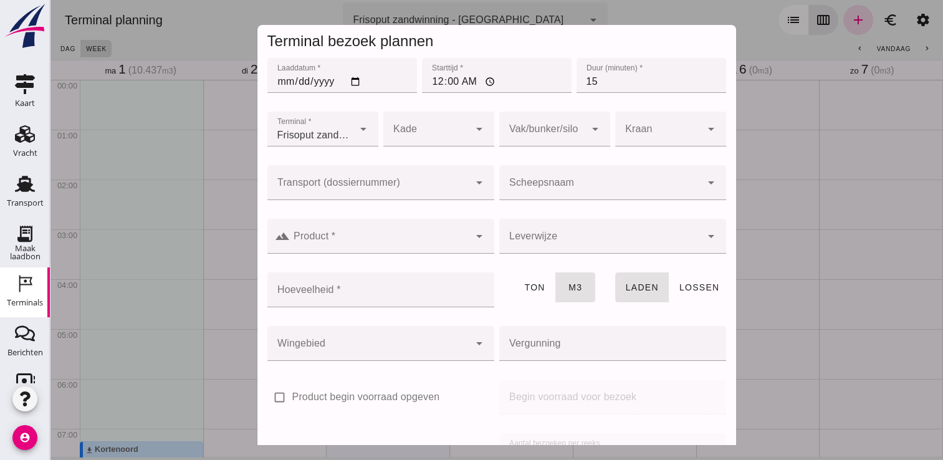
scroll to position [142, 0]
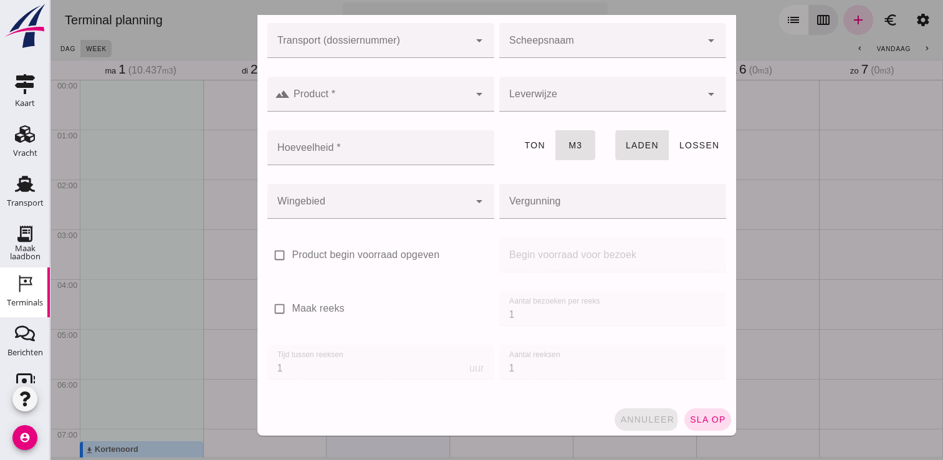
click span "annuleer"
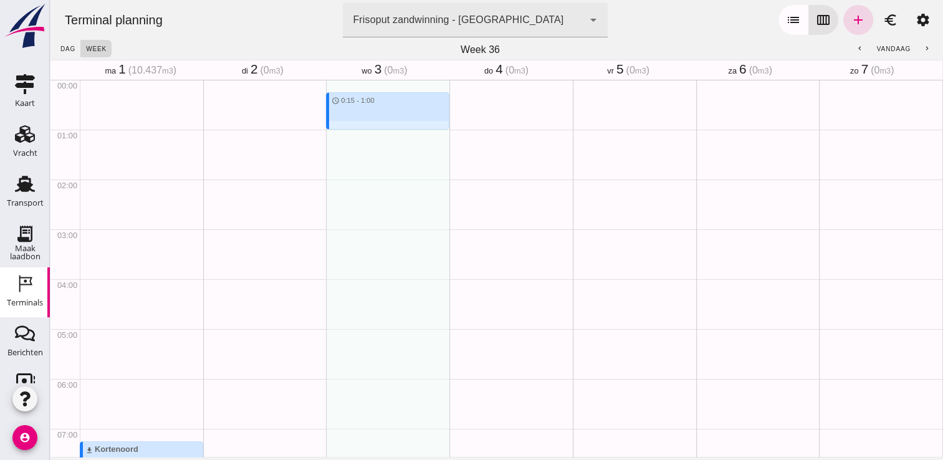
drag, startPoint x: 326, startPoint y: 92, endPoint x: 337, endPoint y: 131, distance: 40.7
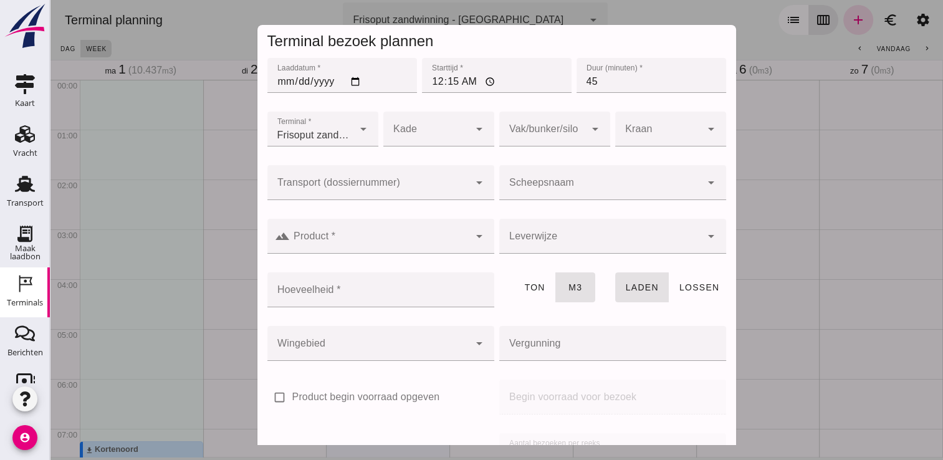
click div
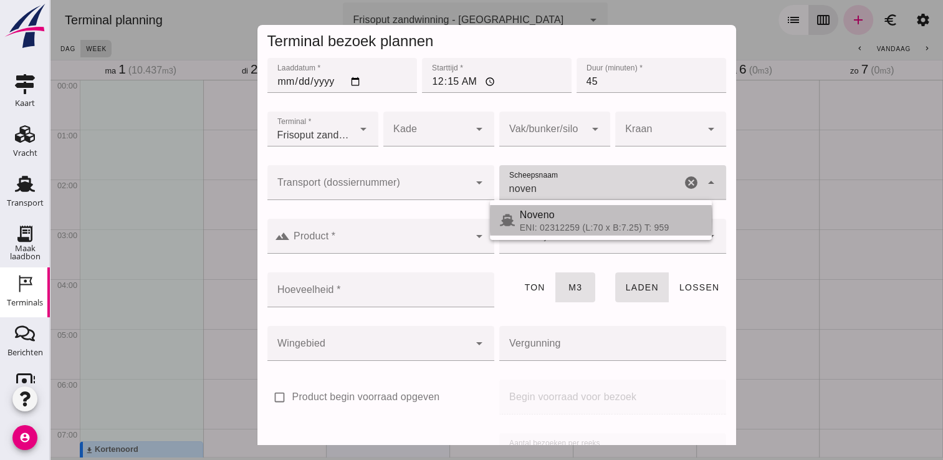
click at [576, 214] on div "Noveno" at bounding box center [611, 214] width 182 height 15
type input "Noveno"
type input "545"
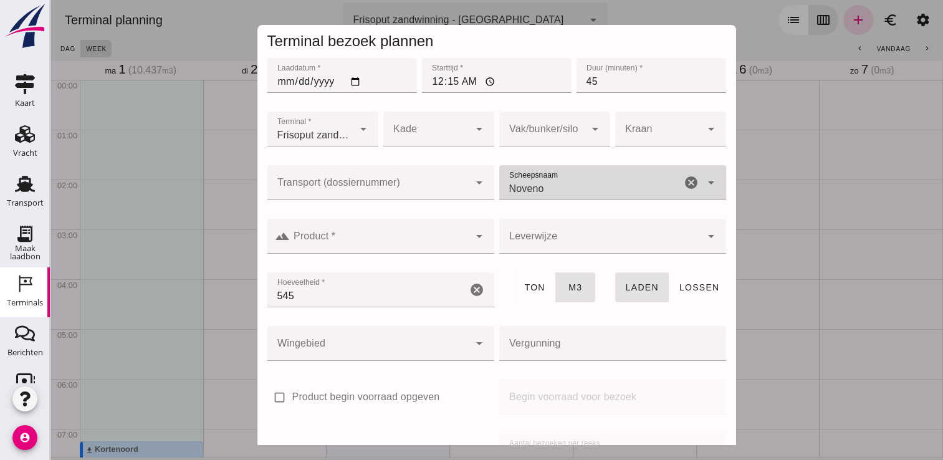
type input "Noveno"
click input "Product *"
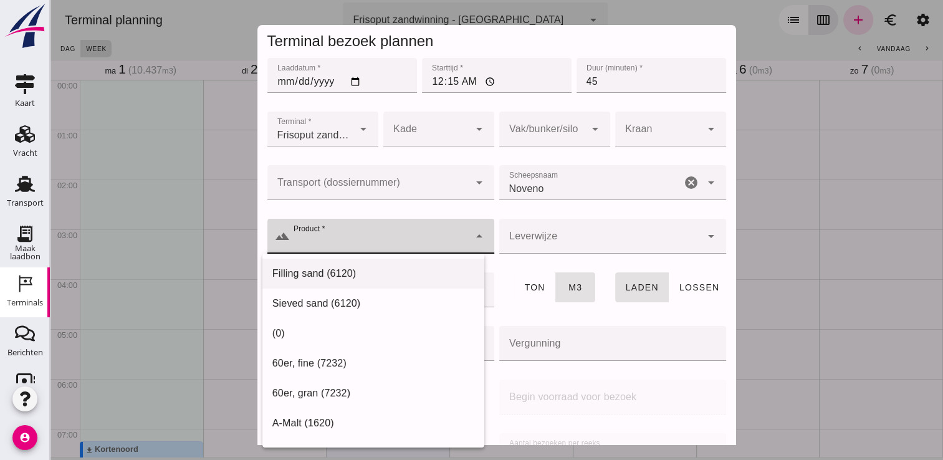
click at [381, 274] on div "Filling sand (6120)" at bounding box center [373, 273] width 202 height 15
type input "Filling sand (6120)"
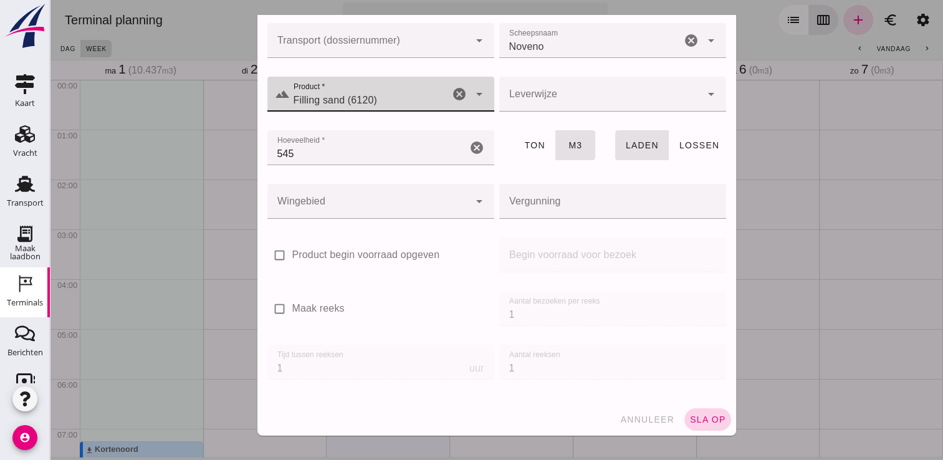
click button "sla op"
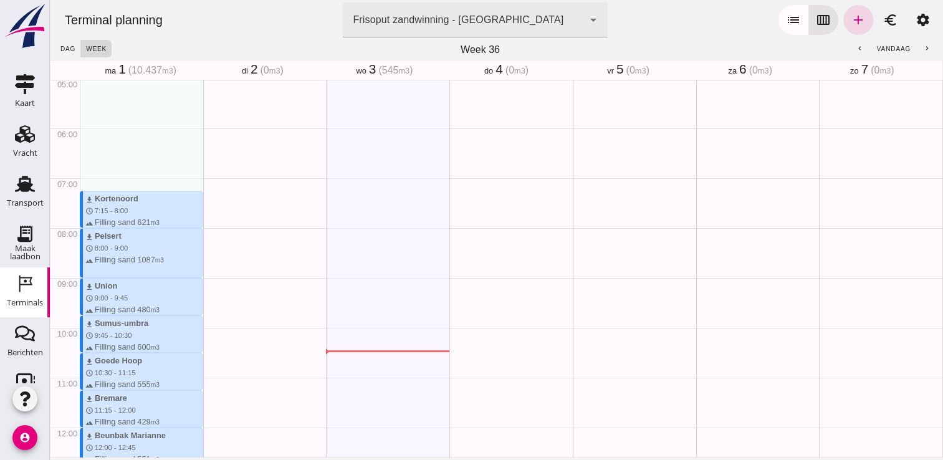
scroll to position [0, 0]
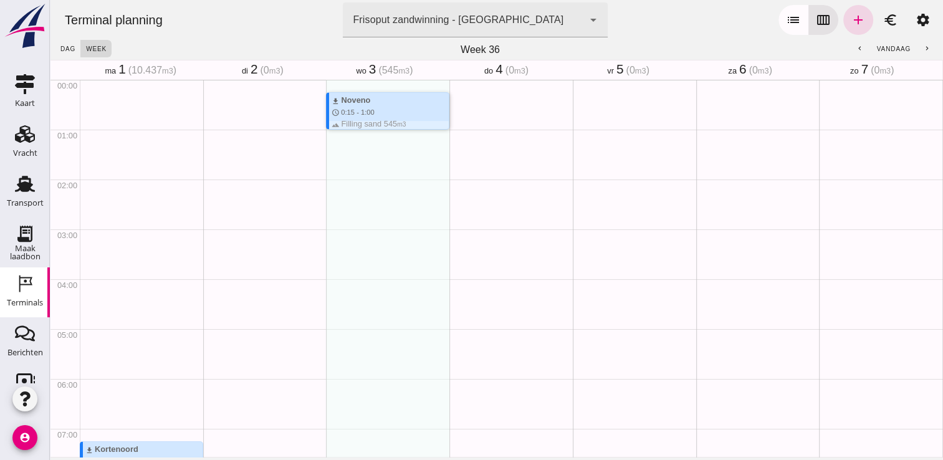
click at [390, 100] on div "download Noveno" at bounding box center [389, 100] width 117 height 12
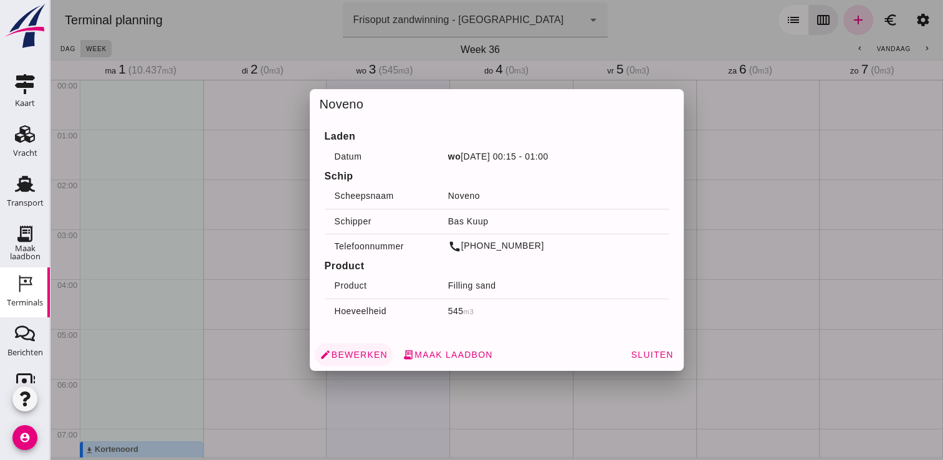
click span "edit Bewerken"
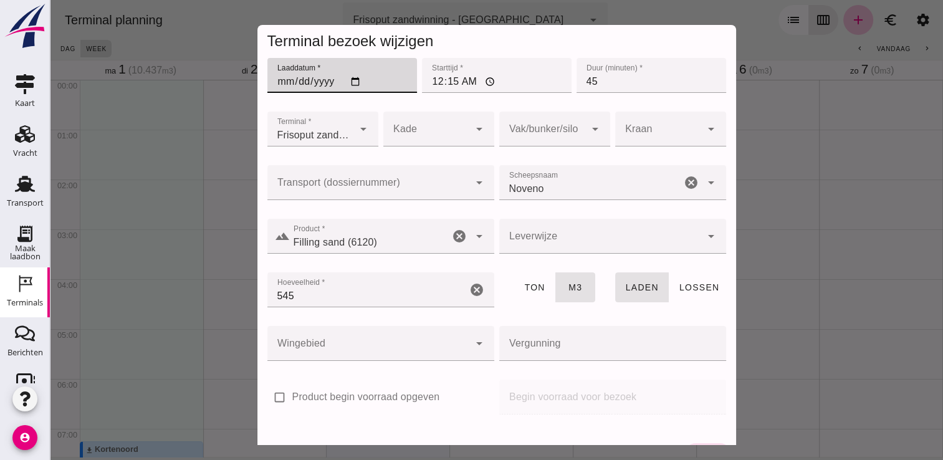
click input "[DATE]"
type input "[DATE]"
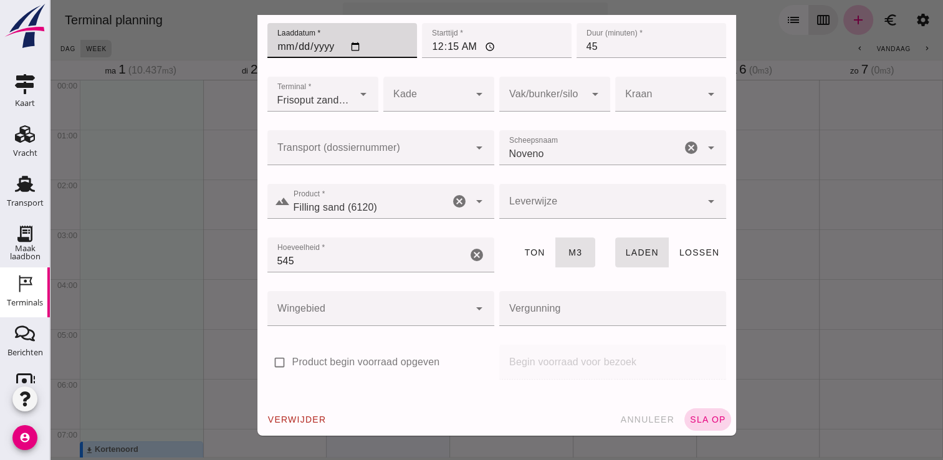
click span "sla op"
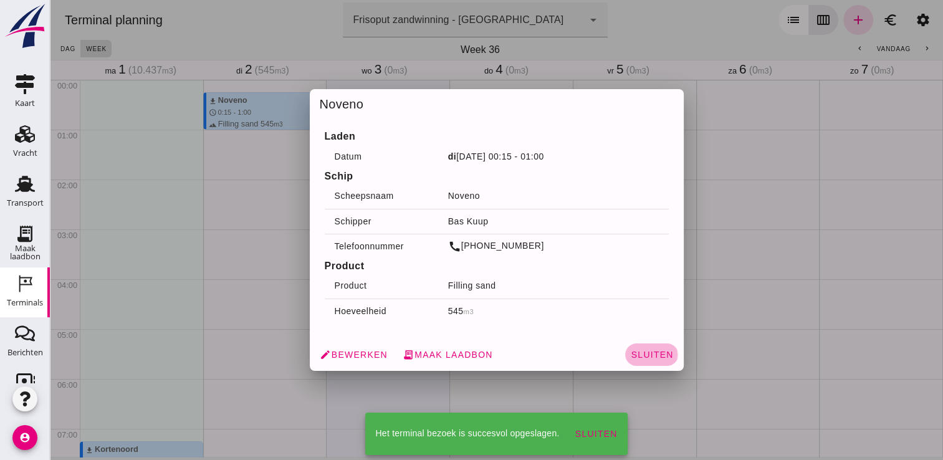
click span "Sluiten"
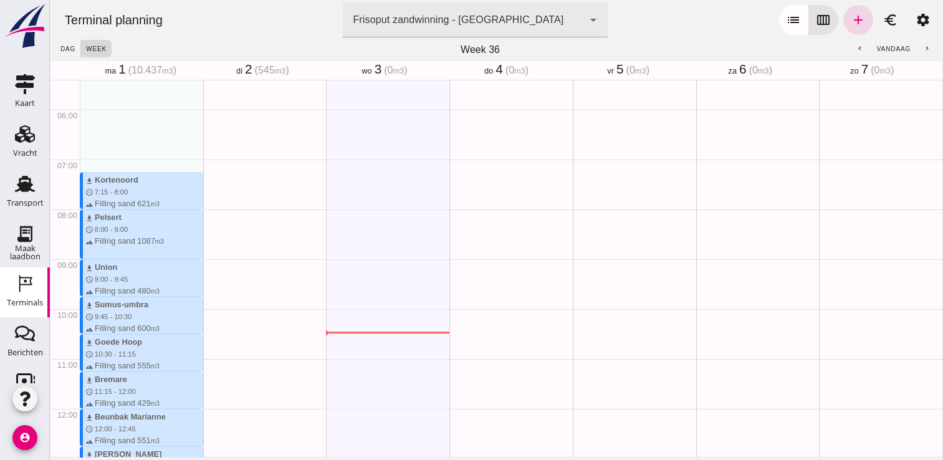
scroll to position [274, 0]
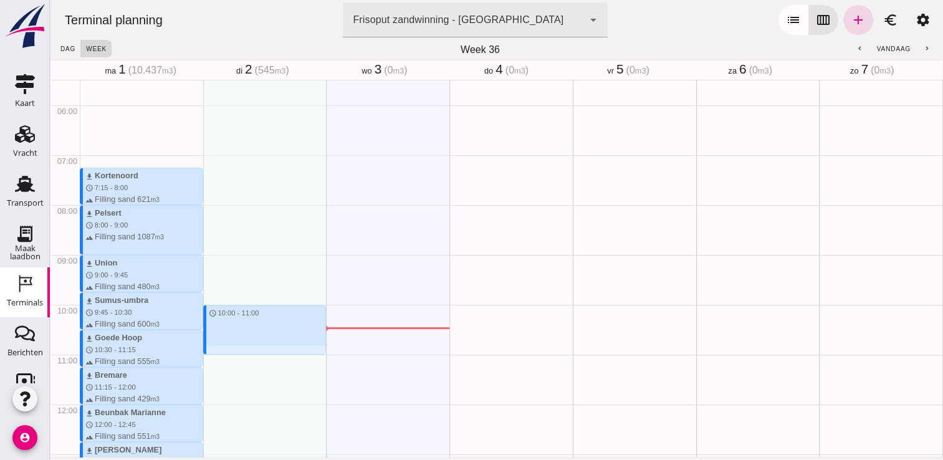
drag, startPoint x: 213, startPoint y: 306, endPoint x: 222, endPoint y: 352, distance: 46.9
click at [222, 352] on div "download Noveno schedule 0:15 - 1:00 terrain Filling sand 545 m3 schedule 10:00…" at bounding box center [264, 404] width 123 height 1196
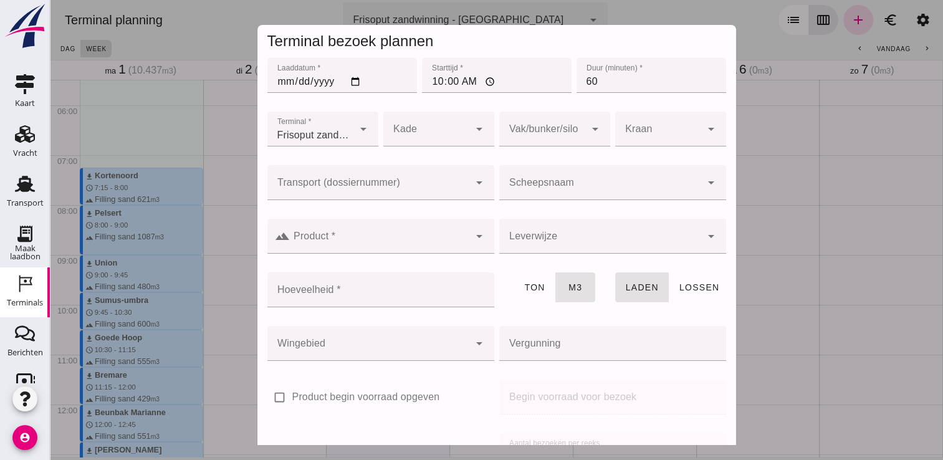
click input "Scheepsnaam"
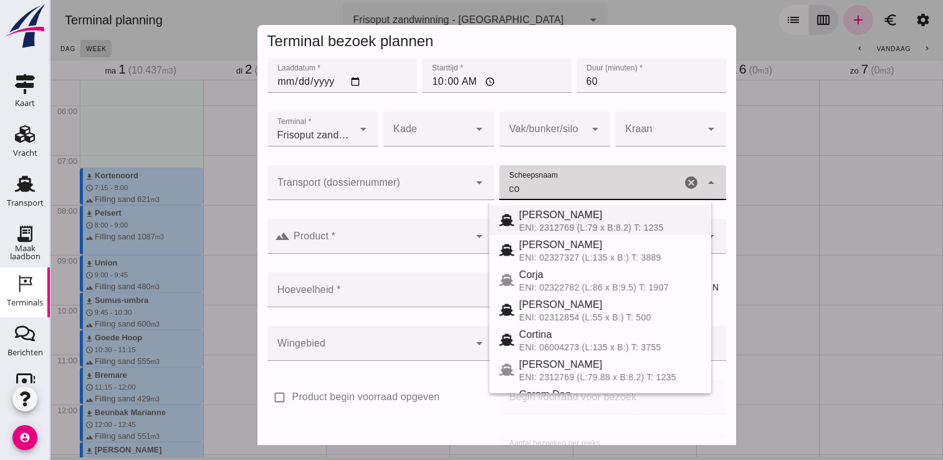
click at [550, 222] on div "ENI: 2312769 (L:79 x B:8.2) T: 1235" at bounding box center [610, 227] width 182 height 10
type input "[PERSON_NAME]"
type input "718"
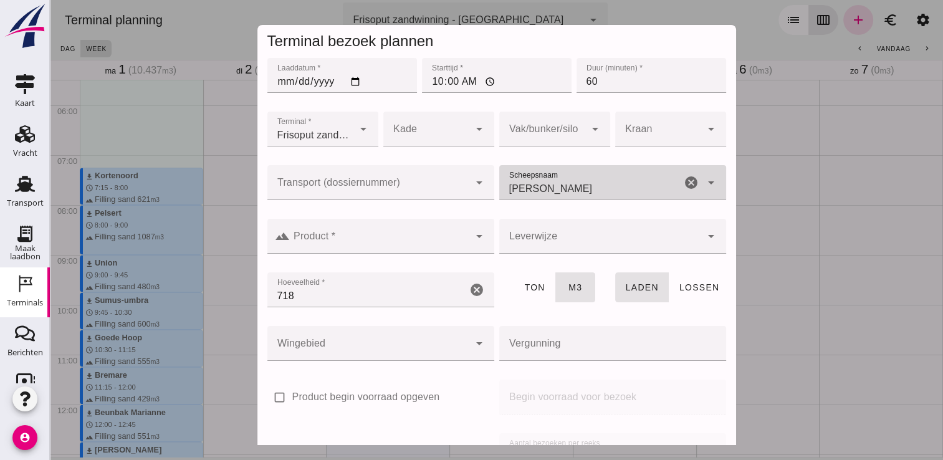
type input "[PERSON_NAME]"
click input "Product *"
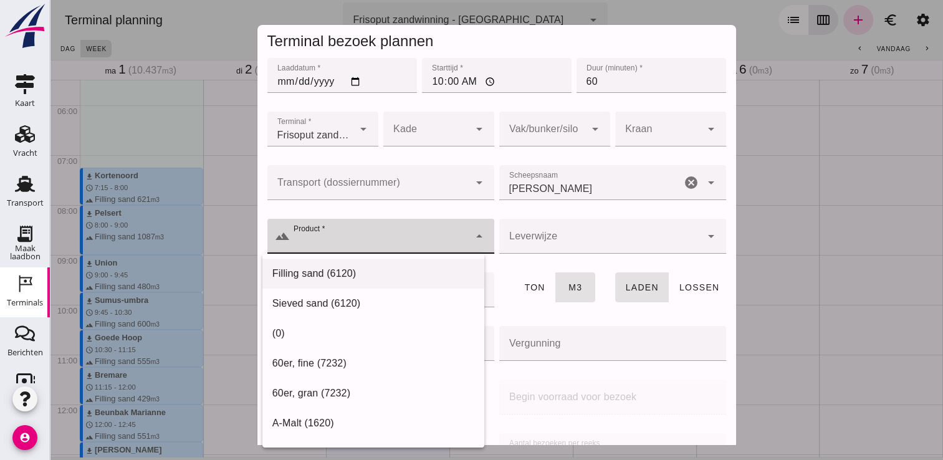
click at [360, 269] on div "Filling sand (6120)" at bounding box center [373, 273] width 202 height 15
type input "Filling sand (6120)"
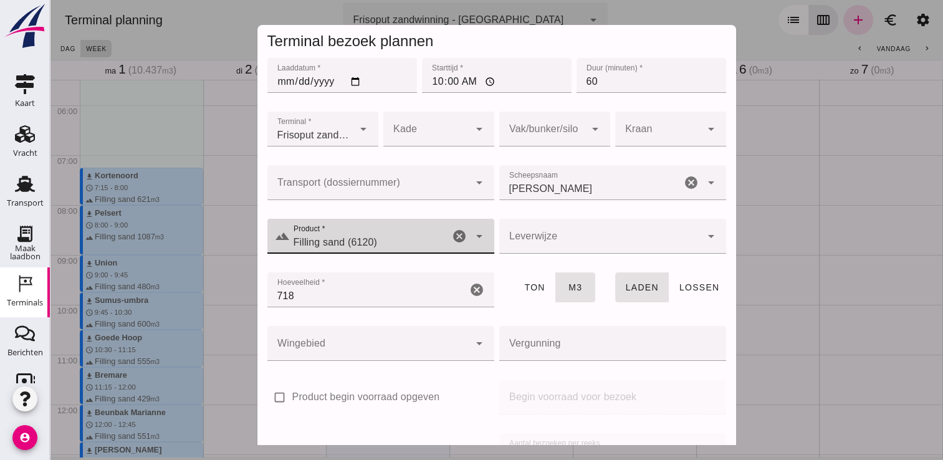
scroll to position [142, 0]
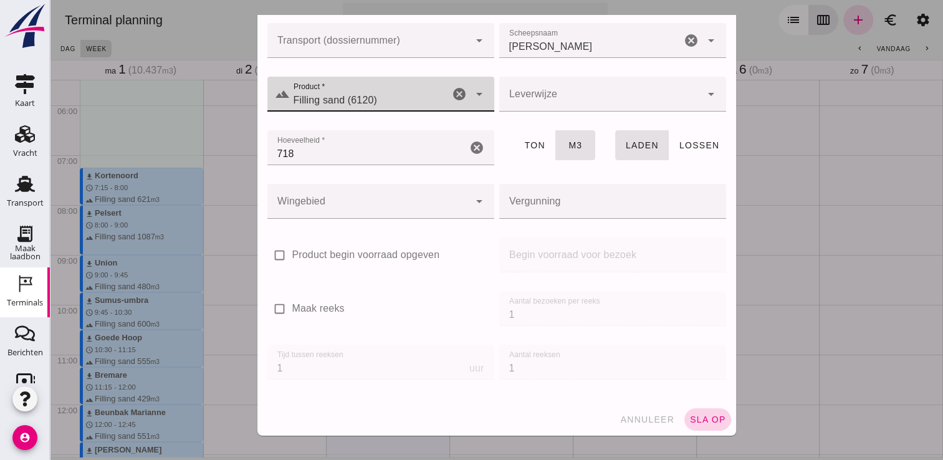
click span "sla op"
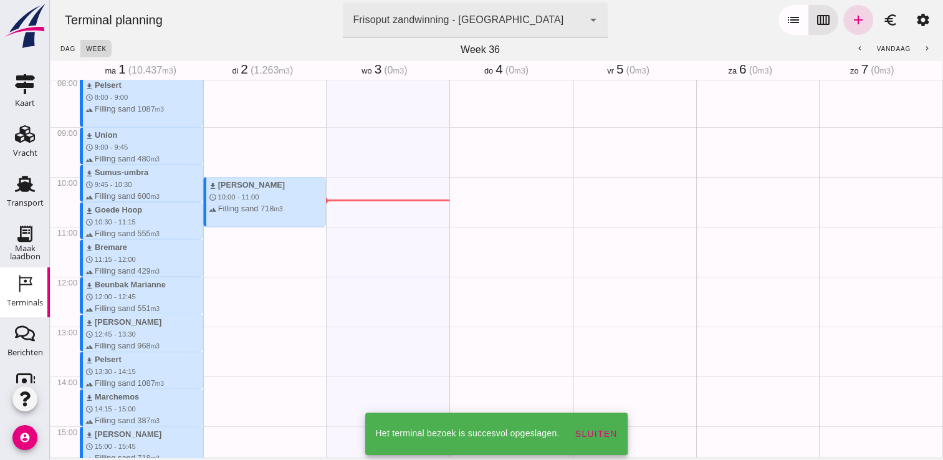
scroll to position [409, 0]
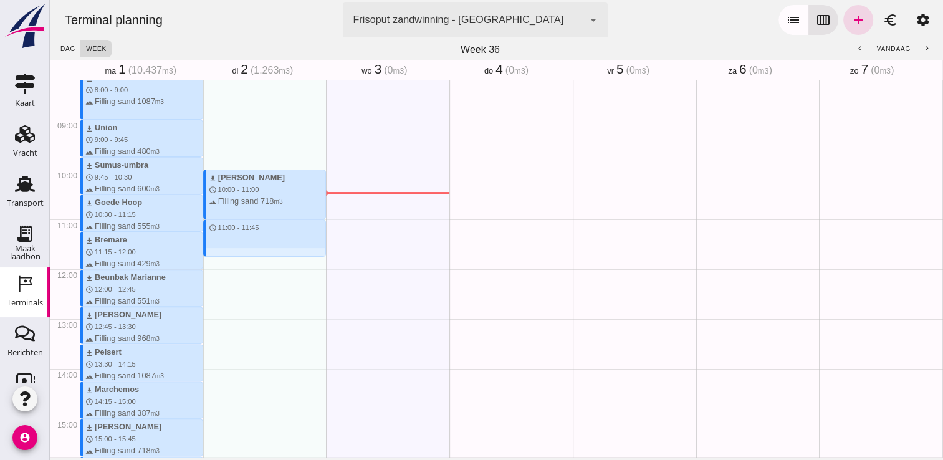
drag, startPoint x: 217, startPoint y: 221, endPoint x: 222, endPoint y: 252, distance: 31.7
click at [222, 252] on div "download Noveno schedule 0:15 - 1:00 terrain Filling sand 545 m3 download [PERS…" at bounding box center [264, 269] width 123 height 1196
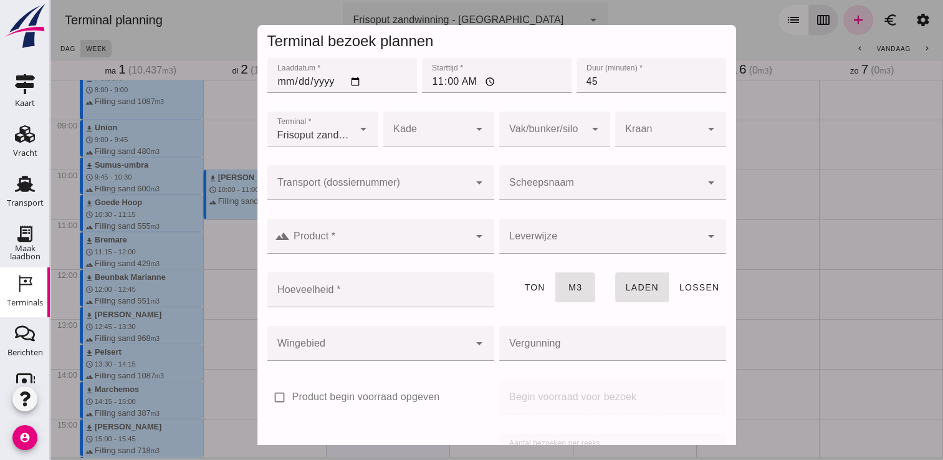
click input "Scheepsnaam"
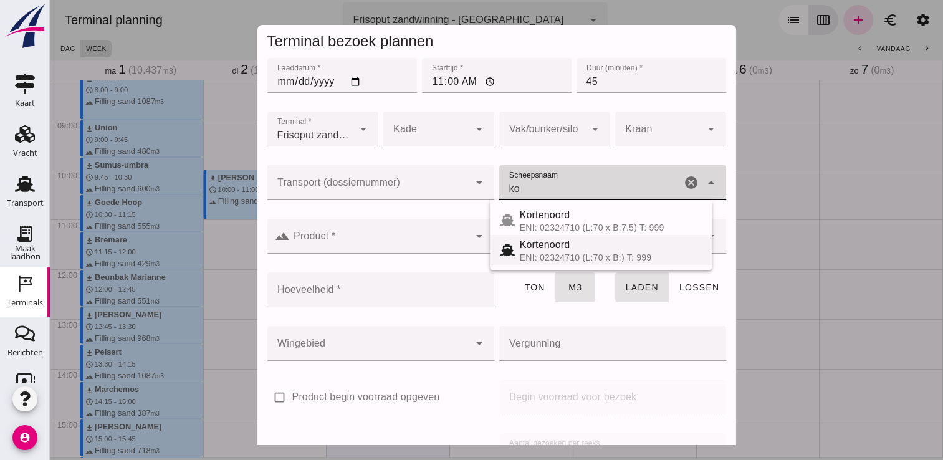
click at [522, 256] on div "ENI: 02324710 (L:70 x B:) T: 999" at bounding box center [611, 257] width 182 height 10
type input "Kortenoord"
type input "621"
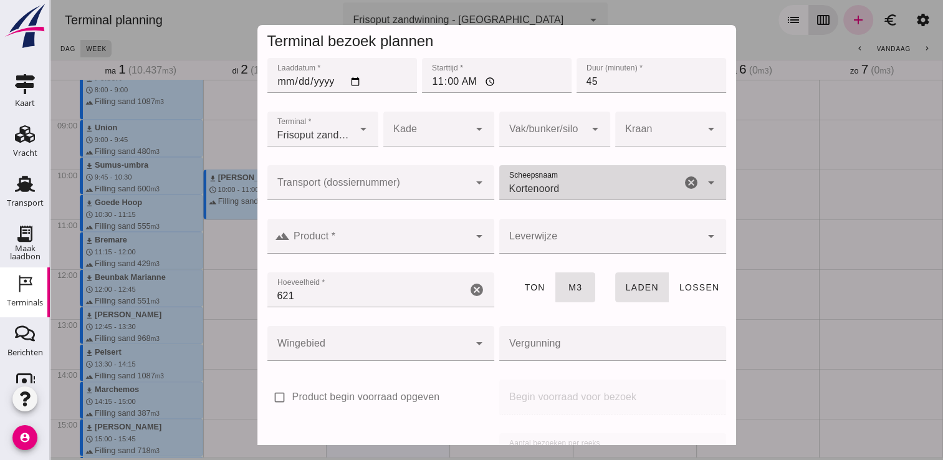
type input "Kortenoord"
click div
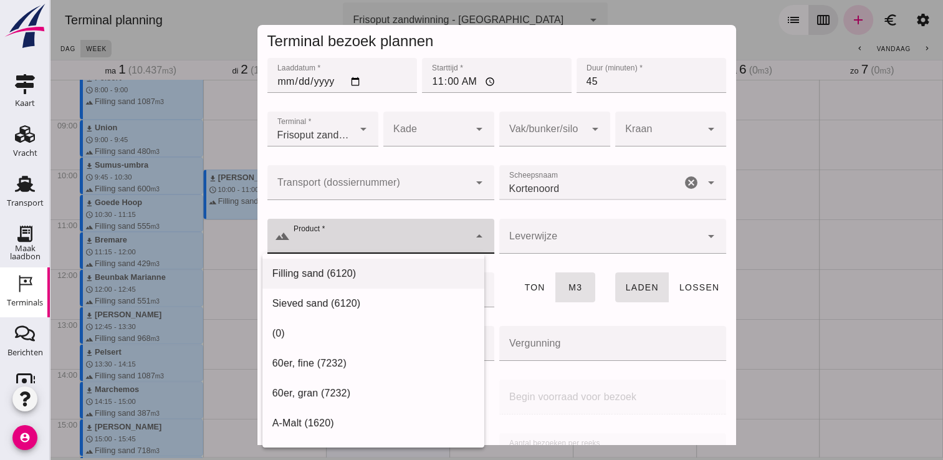
click at [356, 408] on div "Filling sand (6120)" at bounding box center [373, 423] width 222 height 30
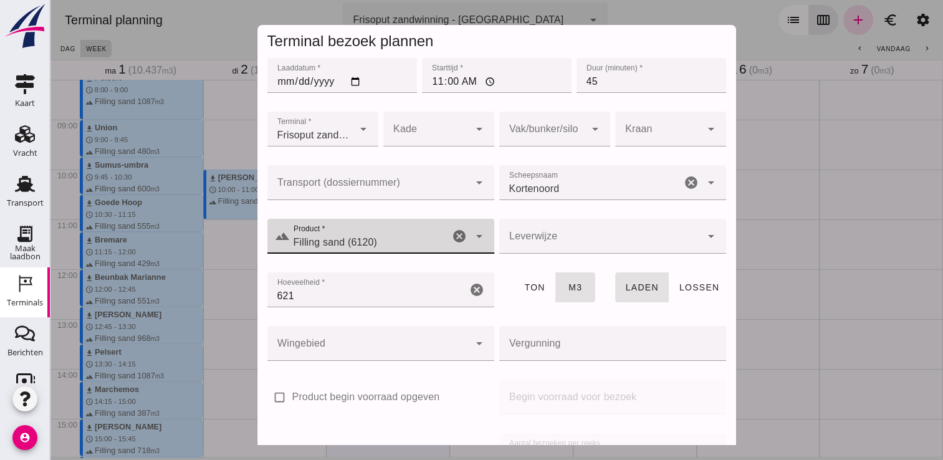
type input "Filling sand (6120)"
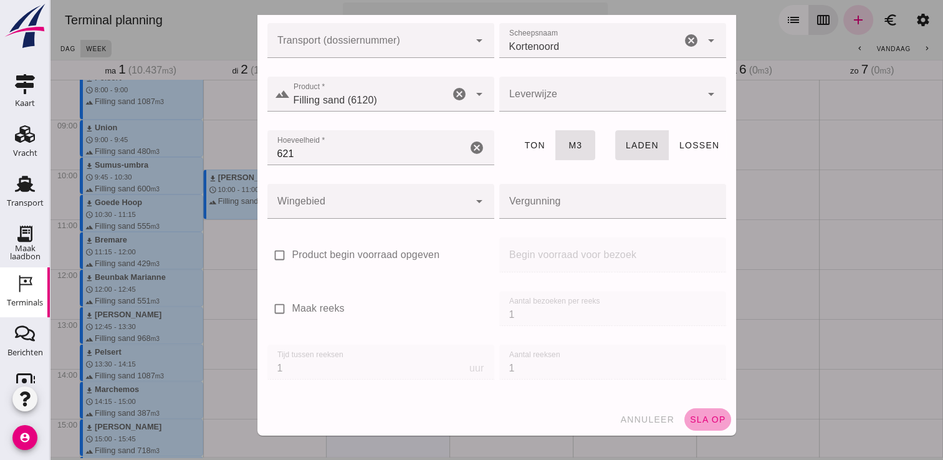
click button "sla op"
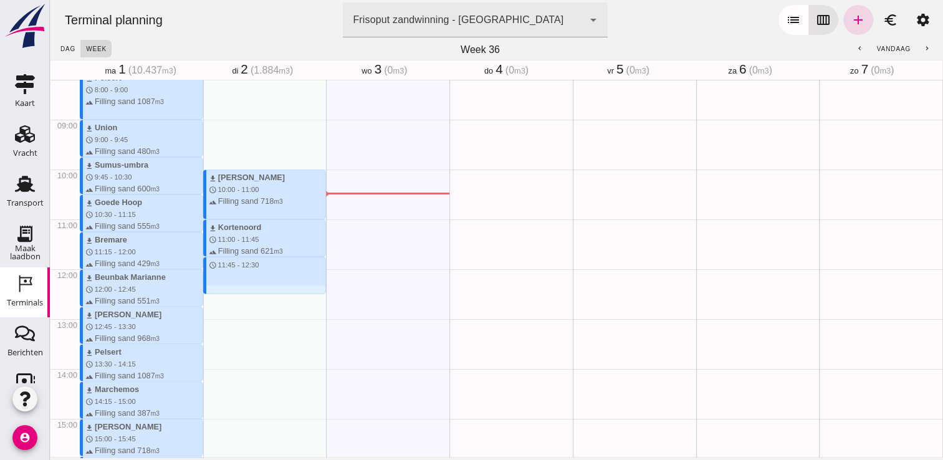
drag, startPoint x: 216, startPoint y: 260, endPoint x: 222, endPoint y: 295, distance: 35.3
click at [222, 295] on div "download Noveno schedule 0:15 - 1:00 terrain Filling sand 545 m3 download [PERS…" at bounding box center [264, 269] width 123 height 1196
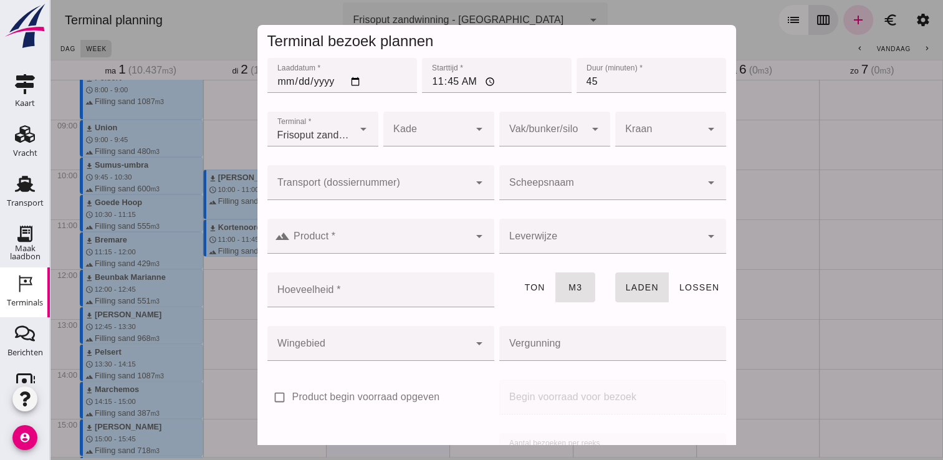
click input "Scheepsnaam"
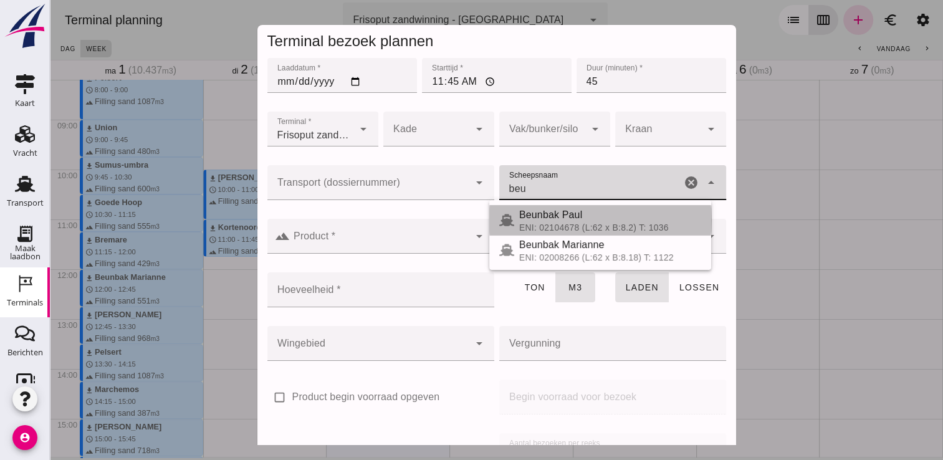
click at [566, 210] on div "Beunbak Paul" at bounding box center [610, 214] width 182 height 15
type input "Beunbak Paul"
type input "576"
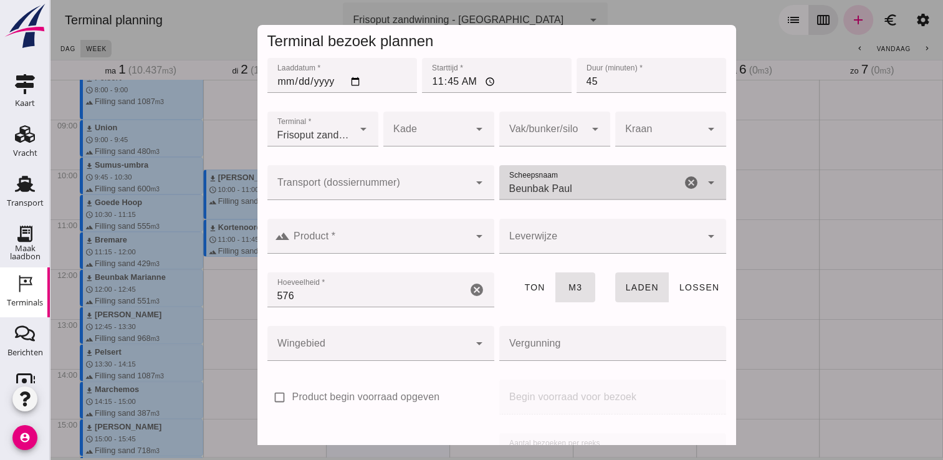
type input "Beunbak Paul"
click at [469, 245] on div "arrow_drop_down" at bounding box center [477, 236] width 17 height 35
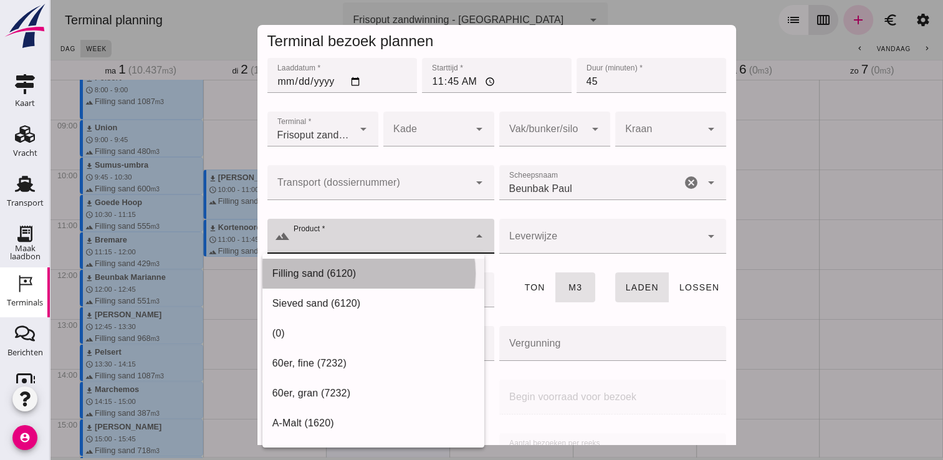
click at [410, 274] on div "Filling sand (6120)" at bounding box center [373, 273] width 202 height 15
type input "Filling sand (6120)"
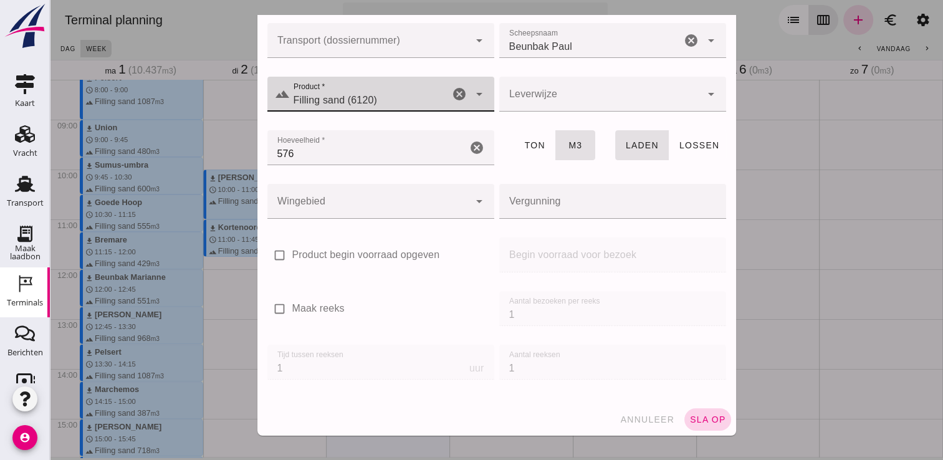
click span "sla op"
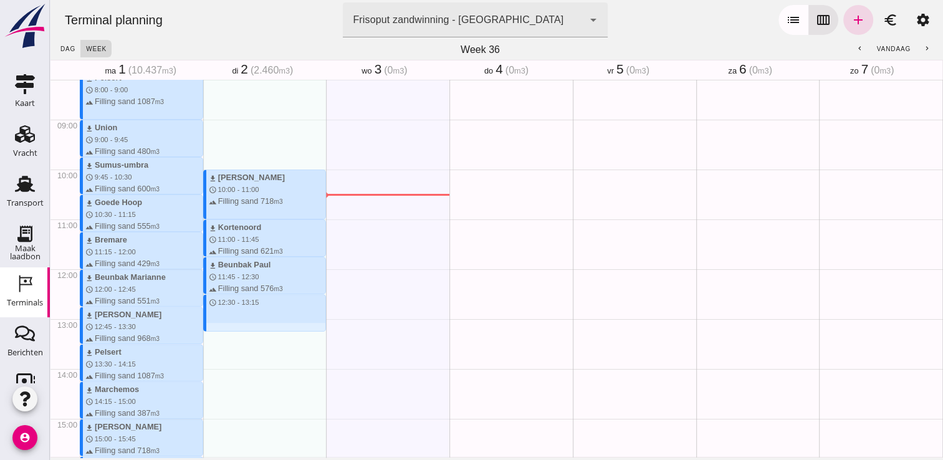
drag, startPoint x: 212, startPoint y: 295, endPoint x: 214, endPoint y: 333, distance: 38.1
click at [214, 333] on div "download Noveno schedule 0:15 - 1:00 terrain Filling sand 545 m3 download [PERS…" at bounding box center [264, 269] width 123 height 1196
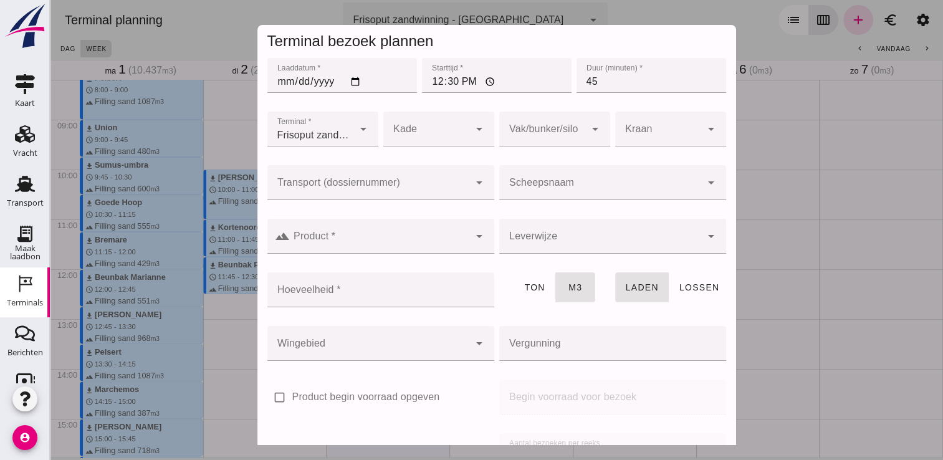
click input "Scheepsnaam"
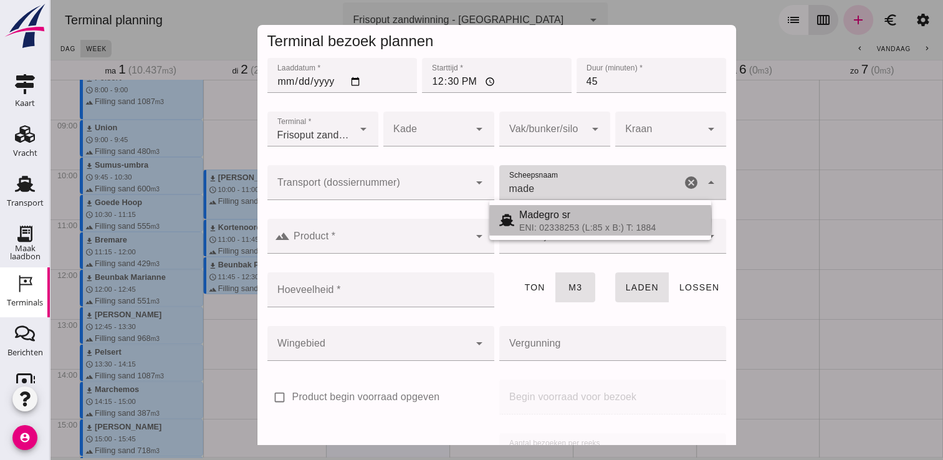
click at [564, 218] on div "Madegro sr" at bounding box center [610, 214] width 182 height 15
type input "Madegro sr"
type input "1138"
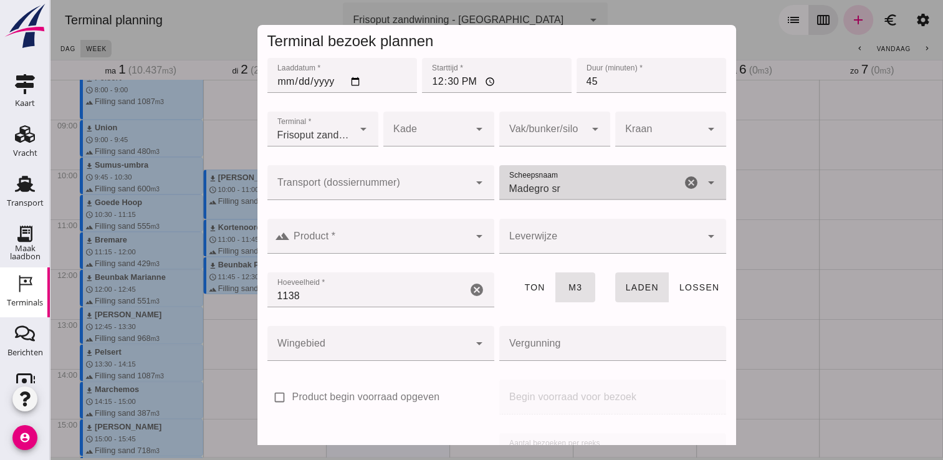
type input "Madegro sr"
click input "Product *"
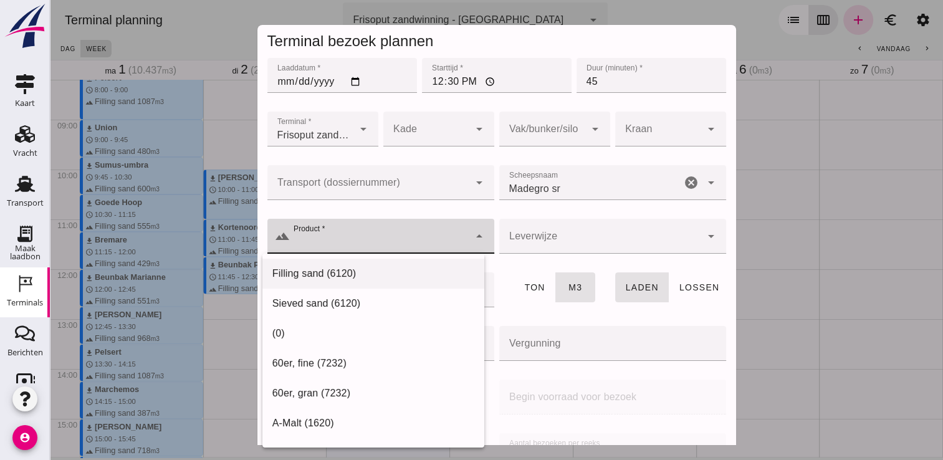
click at [379, 280] on div "Filling sand (6120)" at bounding box center [373, 273] width 202 height 15
type input "Filling sand (6120)"
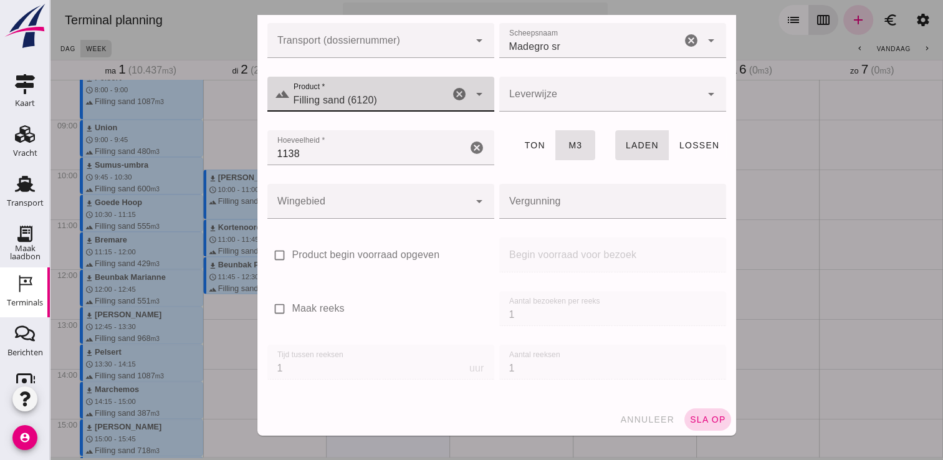
click span "sla op"
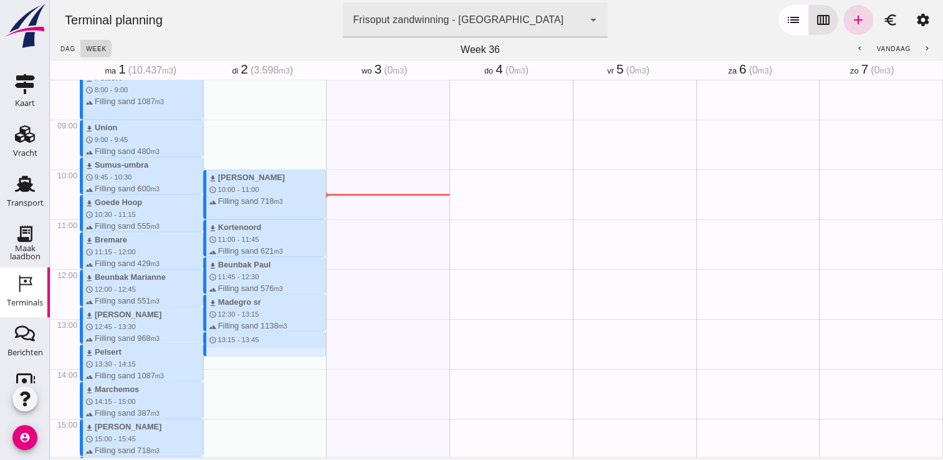
drag, startPoint x: 211, startPoint y: 333, endPoint x: 209, endPoint y: 362, distance: 29.3
click at [209, 362] on div "download Noveno schedule 0:15 - 1:00 terrain Filling sand 545 m3 download [PERS…" at bounding box center [264, 269] width 123 height 1196
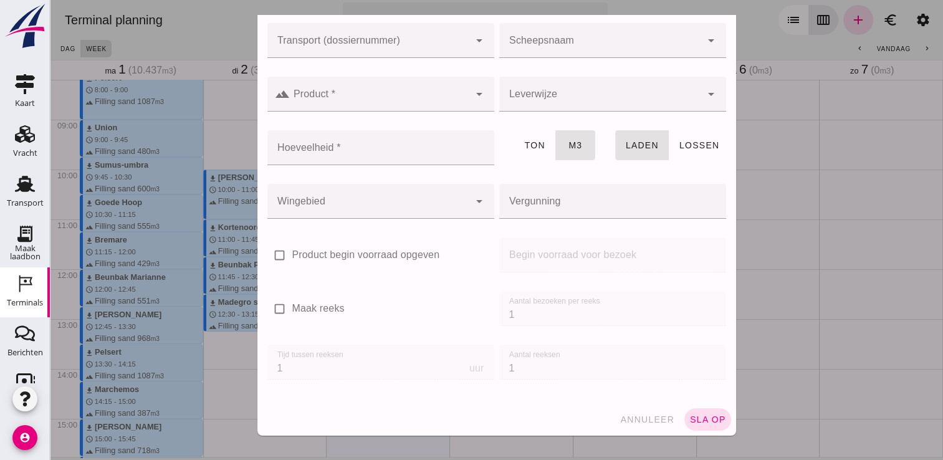
scroll to position [0, 0]
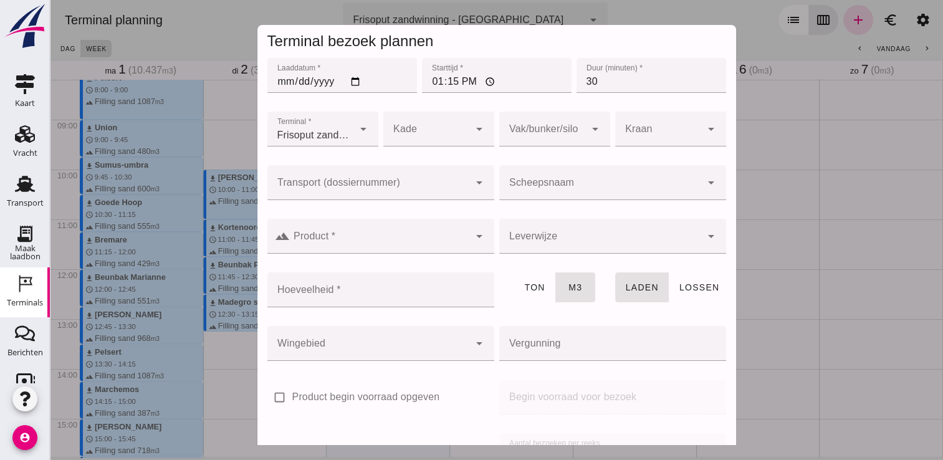
click input "30"
type input "3"
type input "45"
click input "Scheepsnaam"
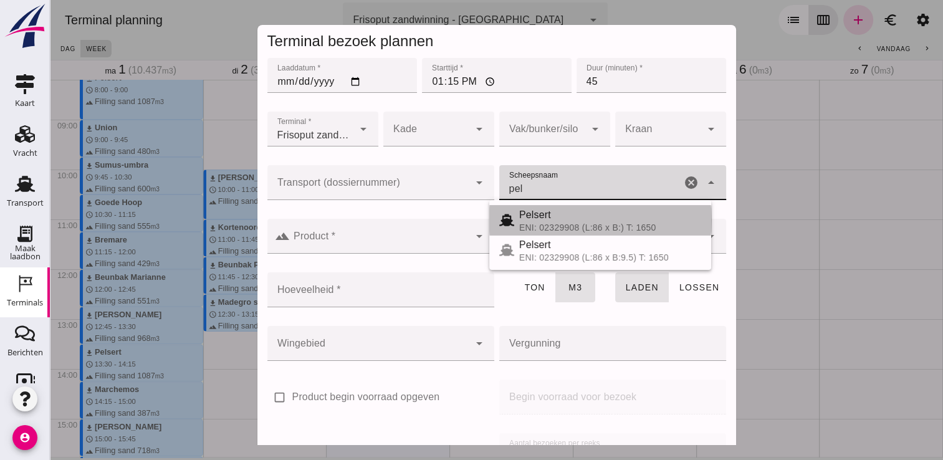
click at [548, 221] on div "Pelsert" at bounding box center [610, 214] width 182 height 15
type input "Pelsert"
type input "1087"
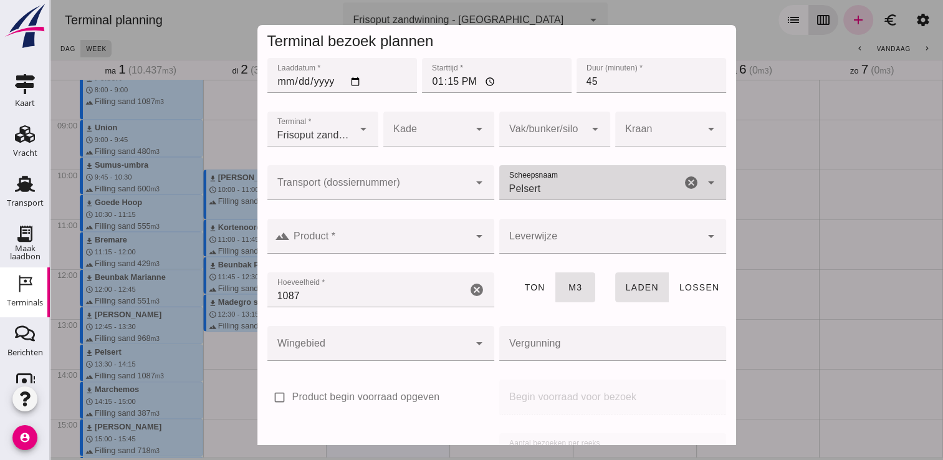
type input "Pelsert"
click input "Product *"
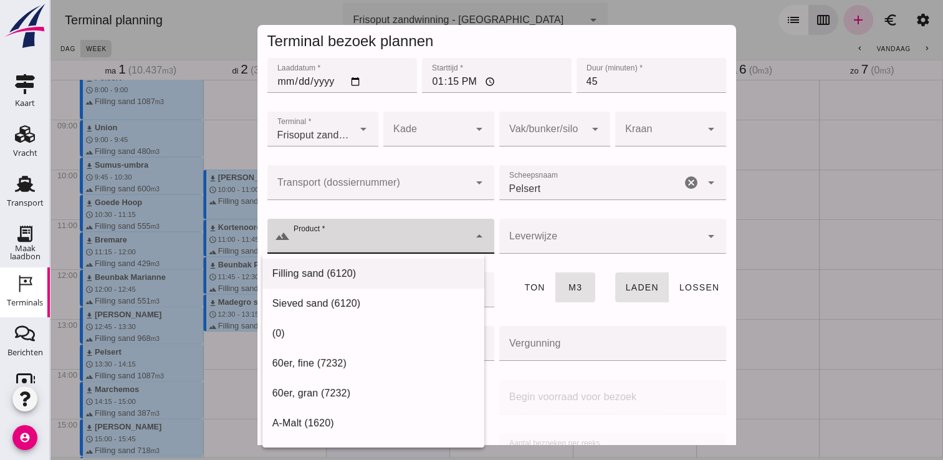
click at [379, 408] on div "Filling sand (6120)" at bounding box center [373, 423] width 222 height 30
type input "Filling sand (6120)"
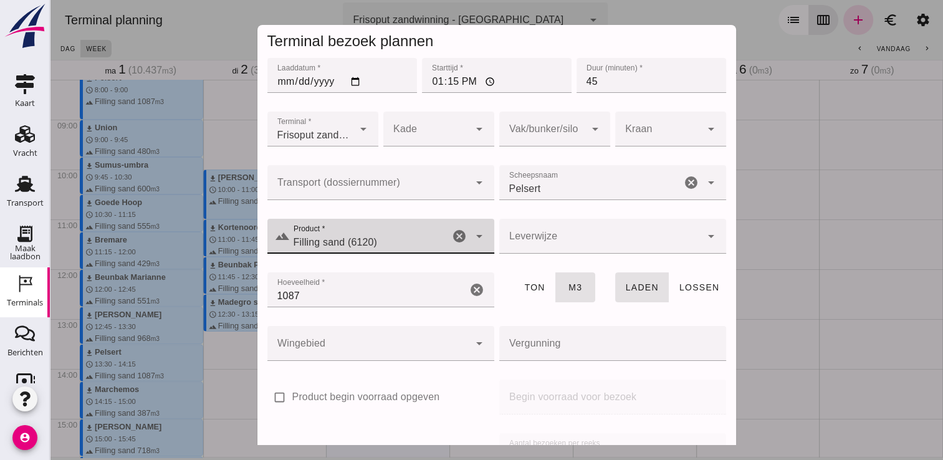
scroll to position [142, 0]
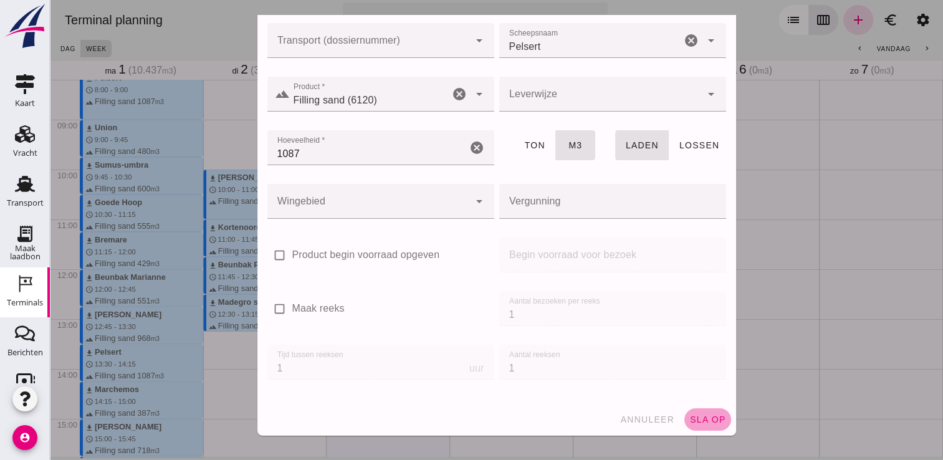
click span "sla op"
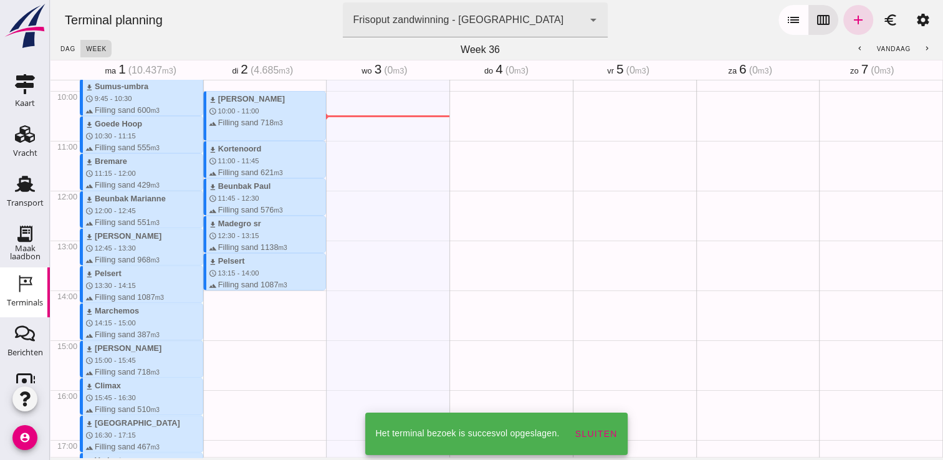
scroll to position [495, 0]
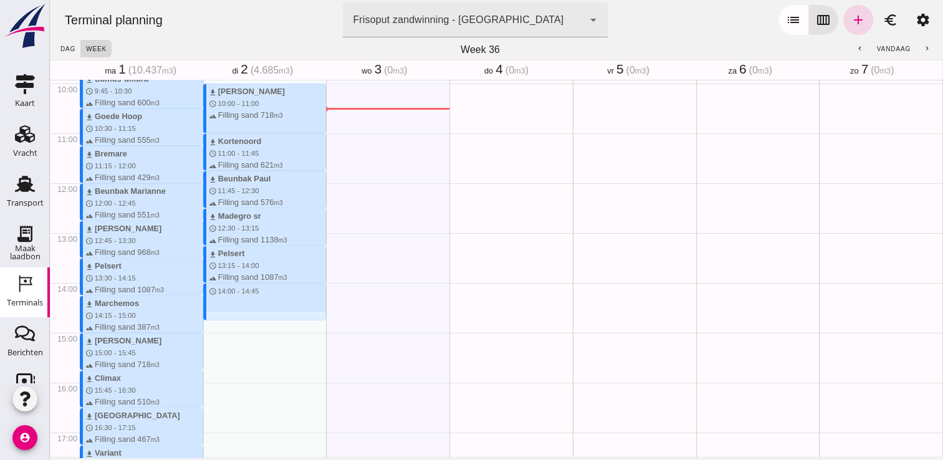
drag, startPoint x: 221, startPoint y: 288, endPoint x: 222, endPoint y: 320, distance: 32.4
click at [222, 320] on div "download Noveno schedule 0:15 - 1:00 terrain Filling sand 545 m3 download [PERS…" at bounding box center [264, 183] width 123 height 1196
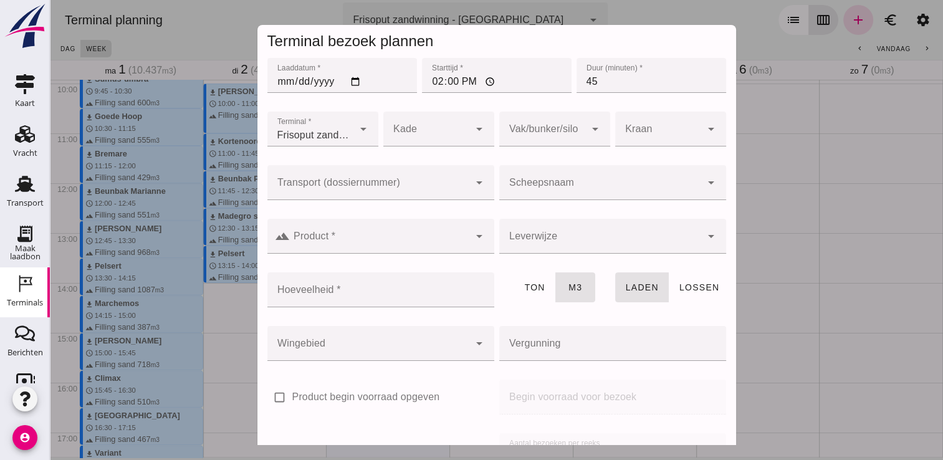
click input "Scheepsnaam"
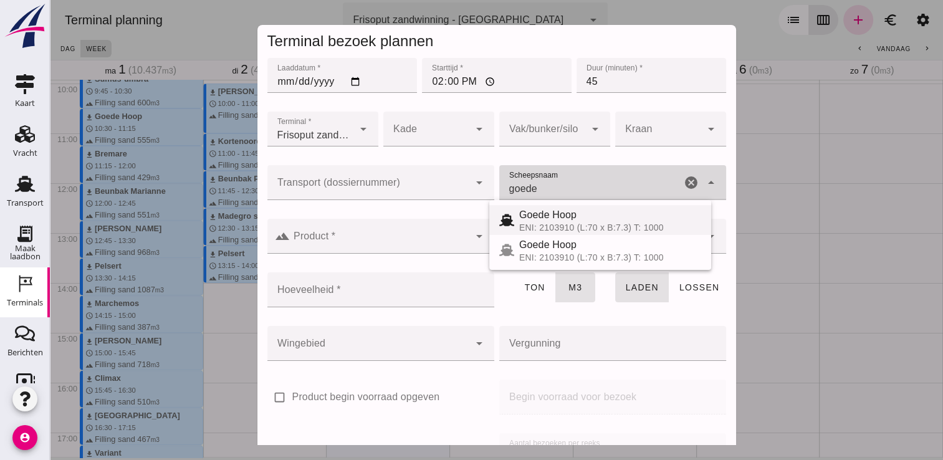
click at [566, 213] on div "Goede Hoop" at bounding box center [610, 214] width 182 height 15
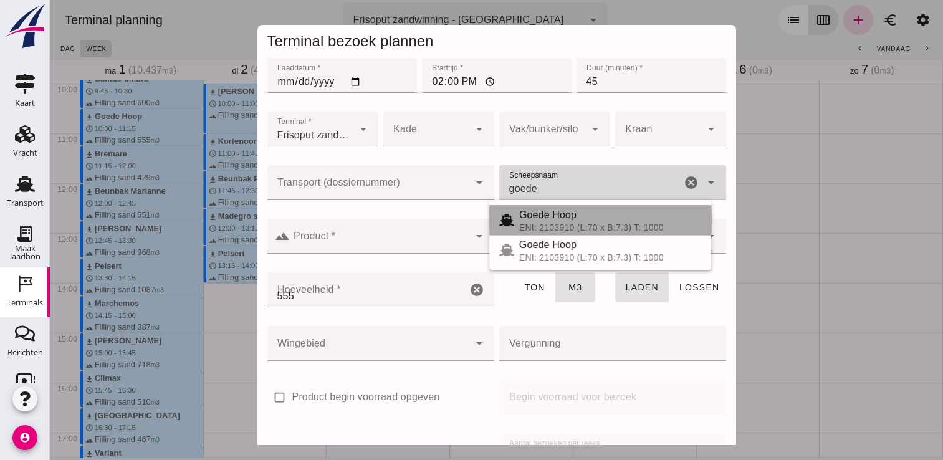
type input "Goede Hoop"
type input "555"
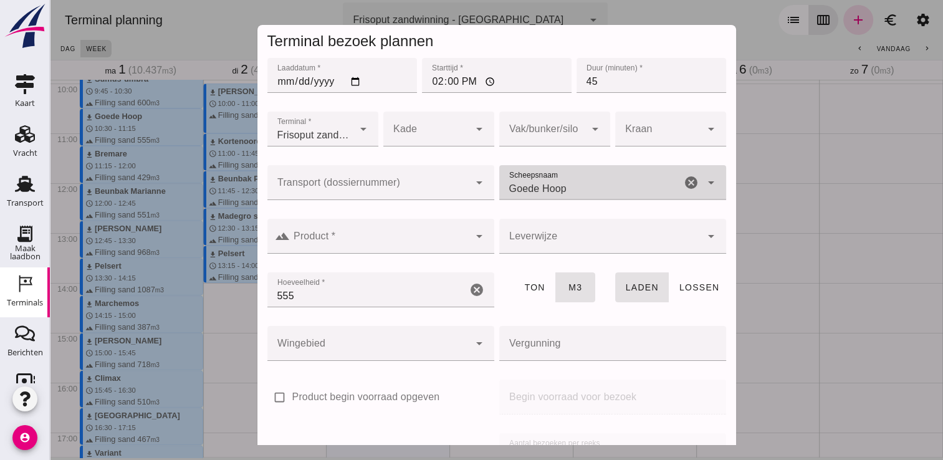
type input "Goede Hoop"
click at [422, 257] on div at bounding box center [380, 261] width 227 height 14
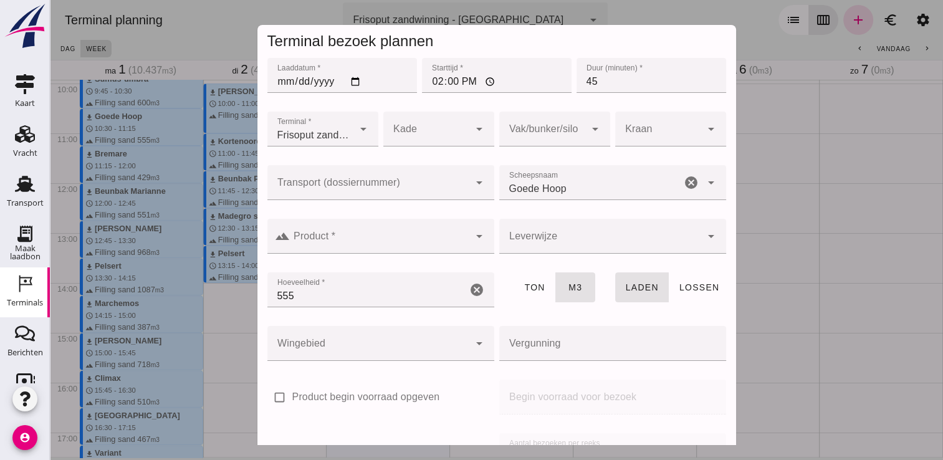
click input "Product *"
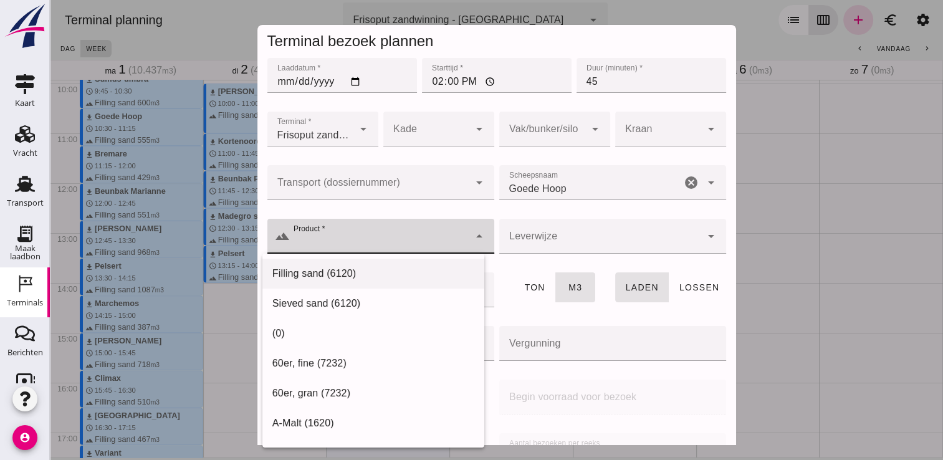
click at [370, 408] on div "Filling sand (6120)" at bounding box center [373, 423] width 222 height 30
type input "Filling sand (6120)"
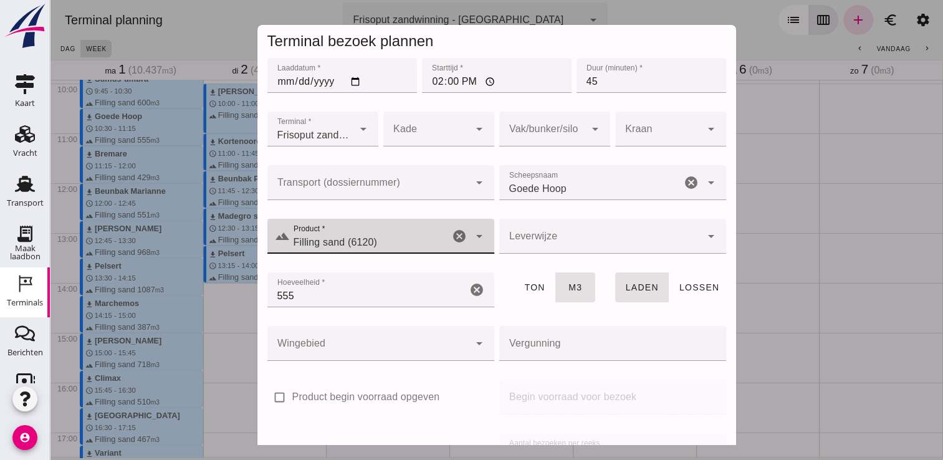
scroll to position [142, 0]
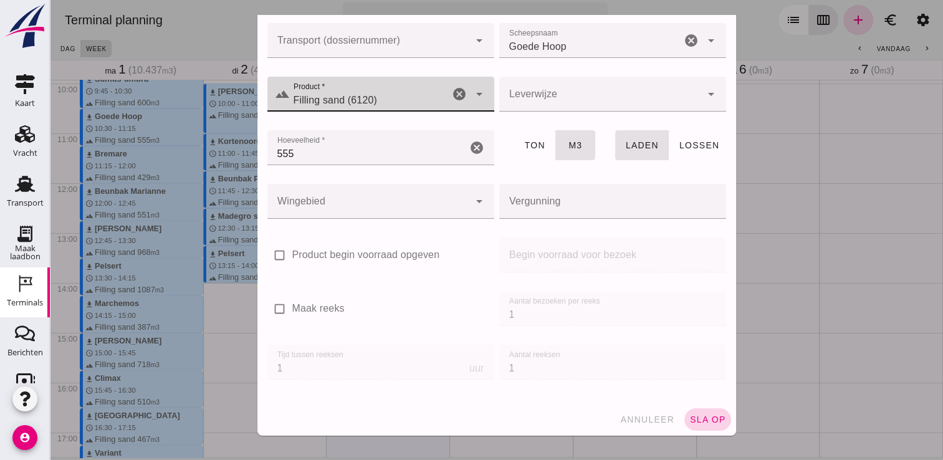
click span "sla op"
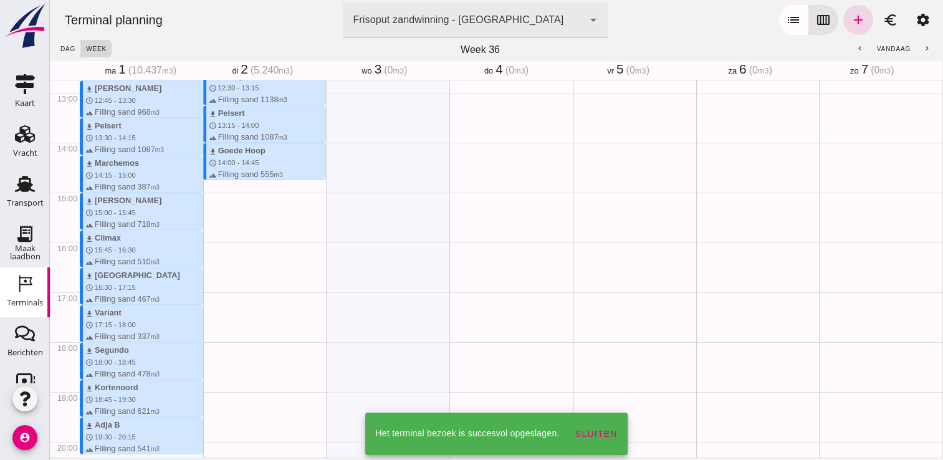
scroll to position [637, 0]
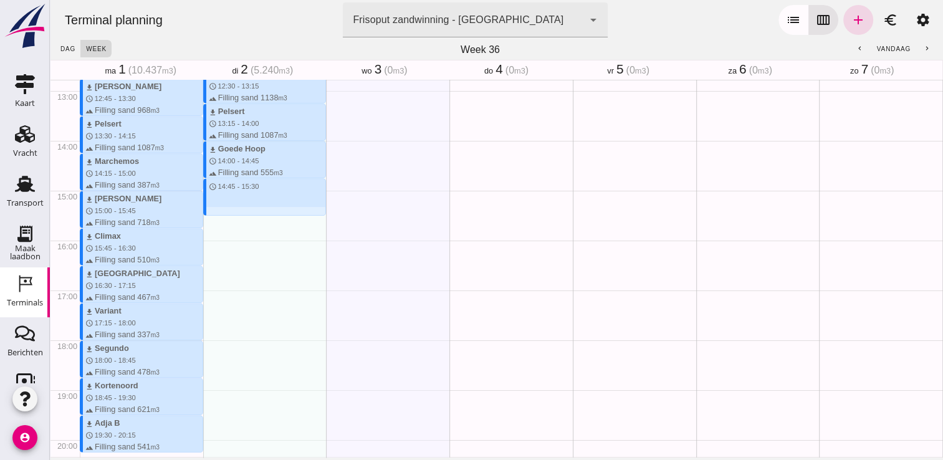
drag, startPoint x: 216, startPoint y: 179, endPoint x: 217, endPoint y: 216, distance: 37.4
click at [217, 216] on div "download Noveno schedule 0:15 - 1:00 terrain Filling sand 545 m3 download [PERS…" at bounding box center [264, 41] width 123 height 1196
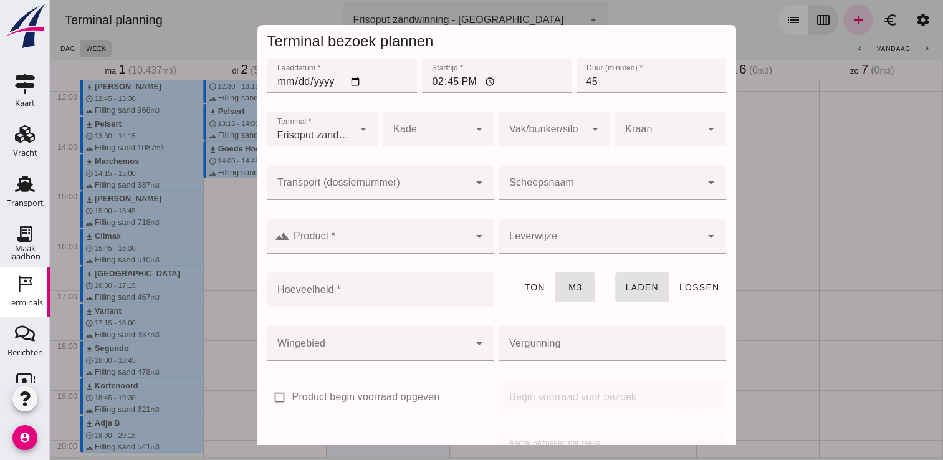
click div
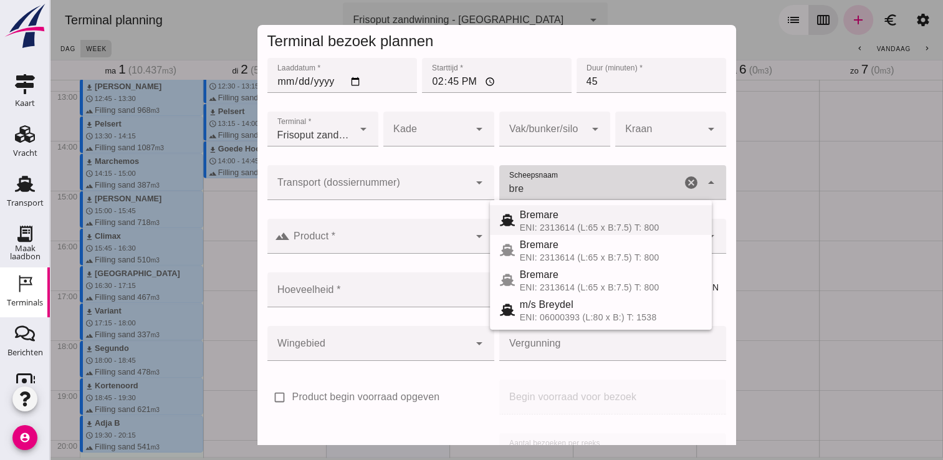
click at [579, 216] on div "Bremare" at bounding box center [611, 214] width 182 height 15
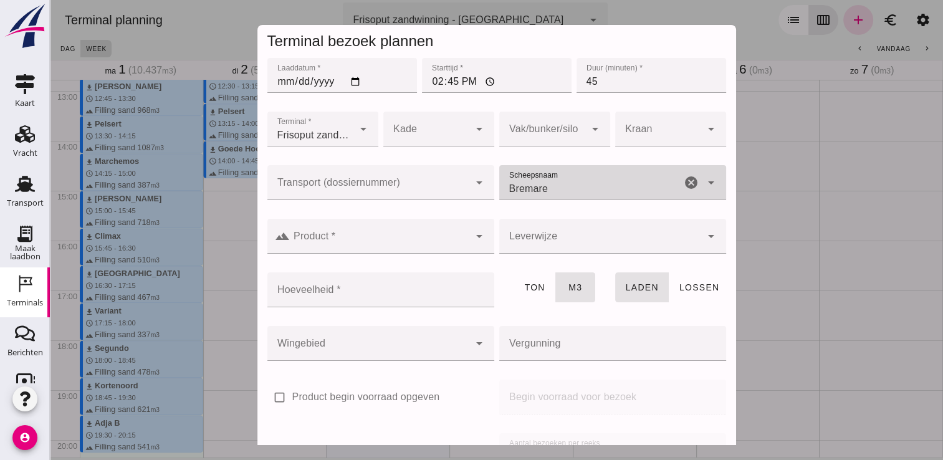
type input "Bremare"
click div
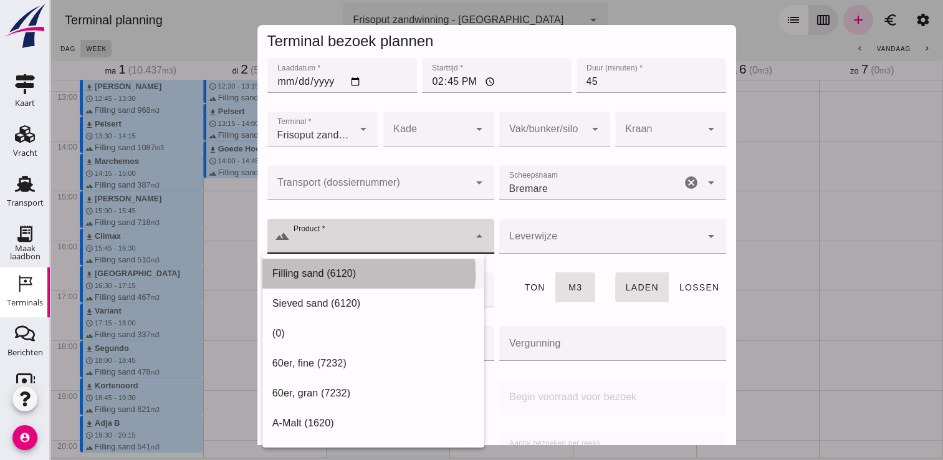
click at [376, 408] on div "Filling sand (6120)" at bounding box center [373, 423] width 222 height 30
type input "Filling sand (6120)"
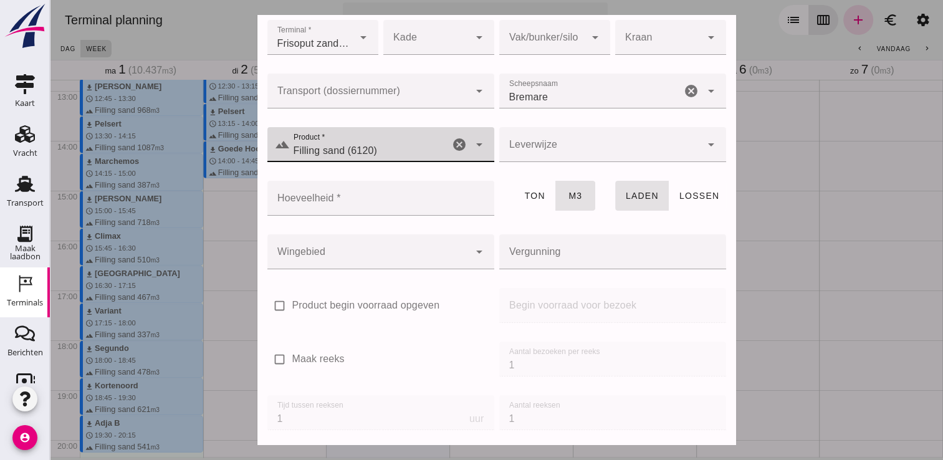
scroll to position [82, 0]
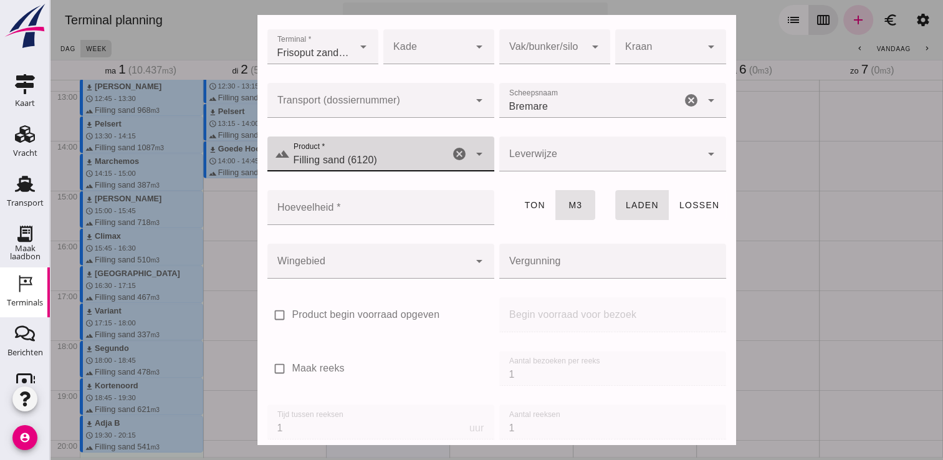
click div "Bremare Bremare"
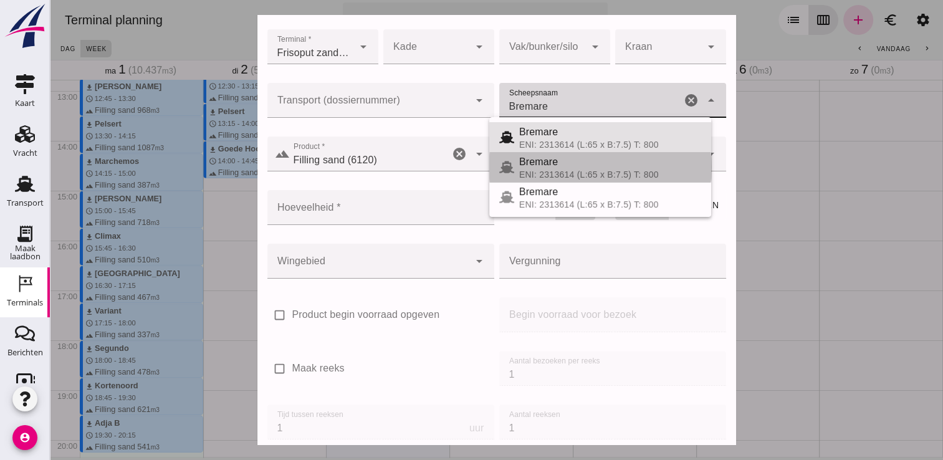
click at [561, 168] on div "Bremare" at bounding box center [610, 162] width 182 height 15
type input "429"
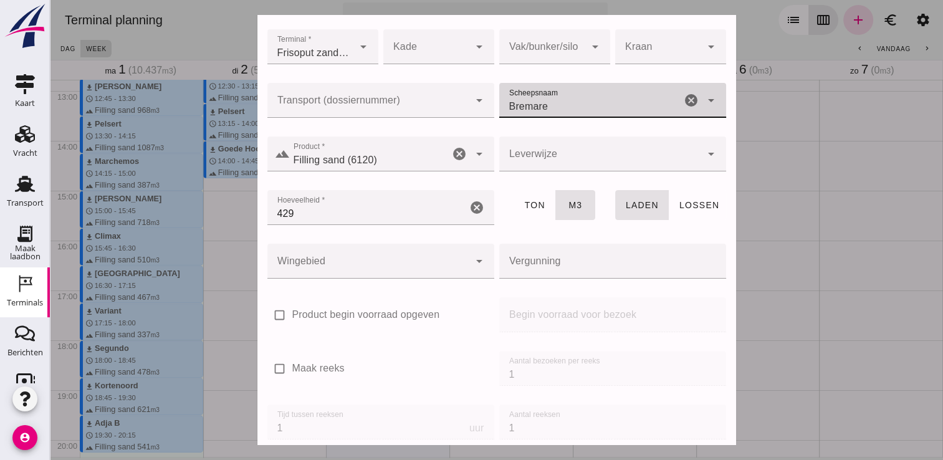
scroll to position [142, 0]
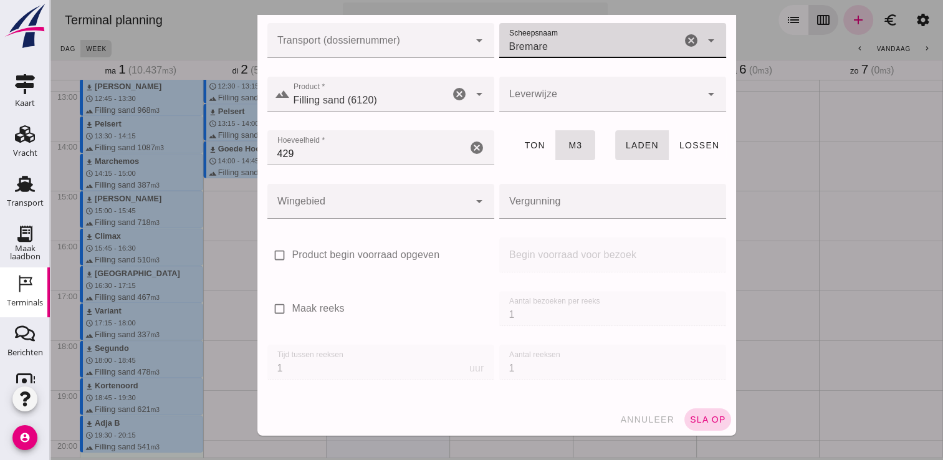
click span "sla op"
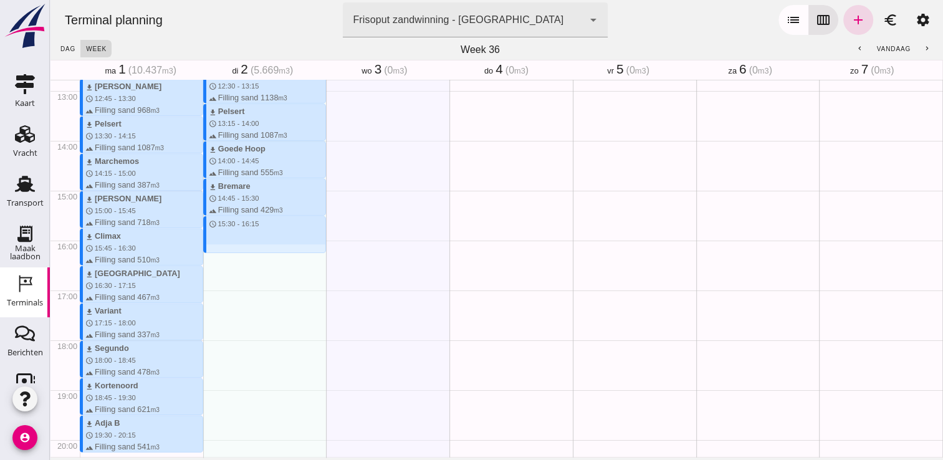
drag, startPoint x: 211, startPoint y: 218, endPoint x: 219, endPoint y: 254, distance: 37.2
click at [219, 254] on div "download Noveno schedule 0:15 - 1:00 terrain Filling sand 545 m3 download [PERS…" at bounding box center [264, 41] width 123 height 1196
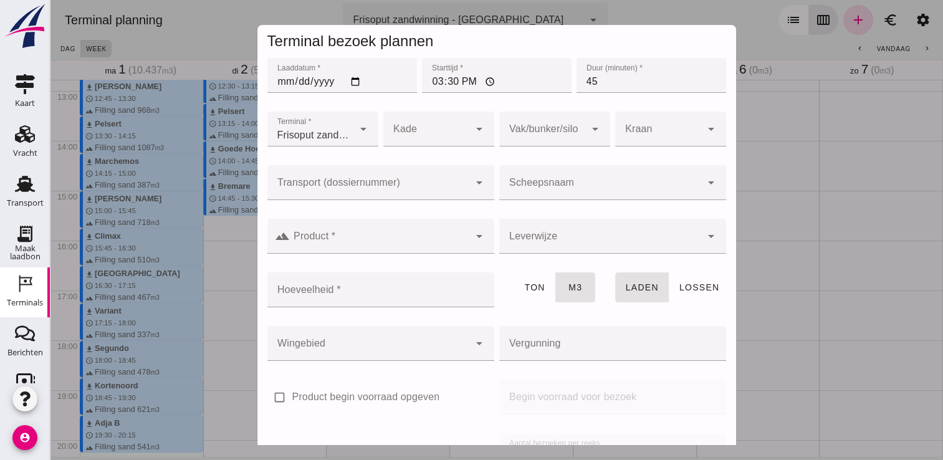
click div
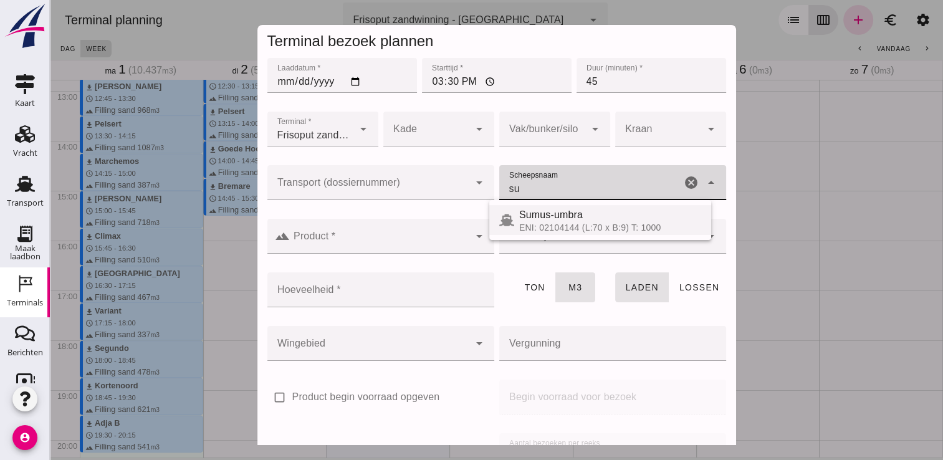
click at [580, 225] on div "ENI: 02104144 (L:70 x B:9) T: 1000" at bounding box center [610, 227] width 182 height 10
type input "Sumus-umbra"
type input "600"
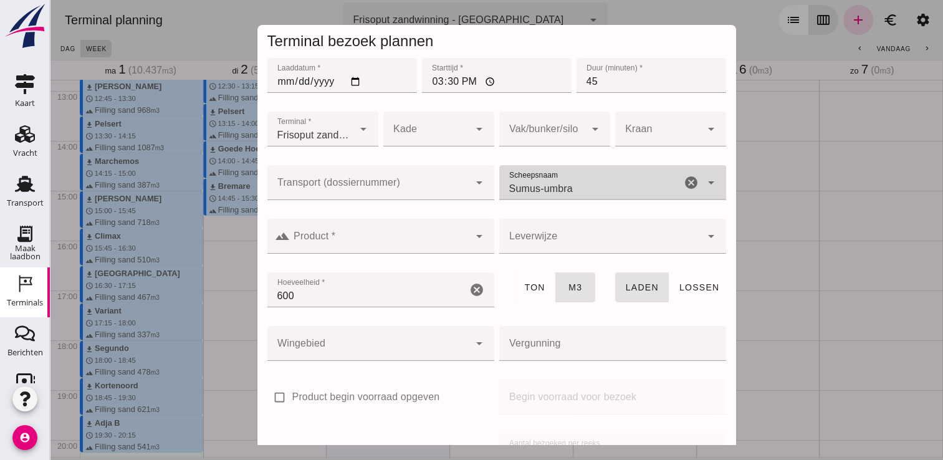
type input "Sumus-umbra"
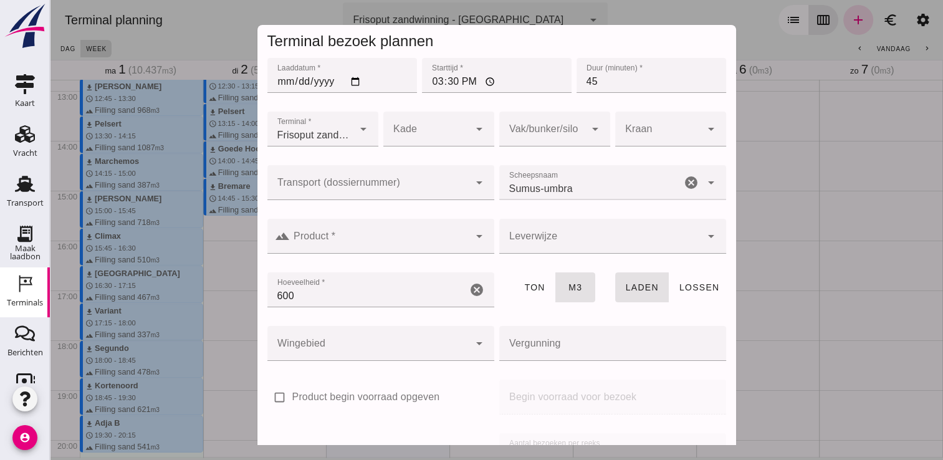
click at [443, 254] on div at bounding box center [380, 261] width 227 height 14
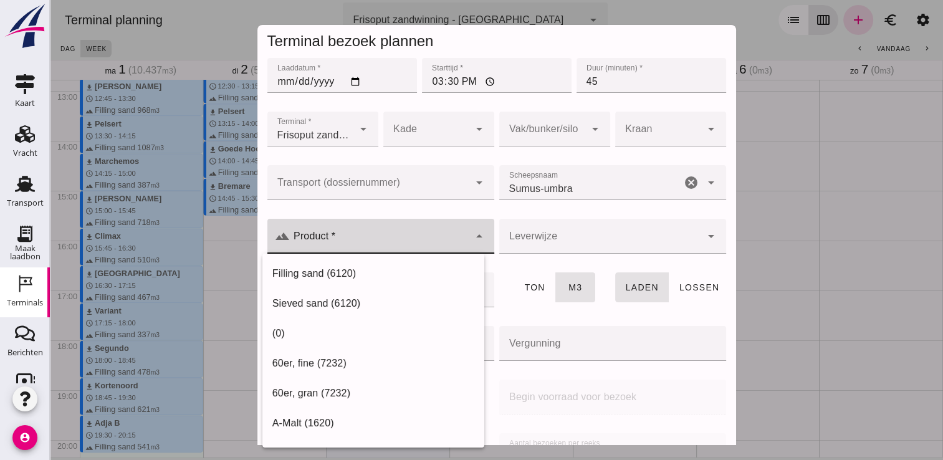
click input "Product *"
click at [361, 272] on div "Filling sand (6120)" at bounding box center [373, 273] width 202 height 15
type input "Filling sand (6120)"
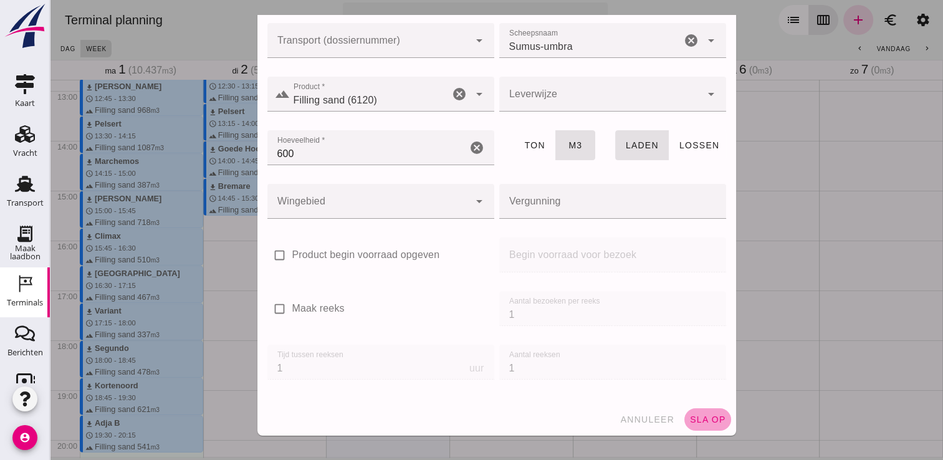
click span "sla op"
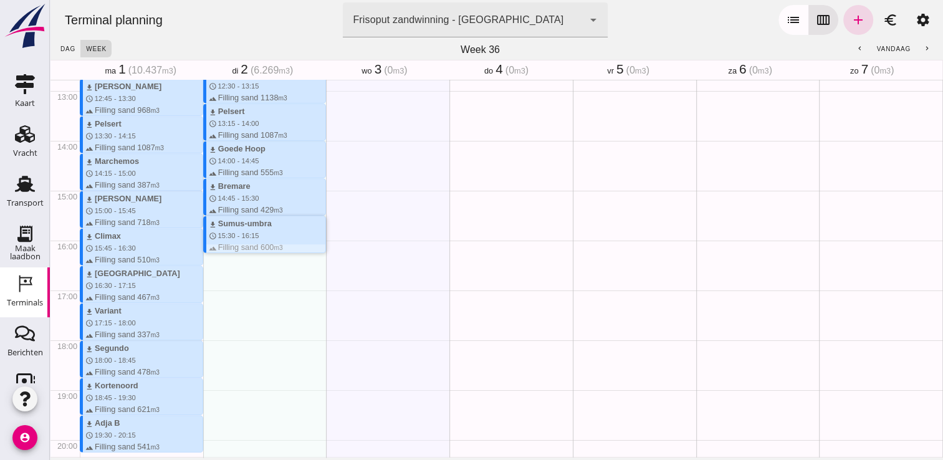
click div "download Sumus-umbra schedule 15:30 - 16:15 terrain Filling sand 600 m3"
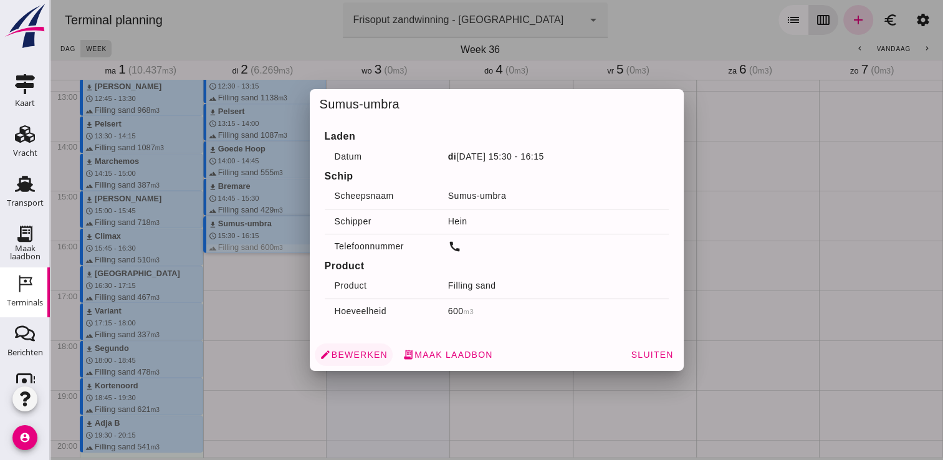
click span "edit Bewerken"
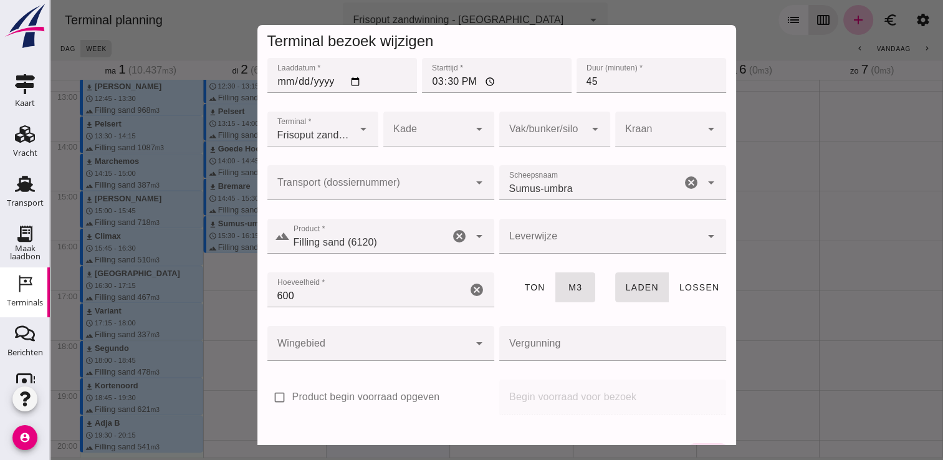
click input "Scheepsnaam"
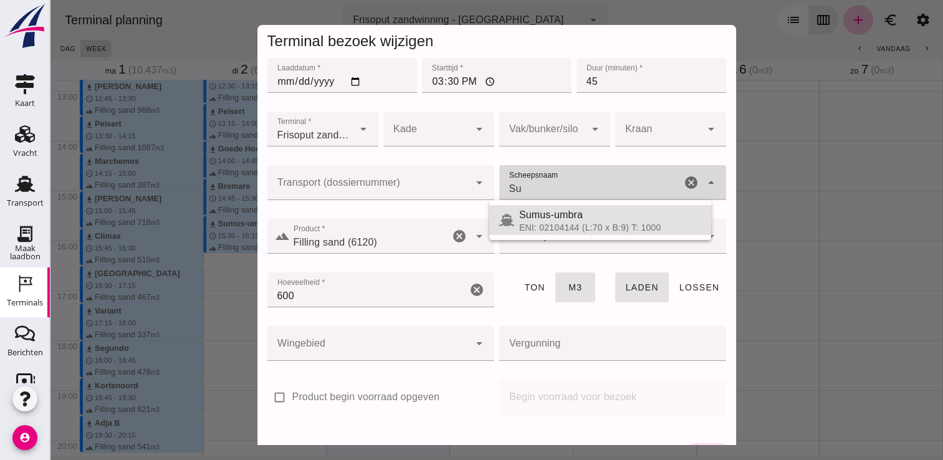
type input "S"
click at [589, 216] on div "Noveno" at bounding box center [610, 214] width 182 height 15
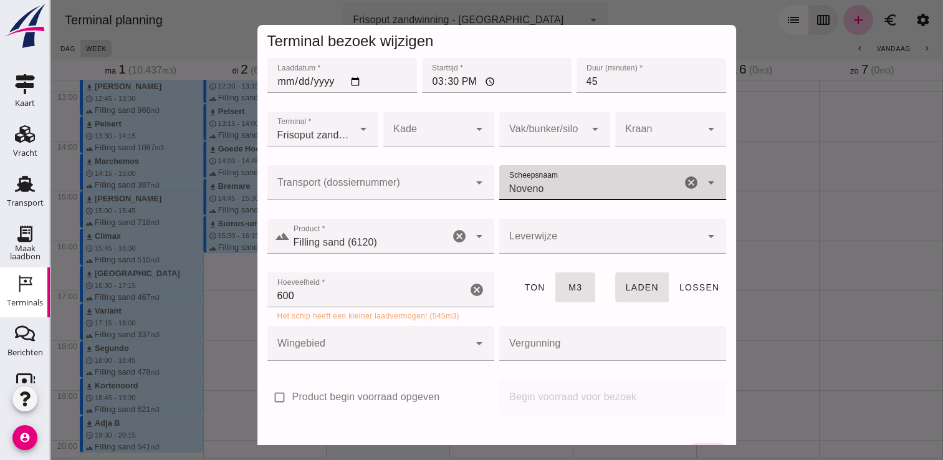
click icon "cancel"
type input "Noveno"
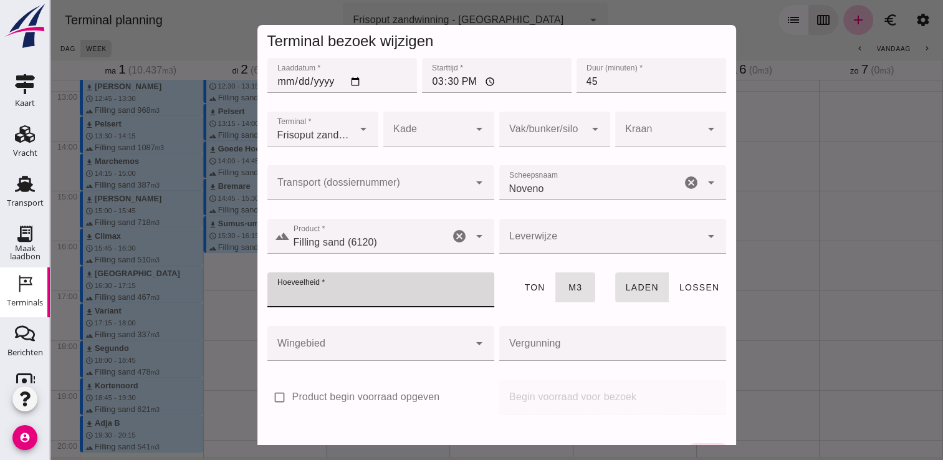
click input "Noveno"
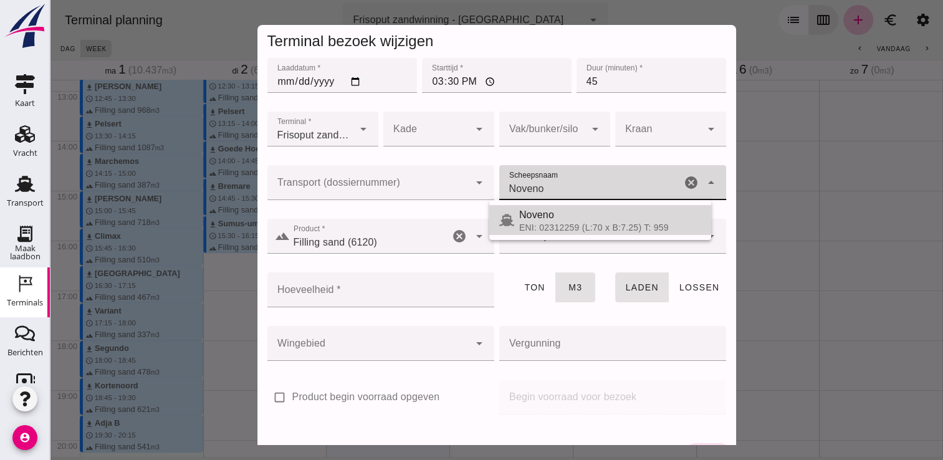
click at [550, 218] on div "Noveno" at bounding box center [610, 214] width 182 height 15
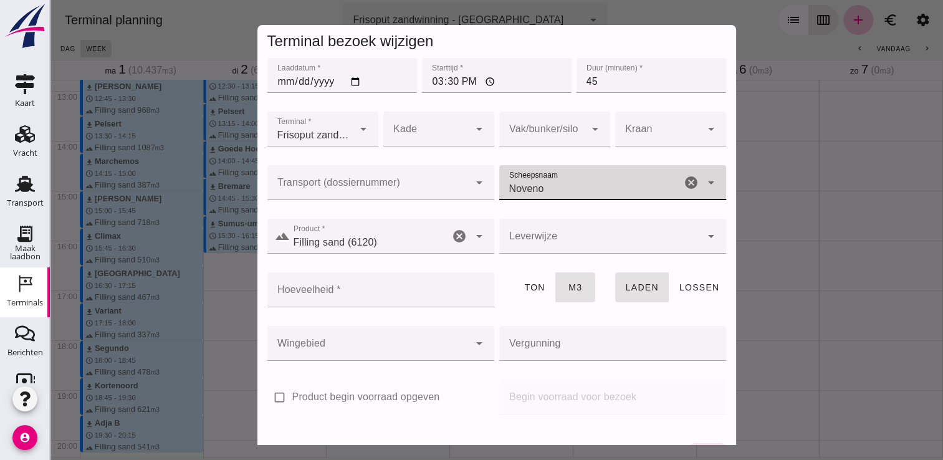
click icon "cancel"
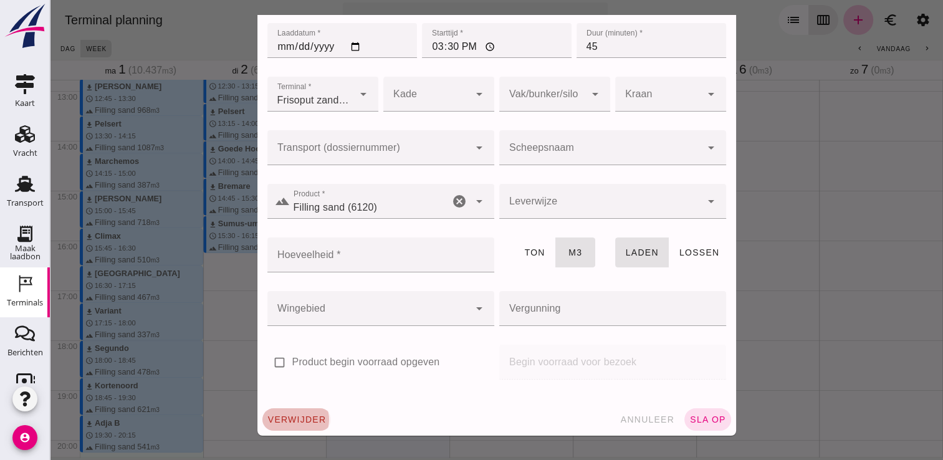
click span "verwijder"
click button "bevestig check"
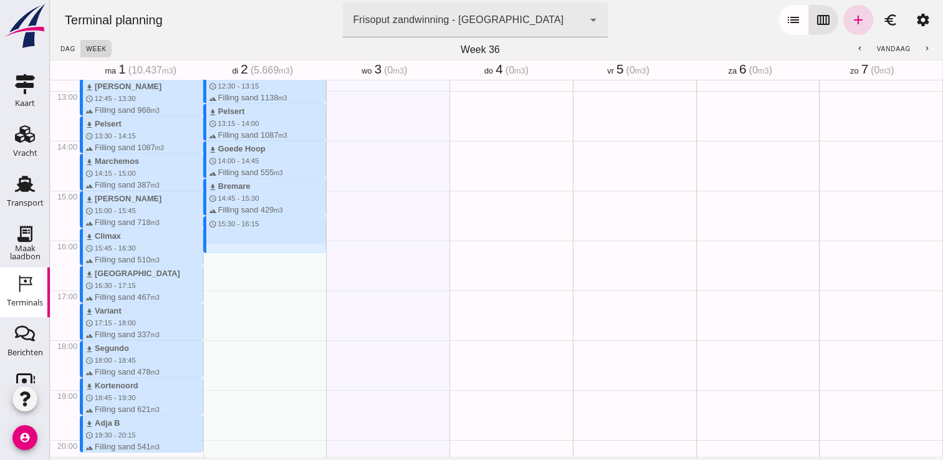
drag, startPoint x: 214, startPoint y: 217, endPoint x: 217, endPoint y: 251, distance: 34.4
click at [217, 251] on div "download Noveno schedule 0:15 - 1:00 terrain Filling sand 545 m3 download [PERS…" at bounding box center [264, 41] width 123 height 1196
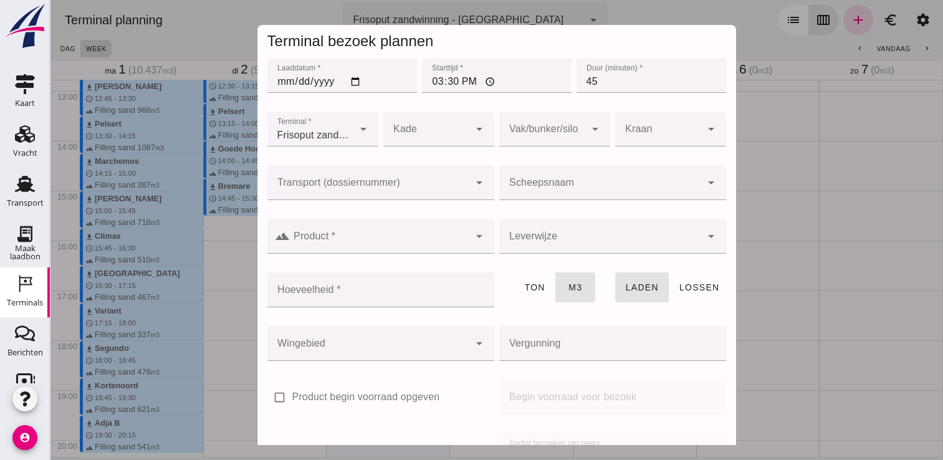
click input "Scheepsnaam"
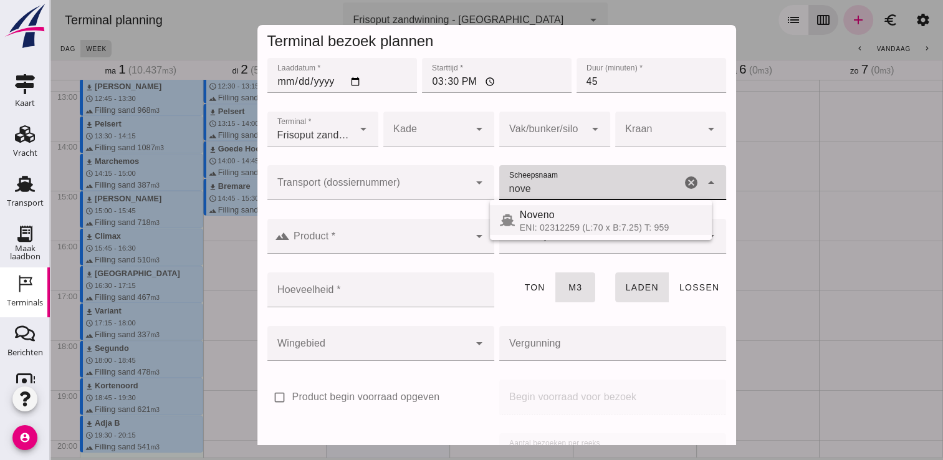
click at [536, 225] on div "ENI: 02312259 (L:70 x B:7.25) T: 959" at bounding box center [611, 227] width 182 height 10
type input "Noveno"
type input "545"
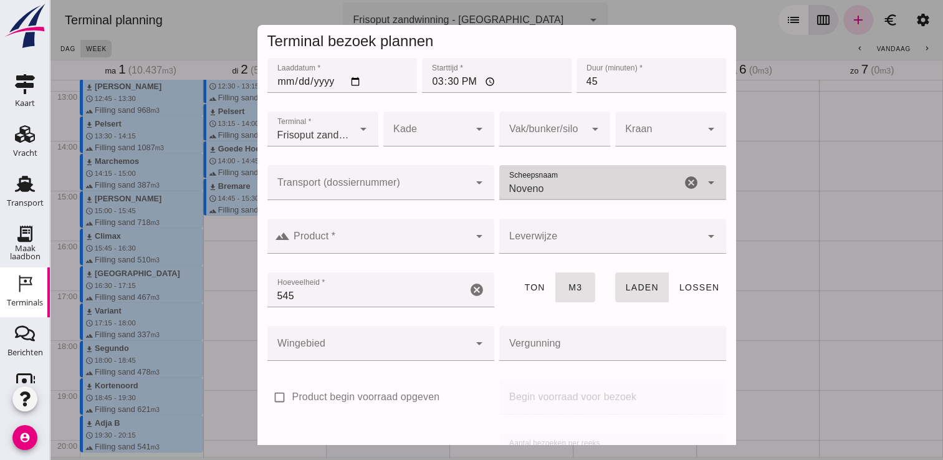
type input "Noveno"
click input "Product *"
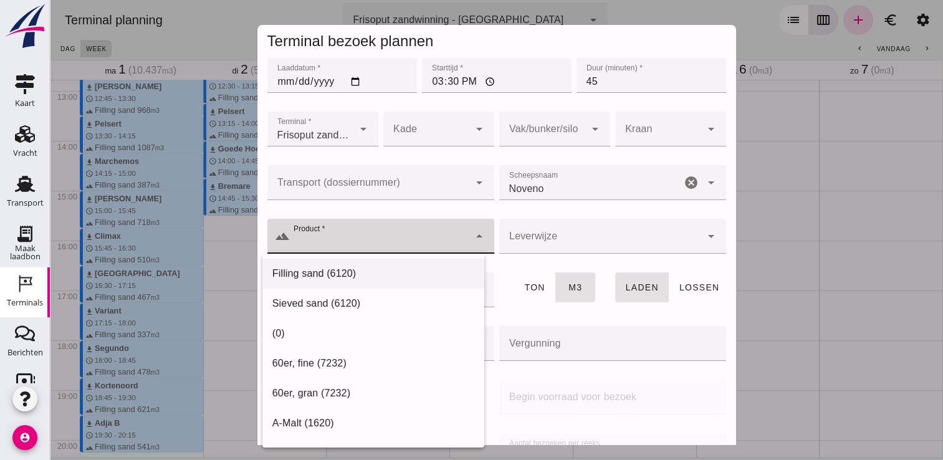
click at [386, 270] on div "Filling sand (6120)" at bounding box center [373, 273] width 202 height 15
type input "Filling sand (6120)"
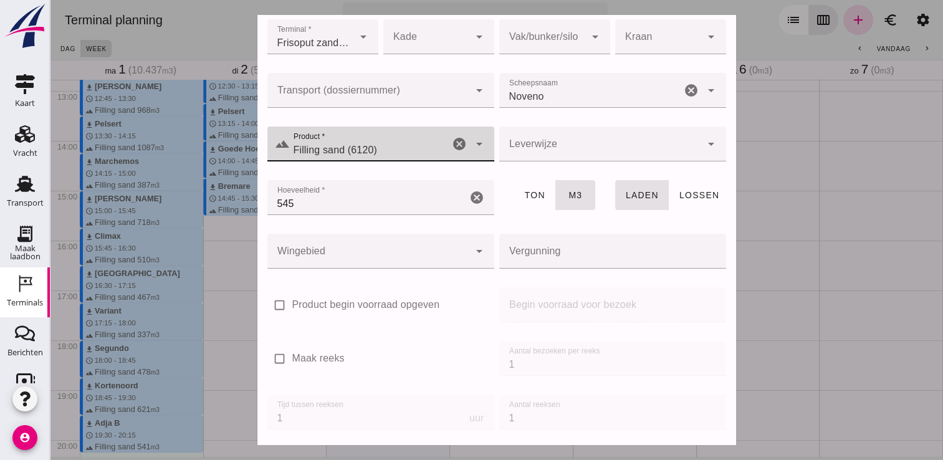
scroll to position [142, 0]
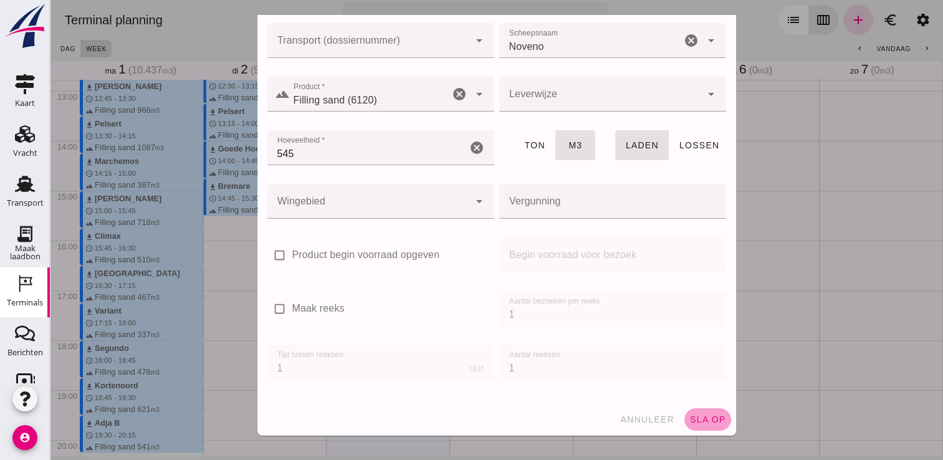
click span "sla op"
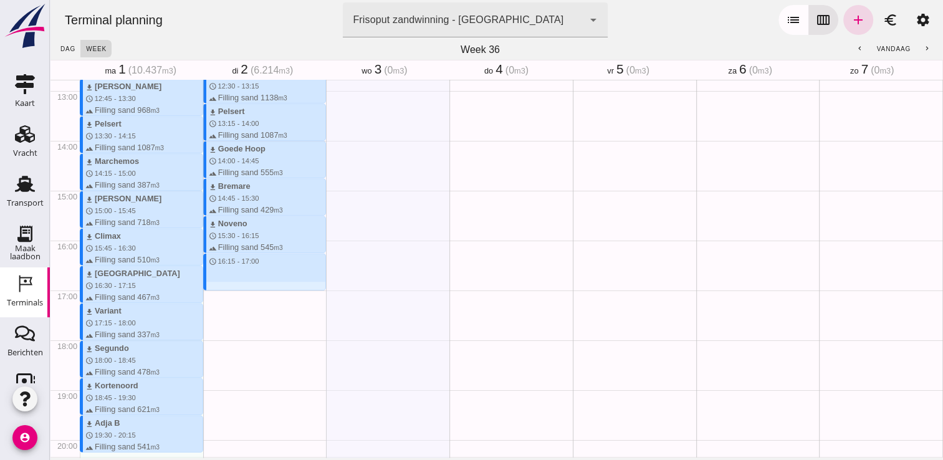
drag, startPoint x: 227, startPoint y: 254, endPoint x: 233, endPoint y: 286, distance: 32.9
click at [233, 286] on div "download Noveno schedule 0:15 - 1:00 terrain Filling sand 545 m3 download [PERS…" at bounding box center [264, 41] width 123 height 1196
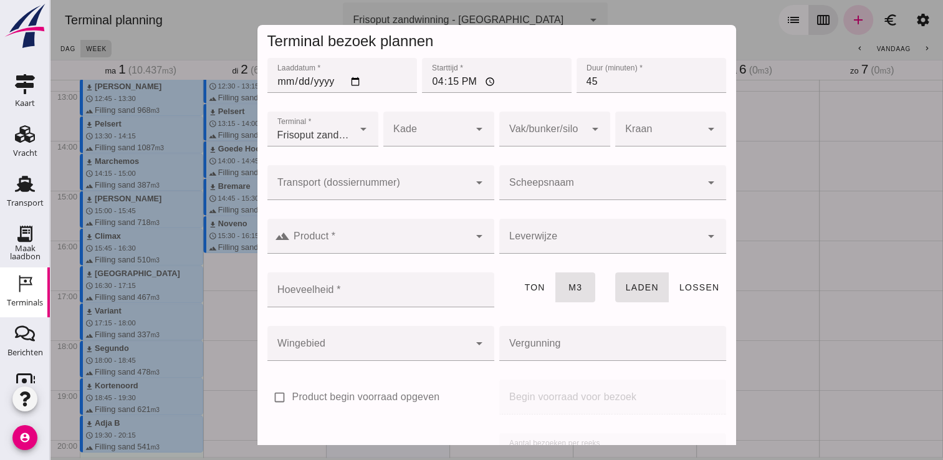
click div
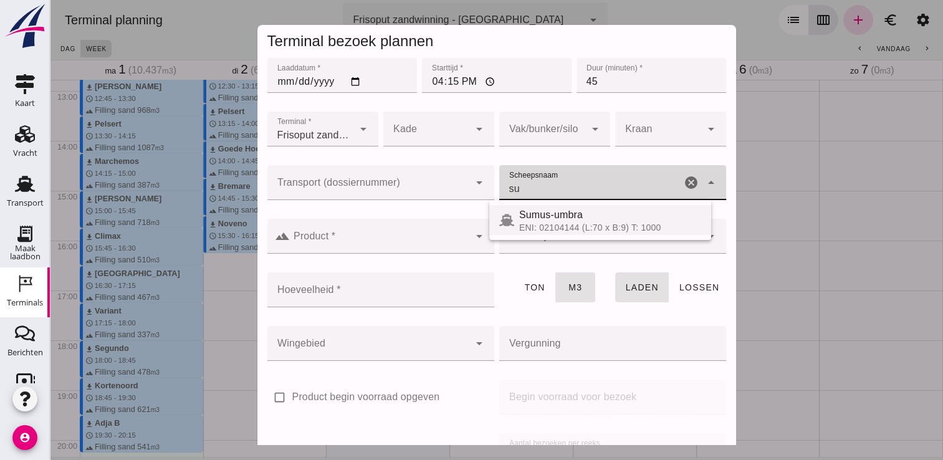
click at [570, 218] on div "Sumus-umbra" at bounding box center [610, 214] width 182 height 15
type input "Sumus-umbra"
type input "600"
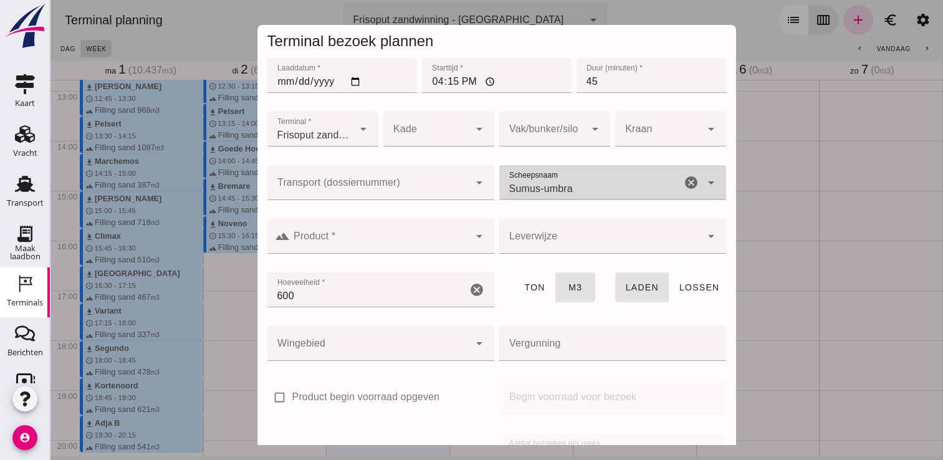
type input "Sumus-umbra"
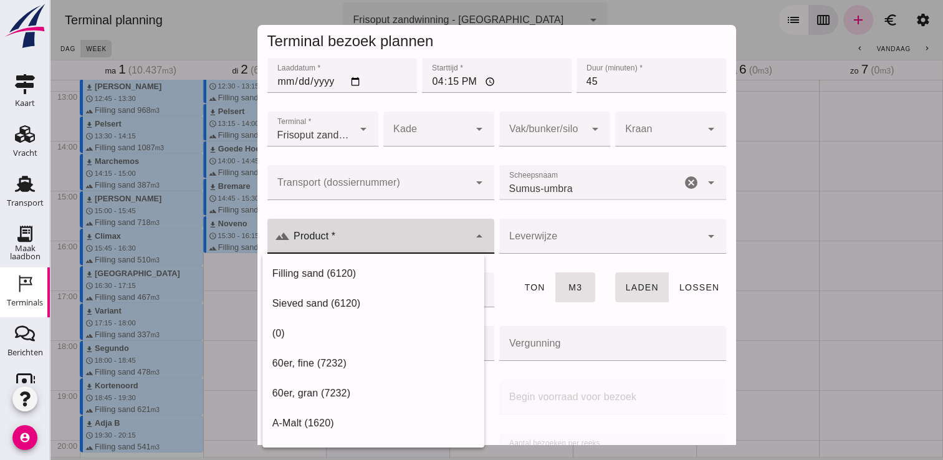
click input "Product *"
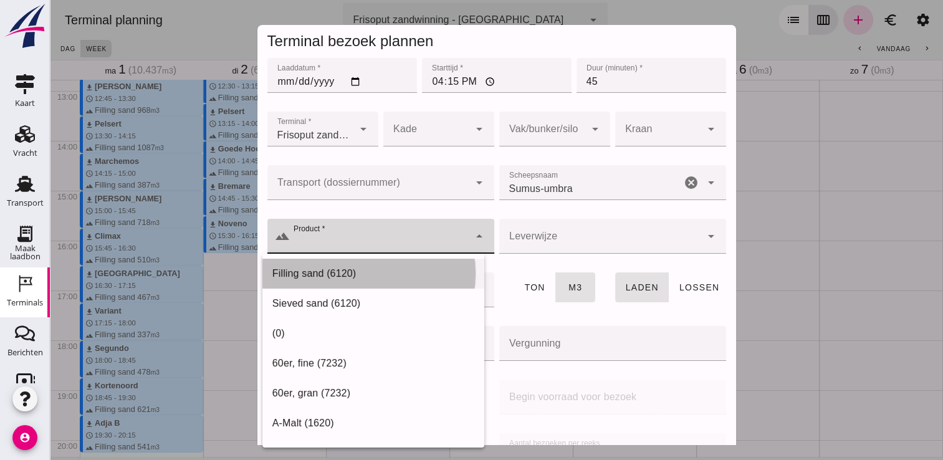
click at [398, 274] on div "Filling sand (6120)" at bounding box center [373, 273] width 202 height 15
type input "Filling sand (6120)"
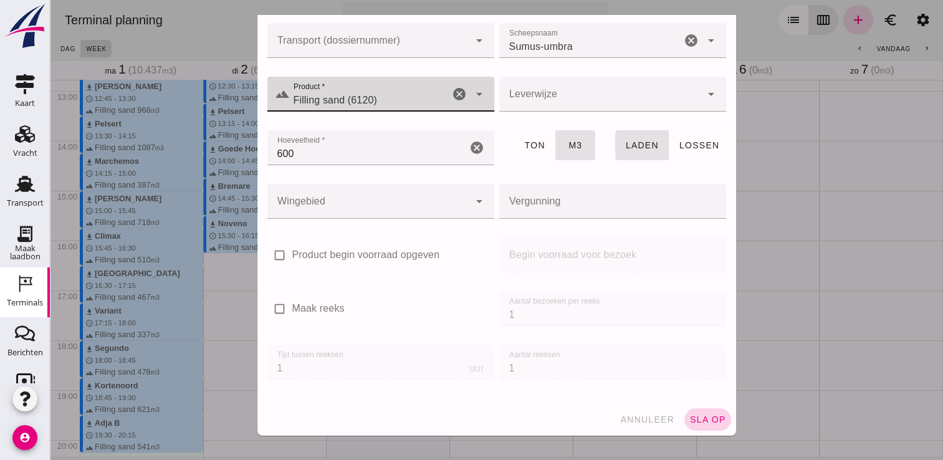
click button "sla op"
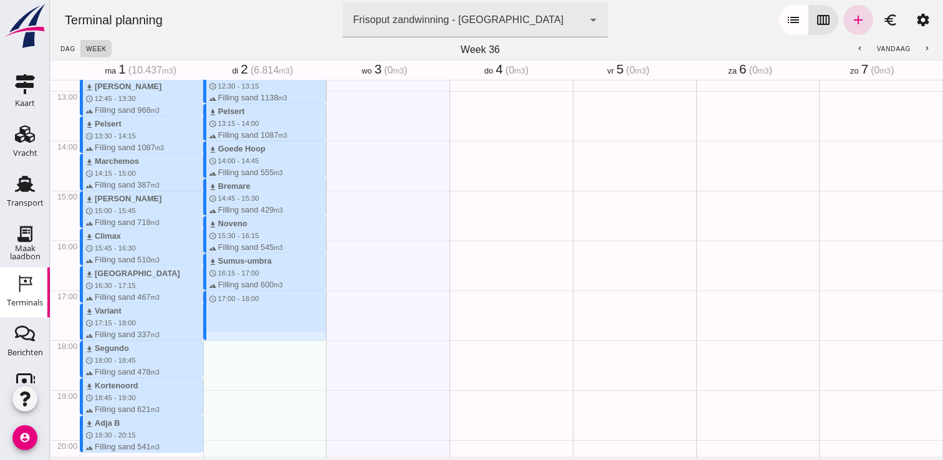
drag, startPoint x: 214, startPoint y: 293, endPoint x: 216, endPoint y: 353, distance: 60.5
click at [216, 353] on div "download Noveno schedule 0:15 - 1:00 terrain Filling sand 545 m3 download [PERS…" at bounding box center [264, 41] width 123 height 1196
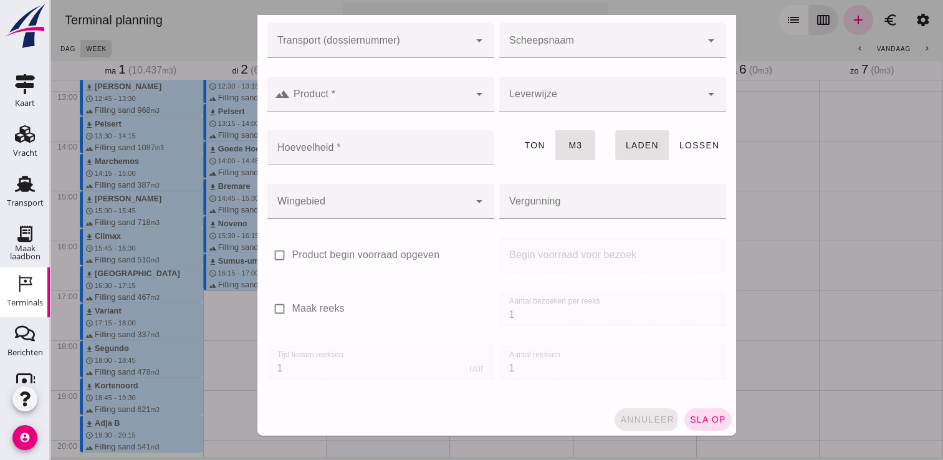
click span "annuleer"
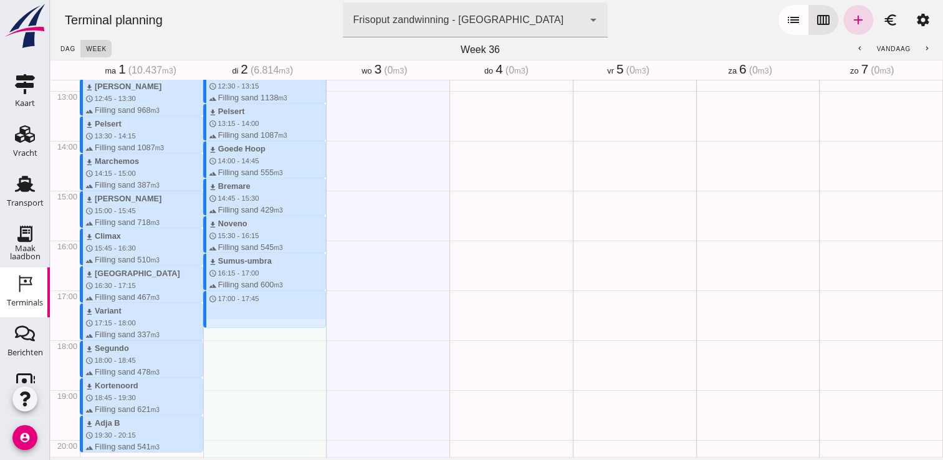
drag, startPoint x: 212, startPoint y: 293, endPoint x: 217, endPoint y: 323, distance: 29.8
click at [217, 323] on div "download Noveno schedule 0:15 - 1:00 terrain Filling sand 545 m3 download [PERS…" at bounding box center [264, 41] width 123 height 1196
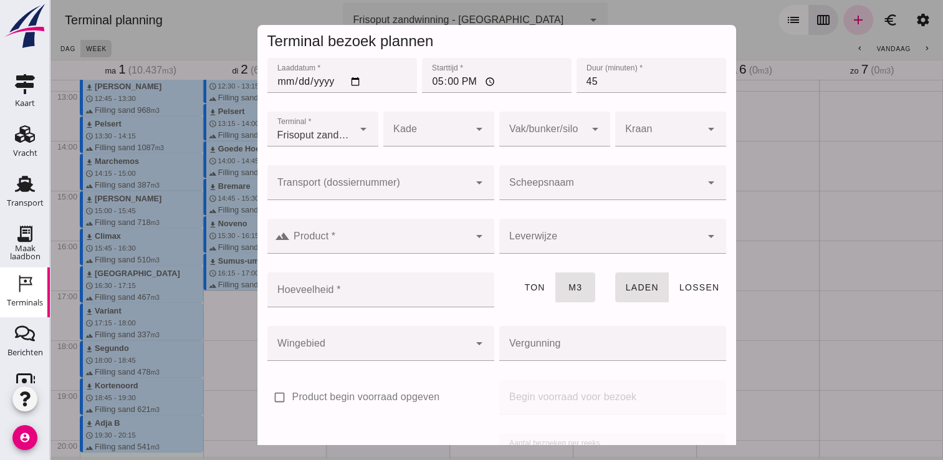
click input "Scheepsnaam"
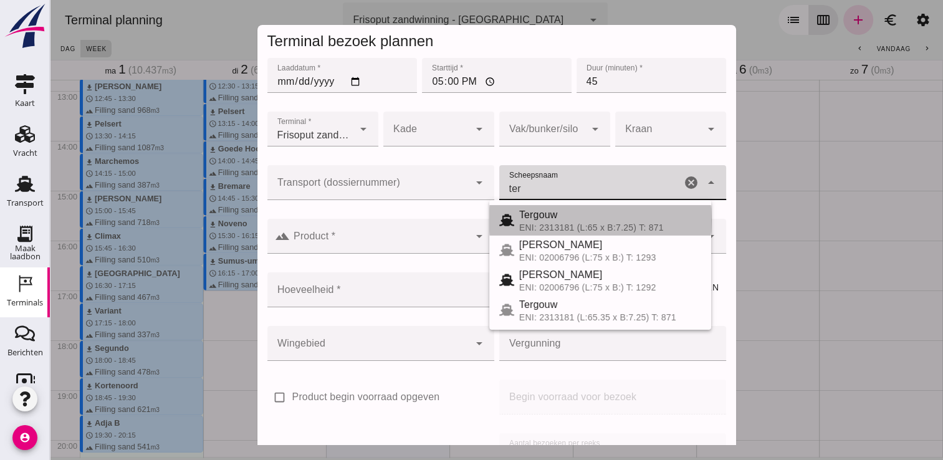
click at [551, 210] on div "Tergouw" at bounding box center [610, 214] width 182 height 15
type input "Tergouw"
type input "510"
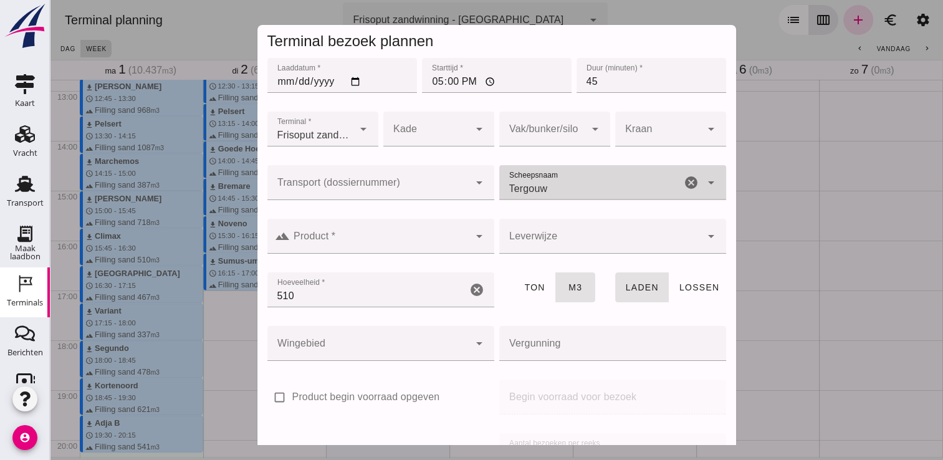
type input "Tergouw"
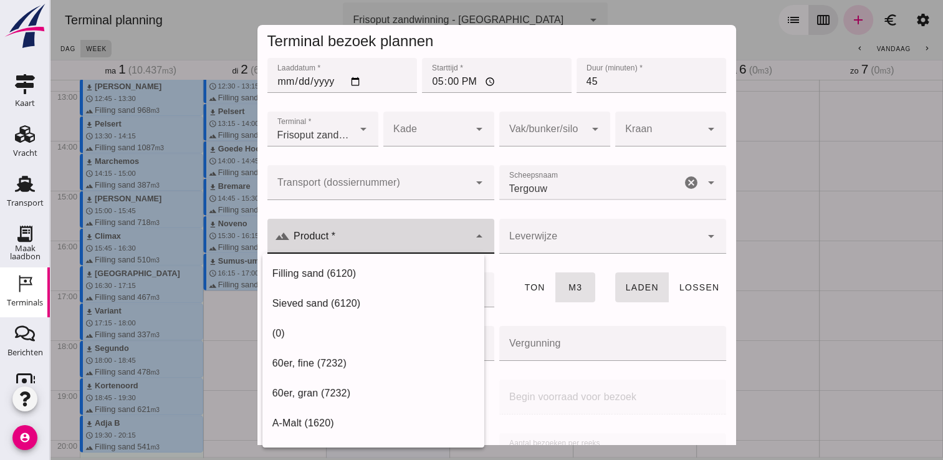
click input "Product *"
click at [380, 270] on div "Filling sand (6120)" at bounding box center [373, 273] width 202 height 15
type input "Filling sand (6120)"
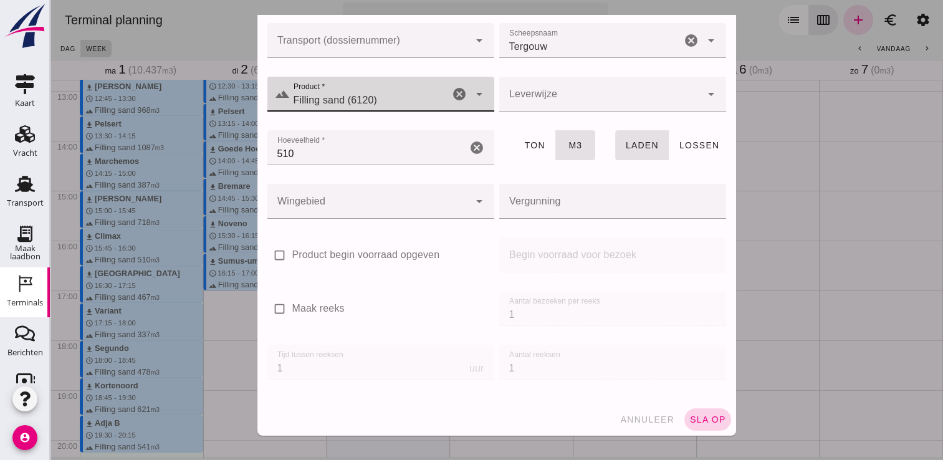
click span "sla op"
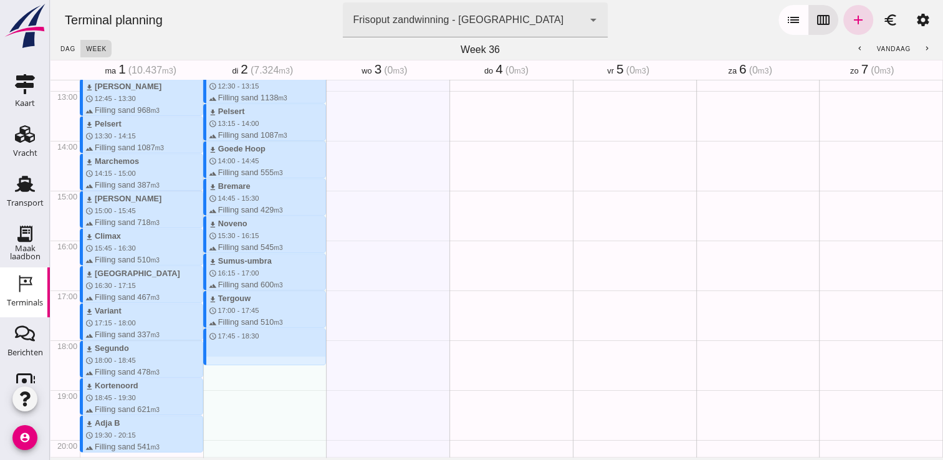
drag, startPoint x: 214, startPoint y: 331, endPoint x: 214, endPoint y: 366, distance: 34.3
click at [214, 366] on div "download Noveno schedule 0:15 - 1:00 terrain Filling sand 545 m3 download [PERS…" at bounding box center [264, 41] width 123 height 1196
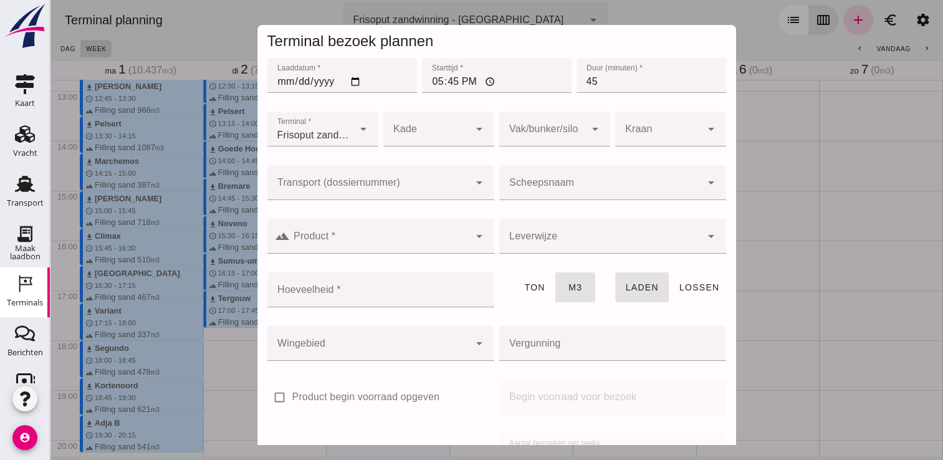
click div
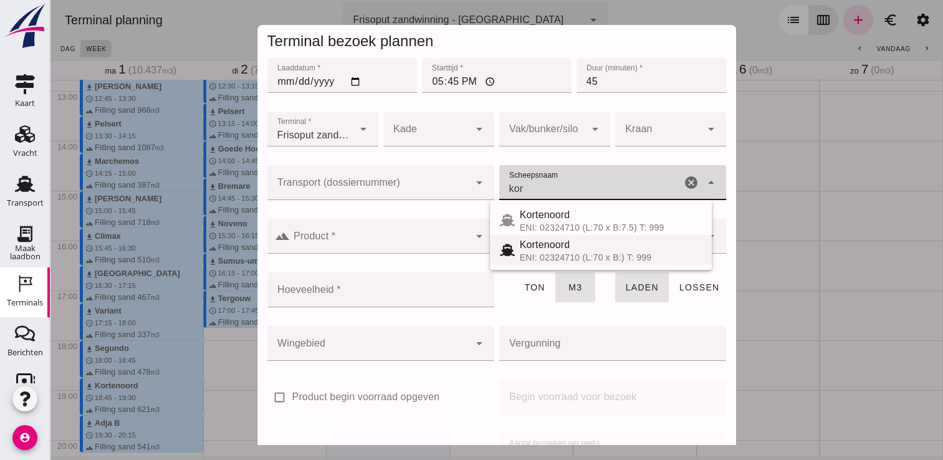
click at [566, 244] on div "Kortenoord" at bounding box center [611, 244] width 182 height 15
type input "Kortenoord"
type input "621"
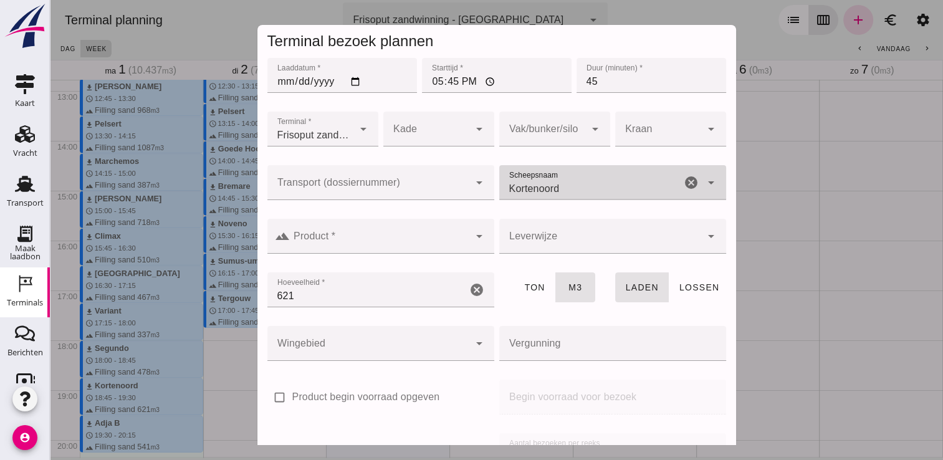
type input "Kortenoord"
click input "Product *"
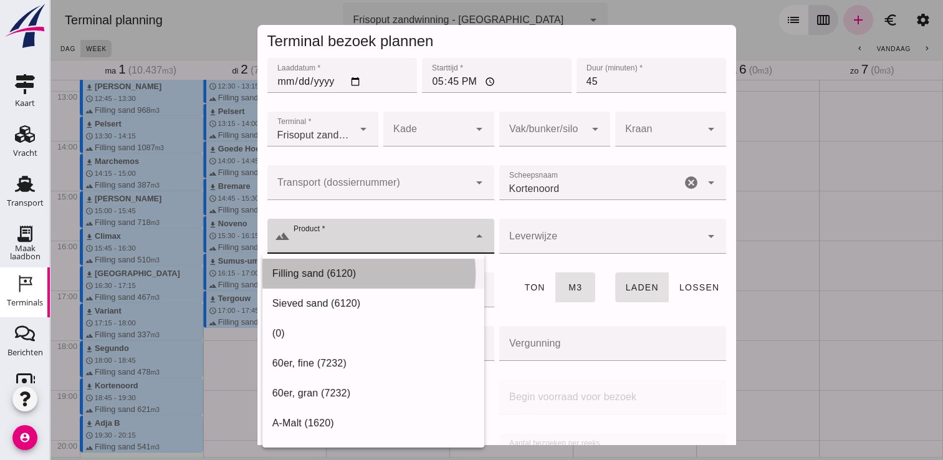
click at [386, 408] on div "Filling sand (6120)" at bounding box center [373, 423] width 222 height 30
type input "Filling sand (6120)"
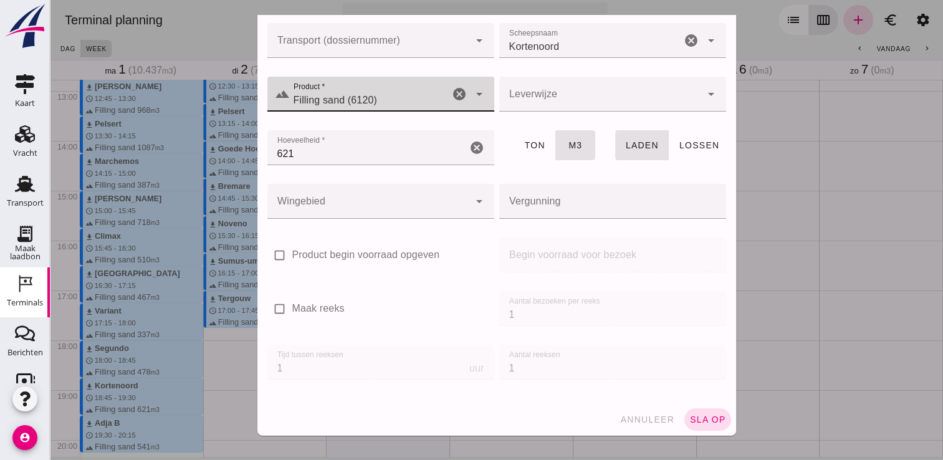
click div "annuleer sla op"
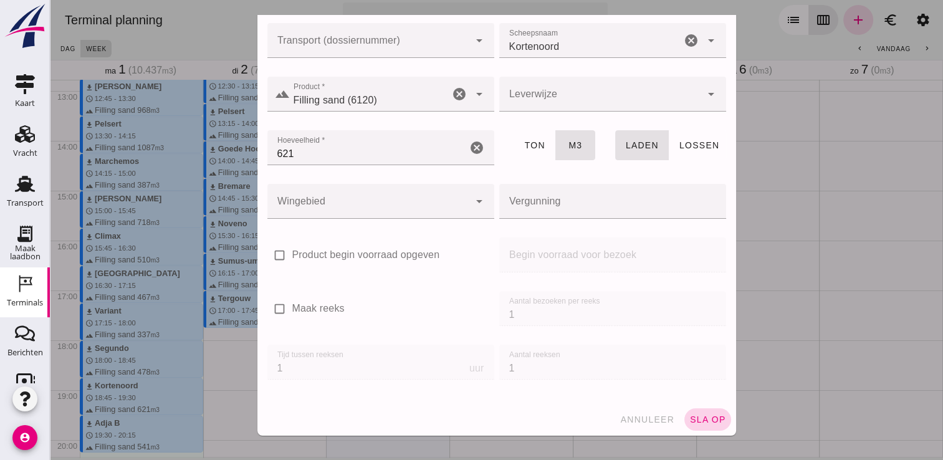
click span "sla op"
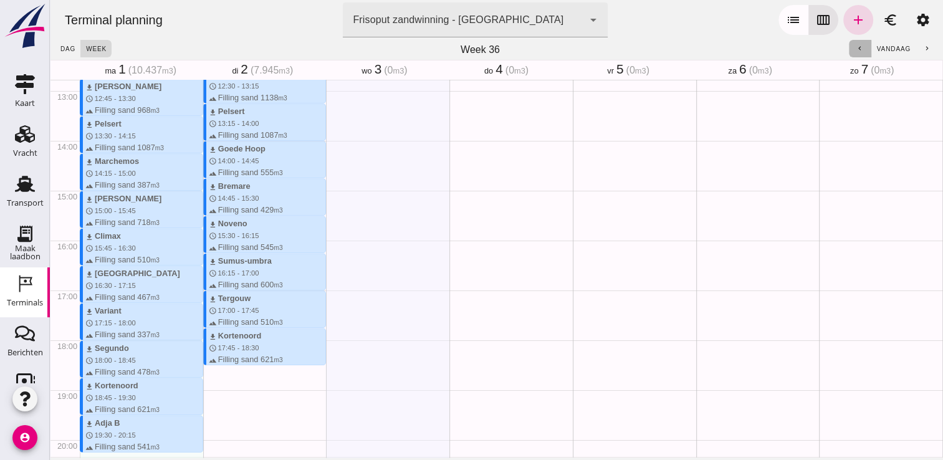
click at [849, 47] on button "chevron_left" at bounding box center [860, 48] width 22 height 17
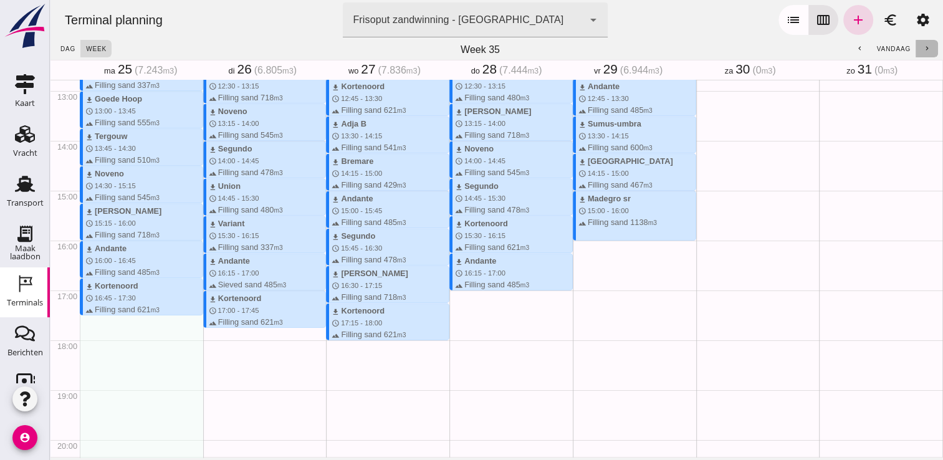
click icon "chevron_right"
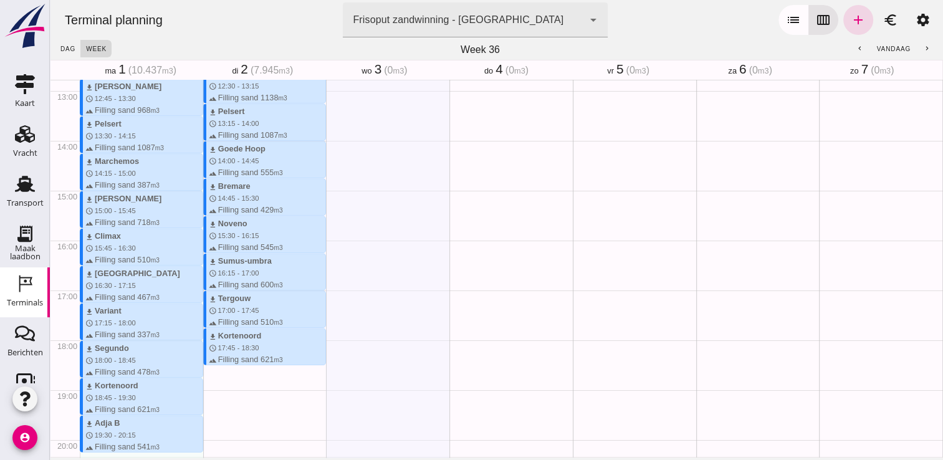
click at [34, 186] on div "Transport" at bounding box center [25, 184] width 30 height 20
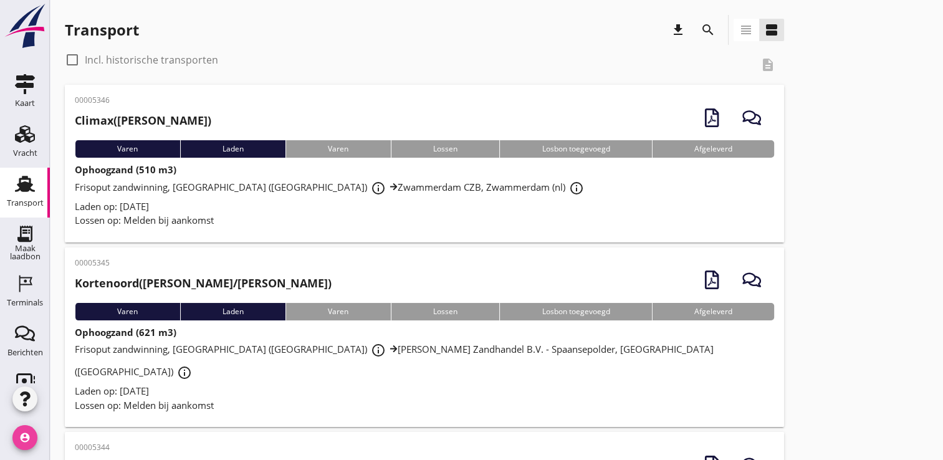
click at [17, 441] on icon "account_circle" at bounding box center [24, 437] width 25 height 25
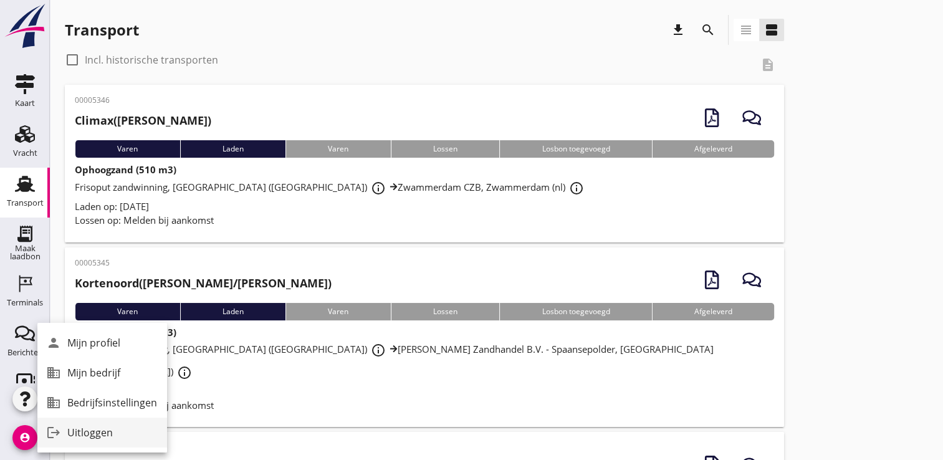
click at [65, 427] on icon "logout" at bounding box center [53, 432] width 25 height 25
